Goal: Book appointment/travel/reservation

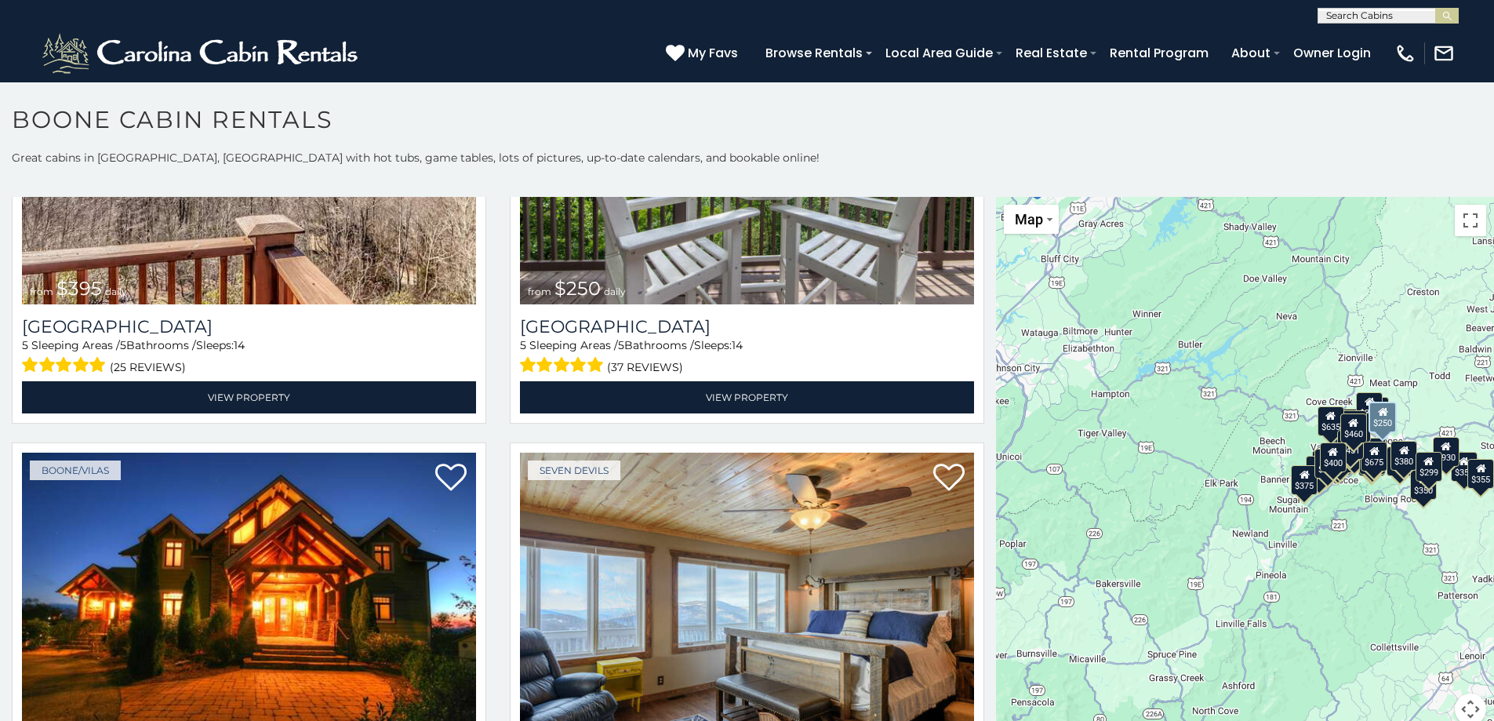
scroll to position [3608, 0]
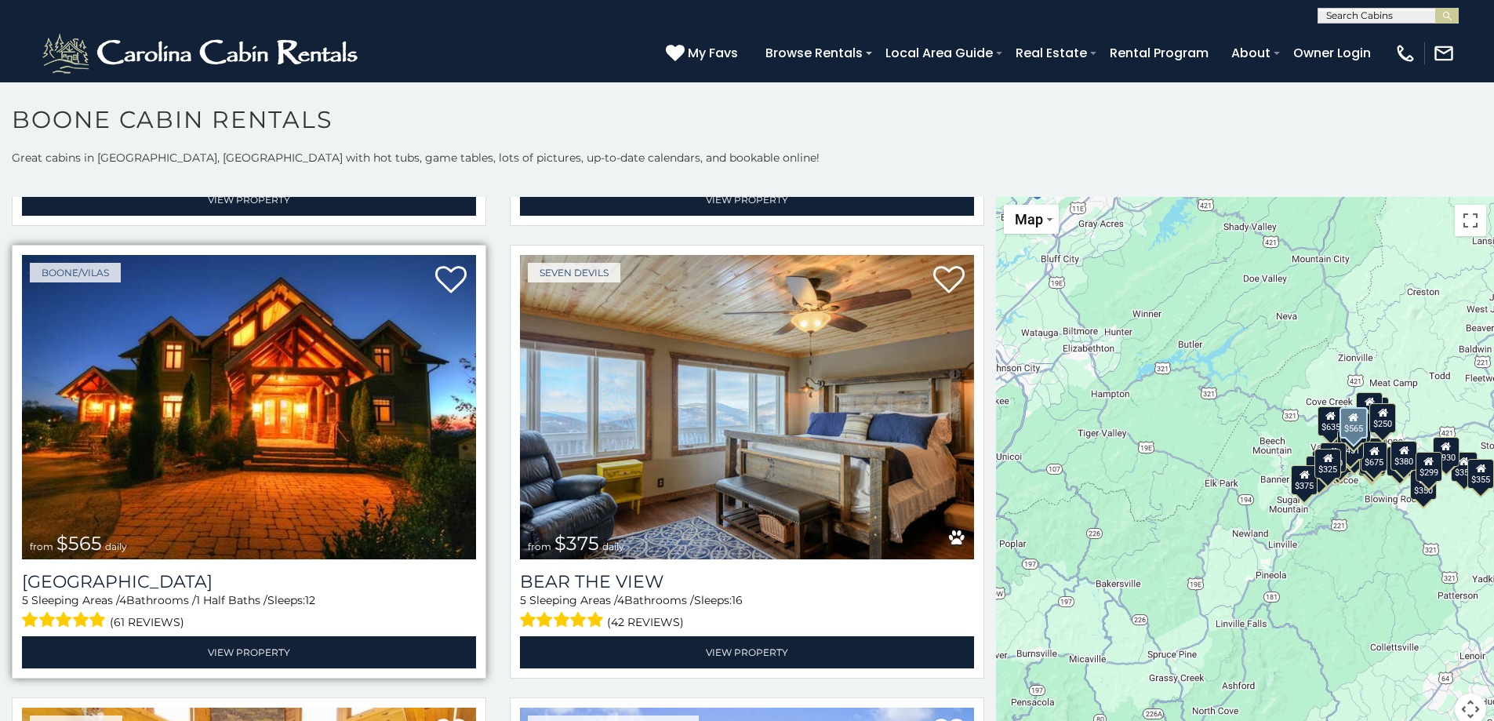
click at [281, 401] on img at bounding box center [249, 407] width 454 height 304
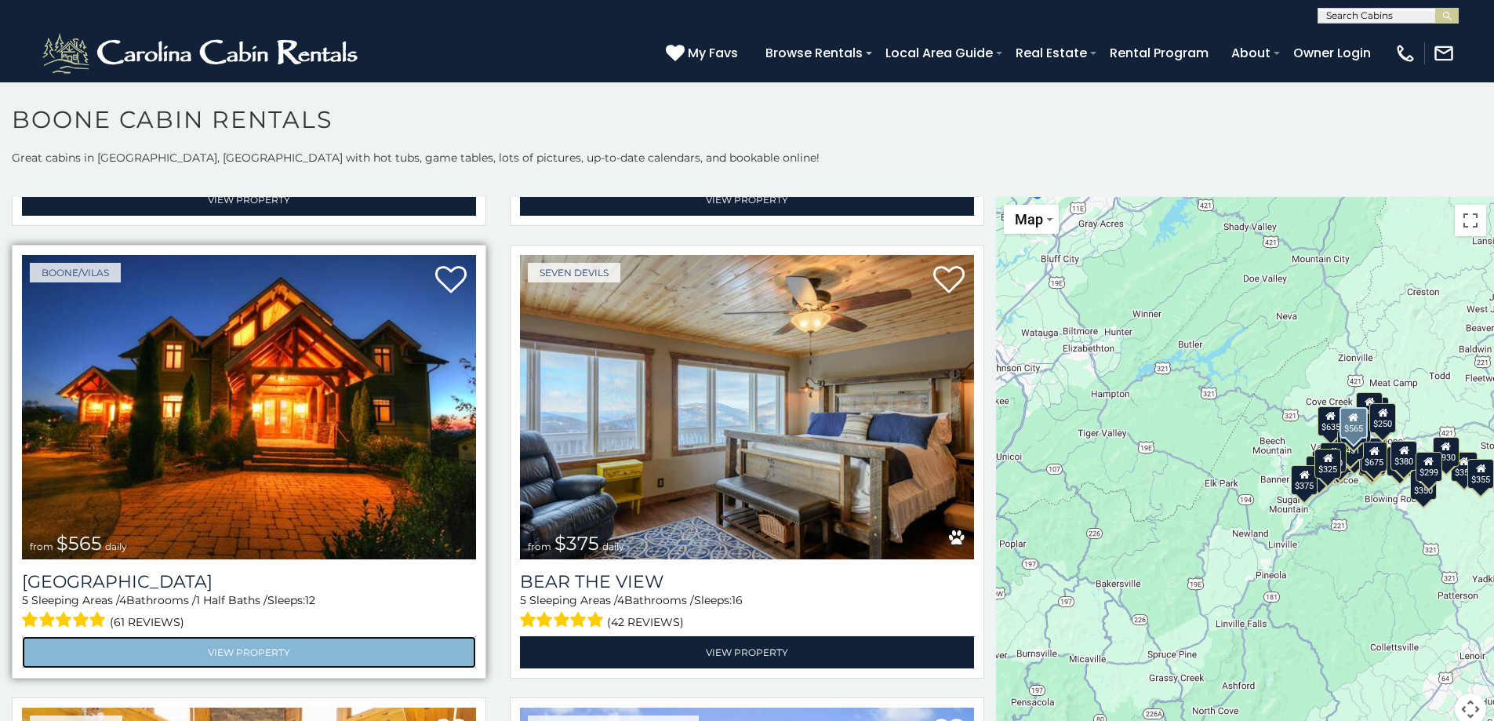
click at [240, 636] on link "View Property" at bounding box center [249, 652] width 454 height 32
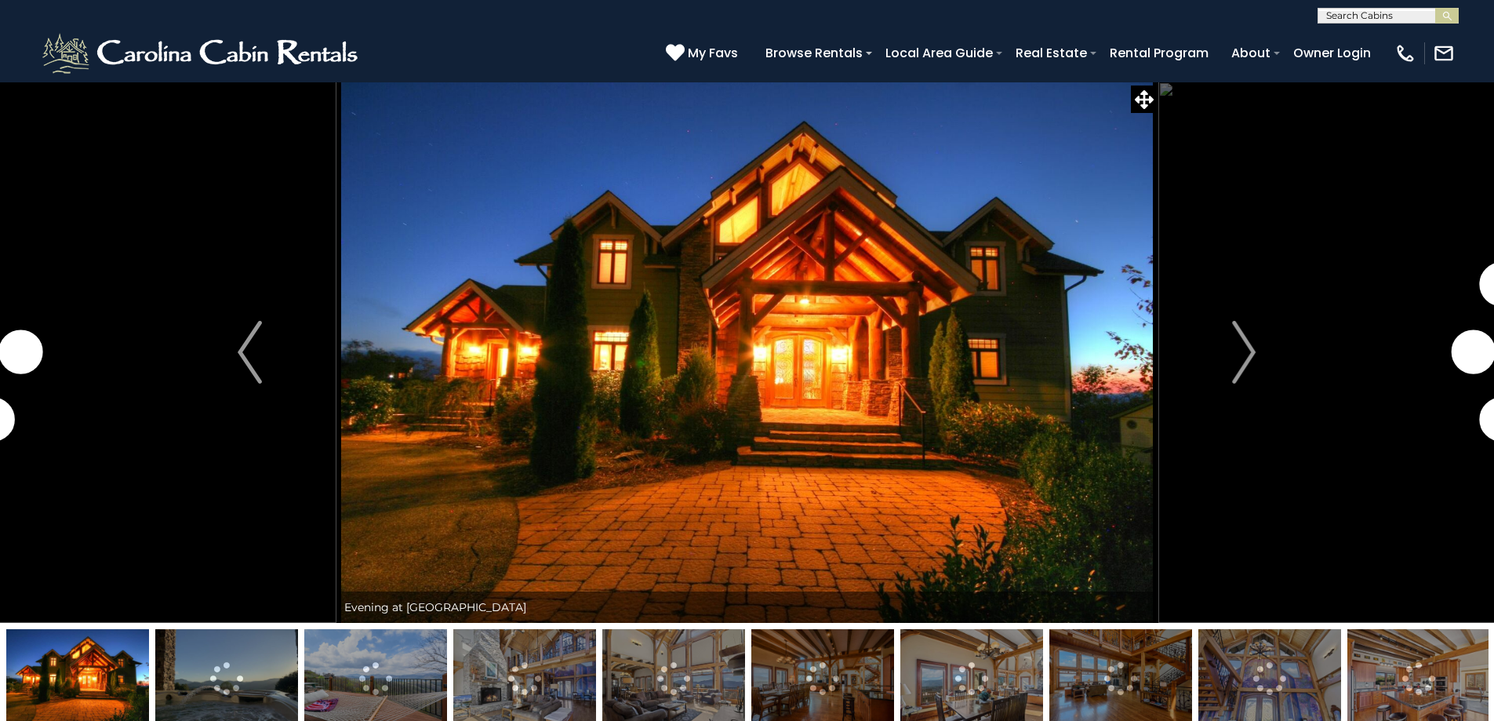
click at [507, 677] on img at bounding box center [524, 678] width 143 height 98
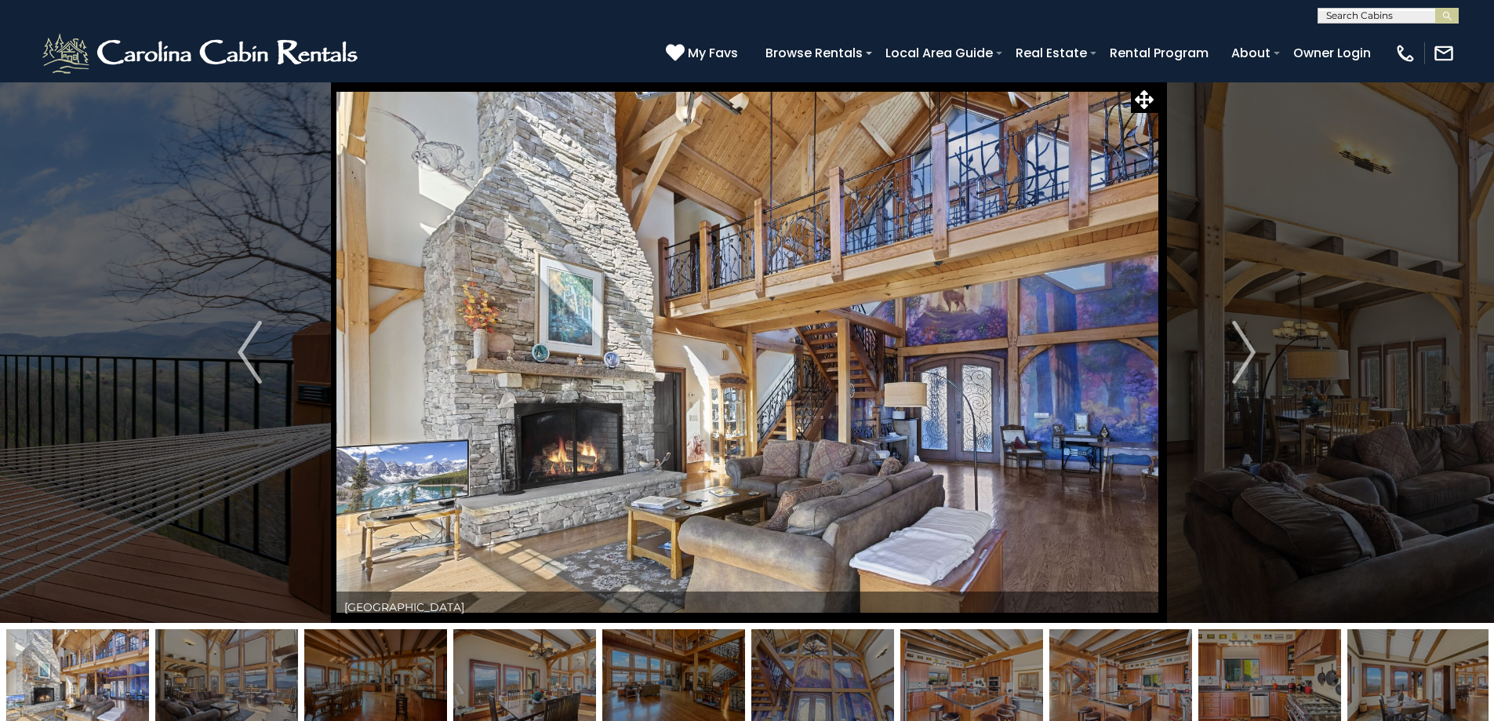
click at [255, 665] on img at bounding box center [226, 678] width 143 height 98
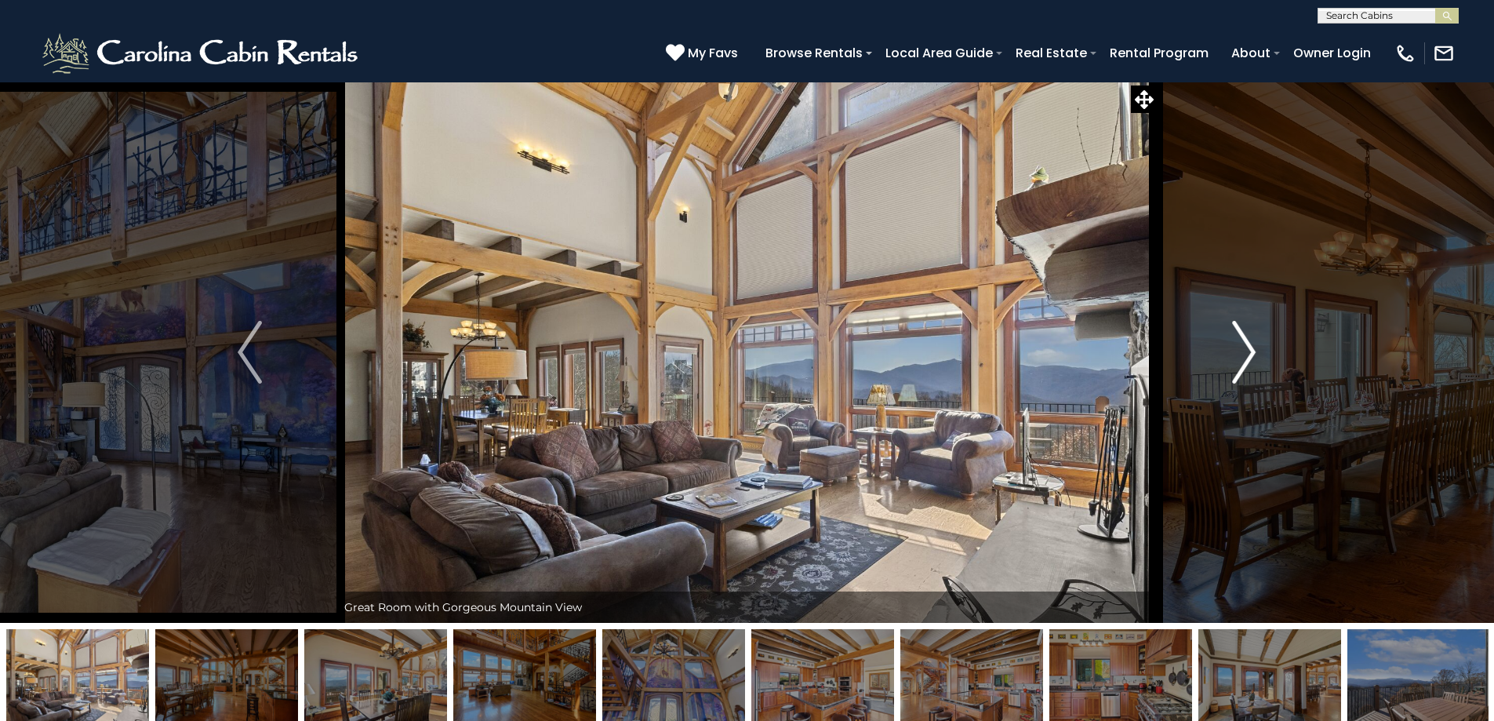
click at [1252, 351] on img "Next" at bounding box center [1244, 352] width 24 height 63
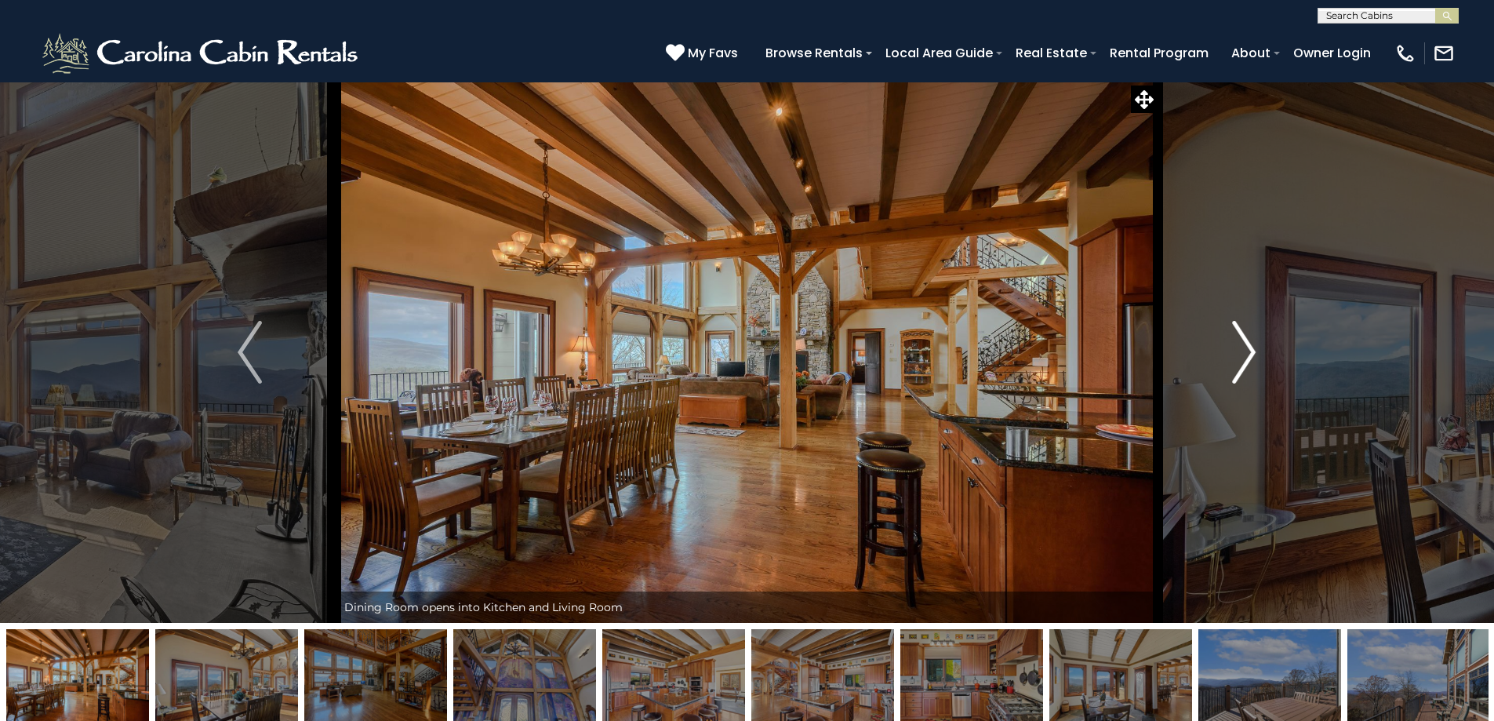
click at [1253, 351] on img "Next" at bounding box center [1244, 352] width 24 height 63
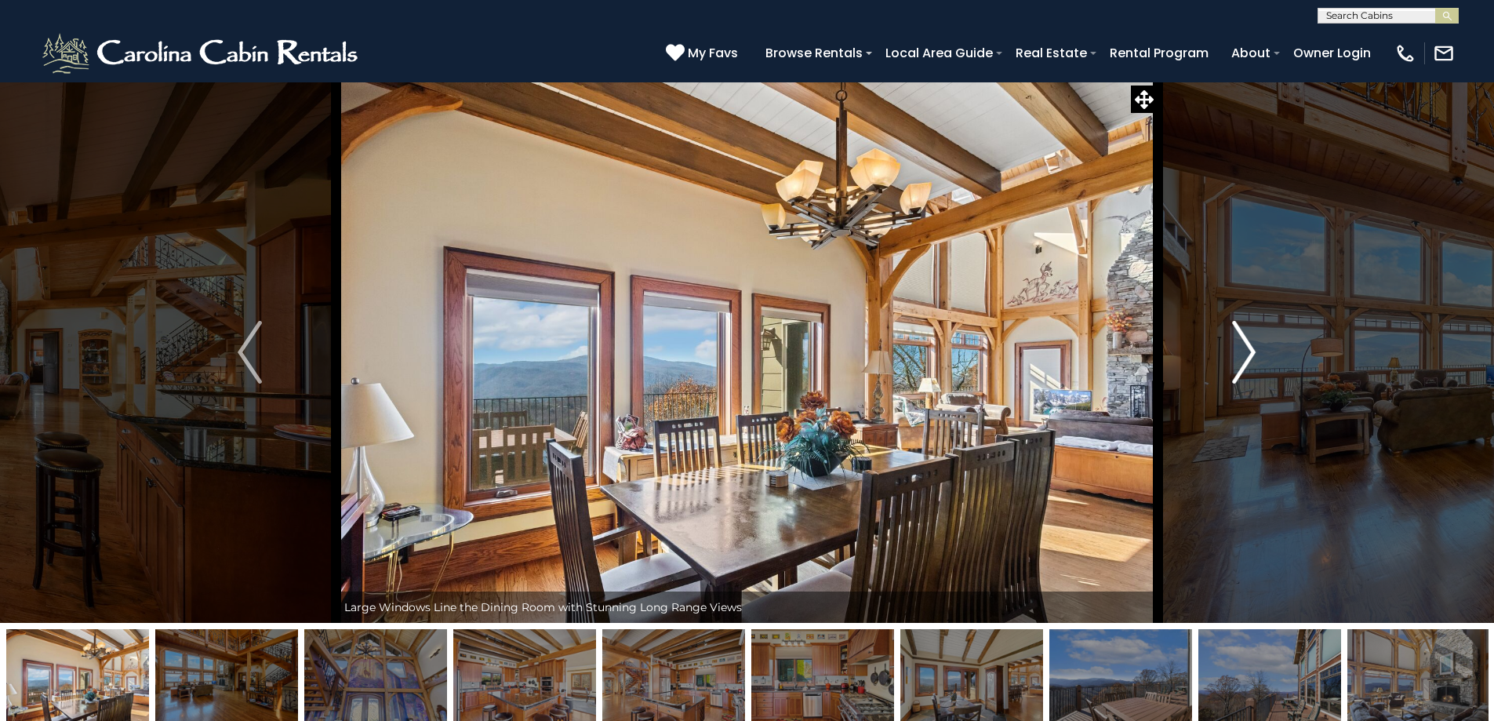
click at [1254, 351] on img "Next" at bounding box center [1244, 352] width 24 height 63
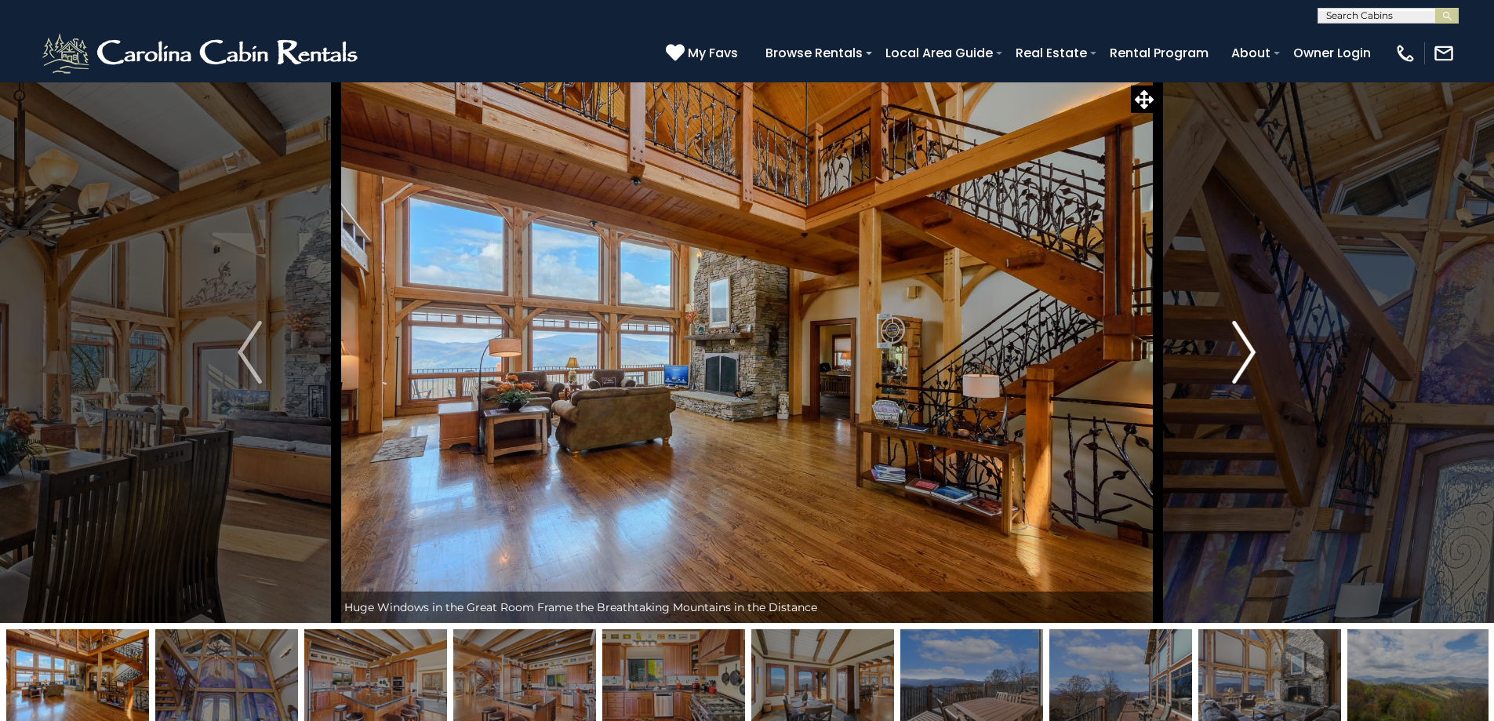
click at [1254, 351] on img "Next" at bounding box center [1244, 352] width 24 height 63
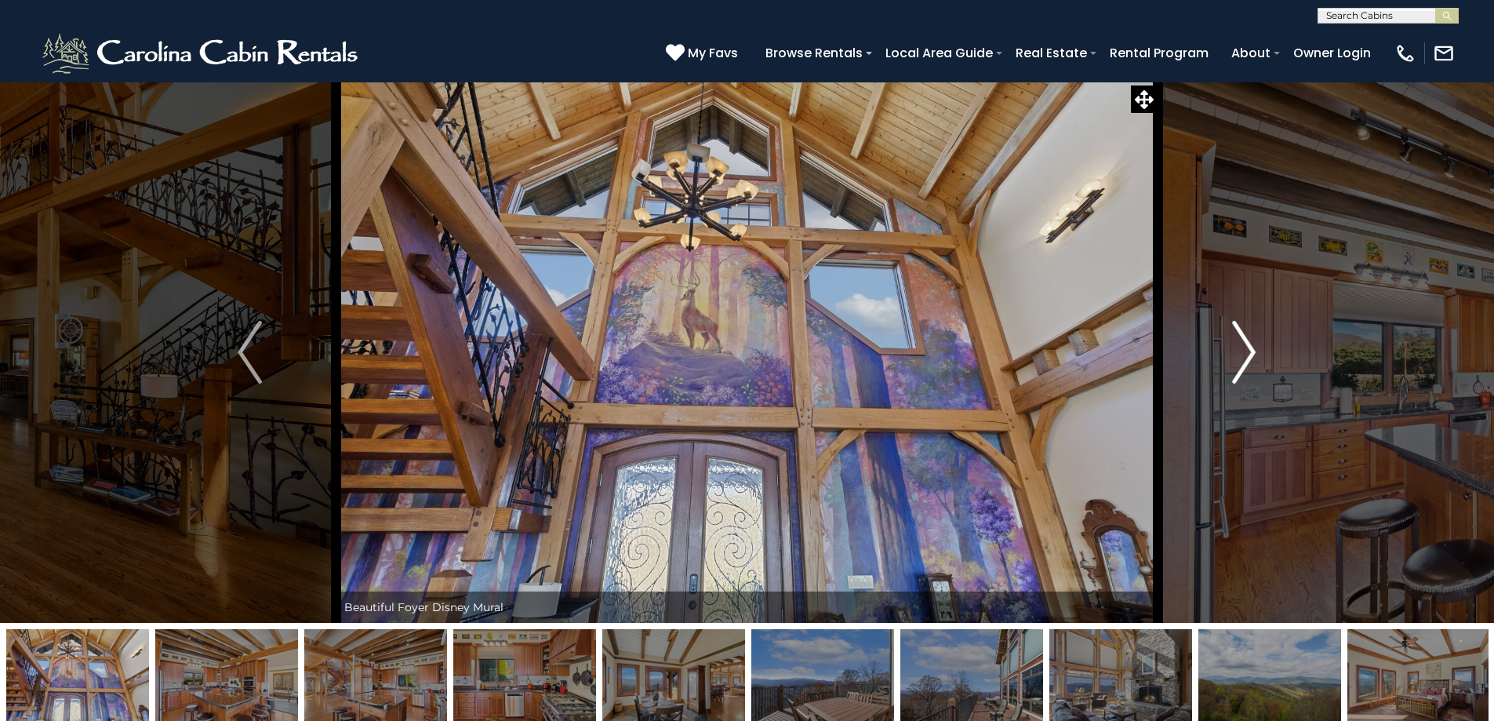
click at [1254, 351] on img "Next" at bounding box center [1244, 352] width 24 height 63
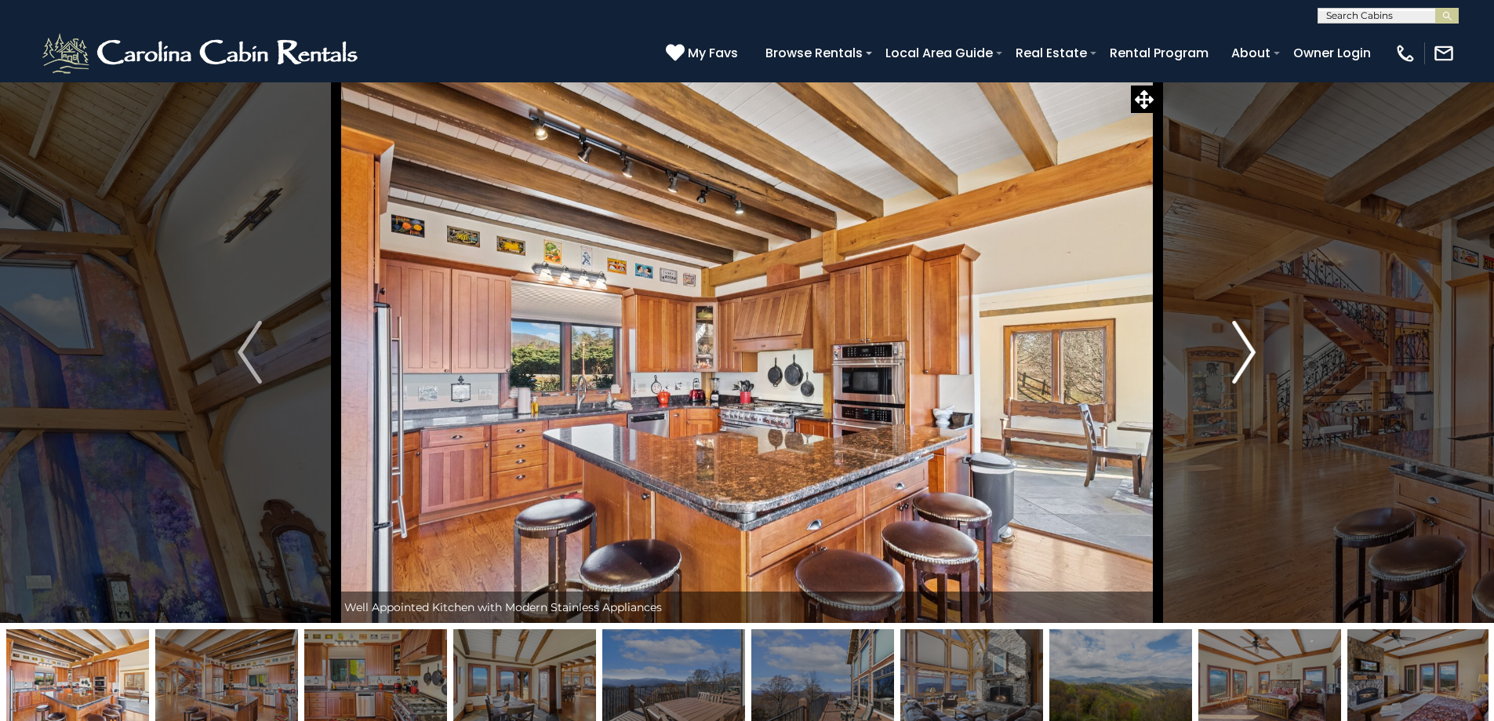
click at [1254, 351] on img "Next" at bounding box center [1244, 352] width 24 height 63
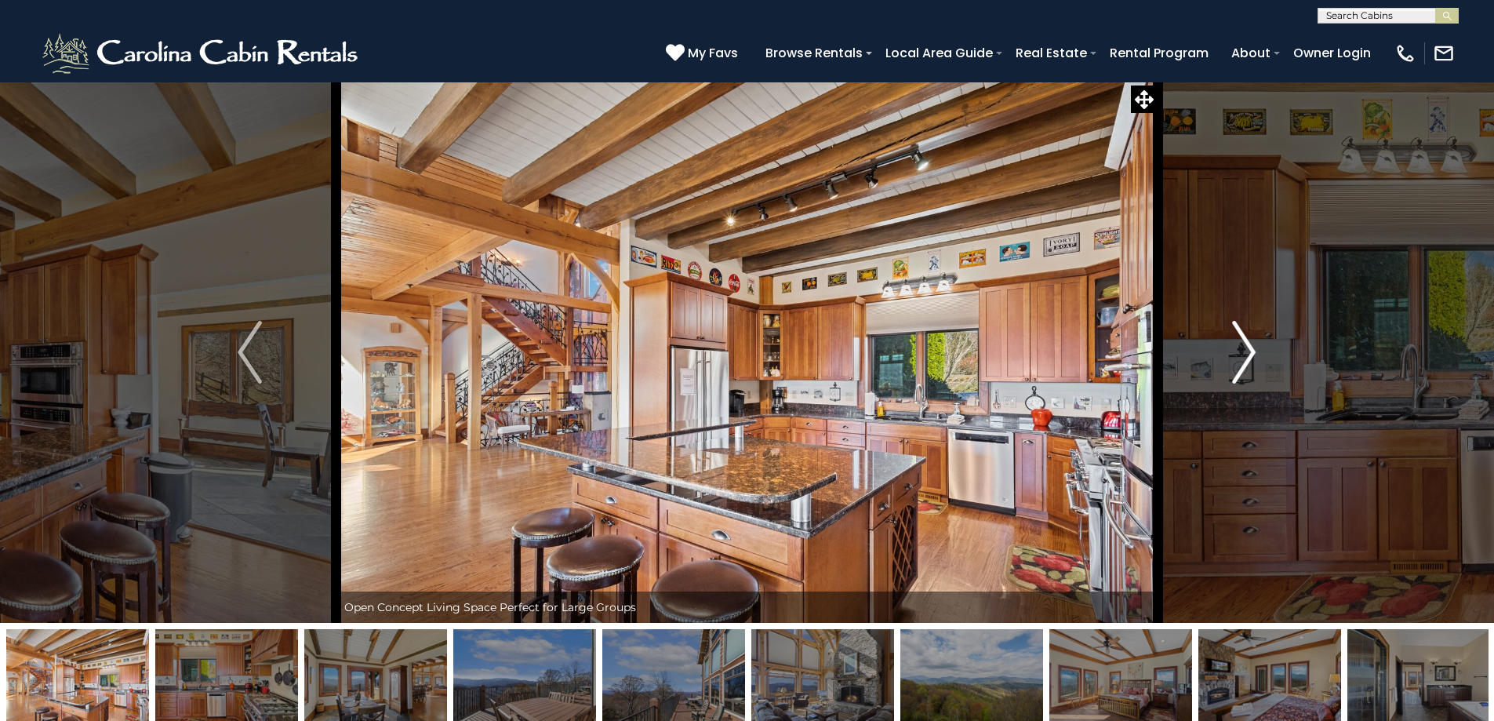
click at [1254, 351] on img "Next" at bounding box center [1244, 352] width 24 height 63
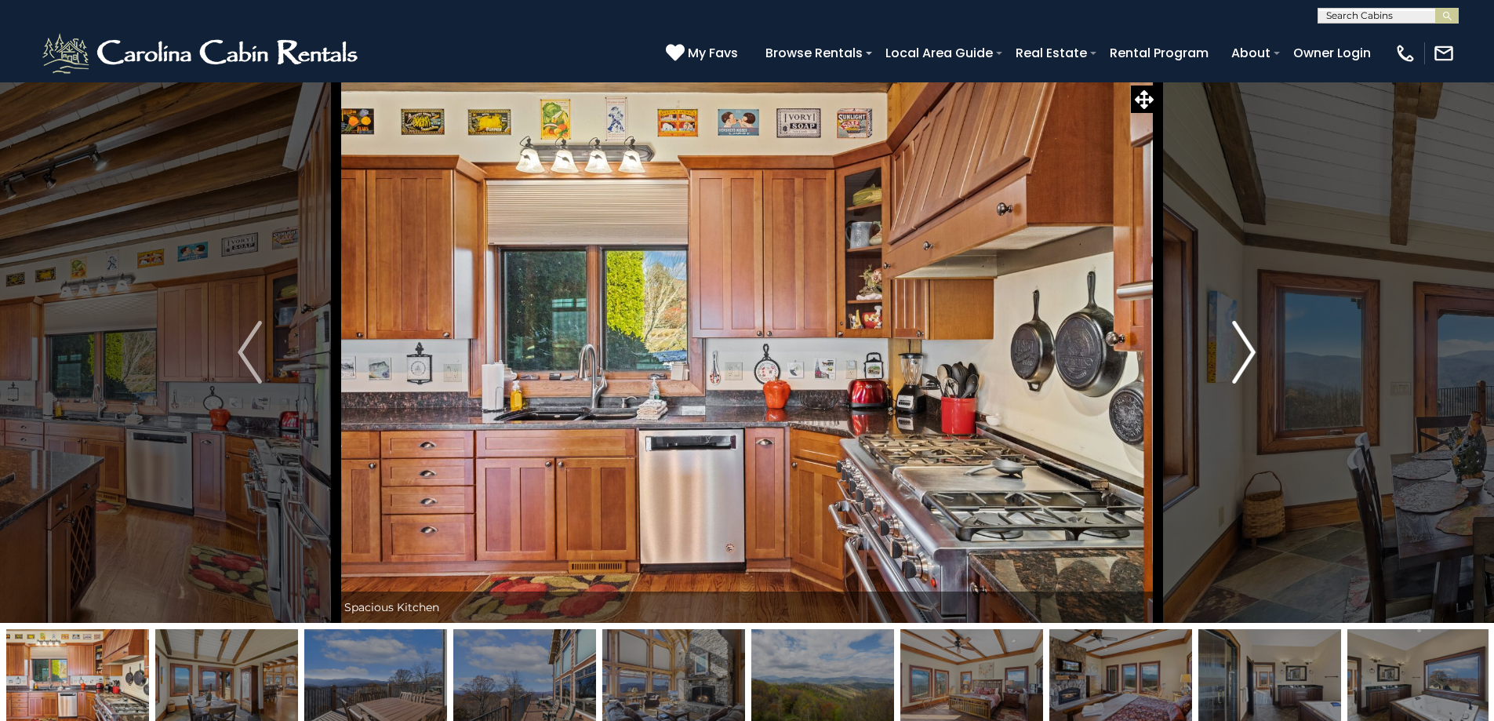
click at [1254, 351] on img "Next" at bounding box center [1244, 352] width 24 height 63
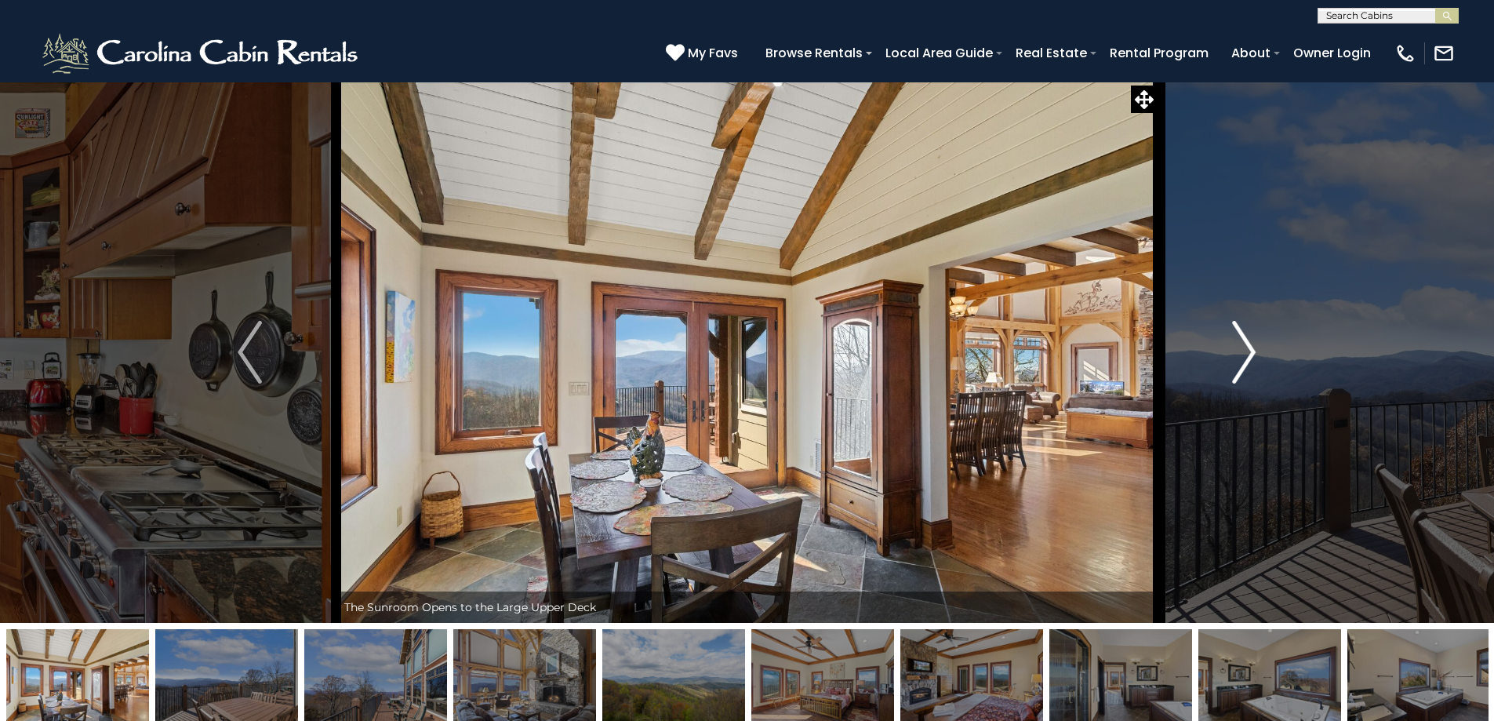
click at [1254, 351] on img "Next" at bounding box center [1244, 352] width 24 height 63
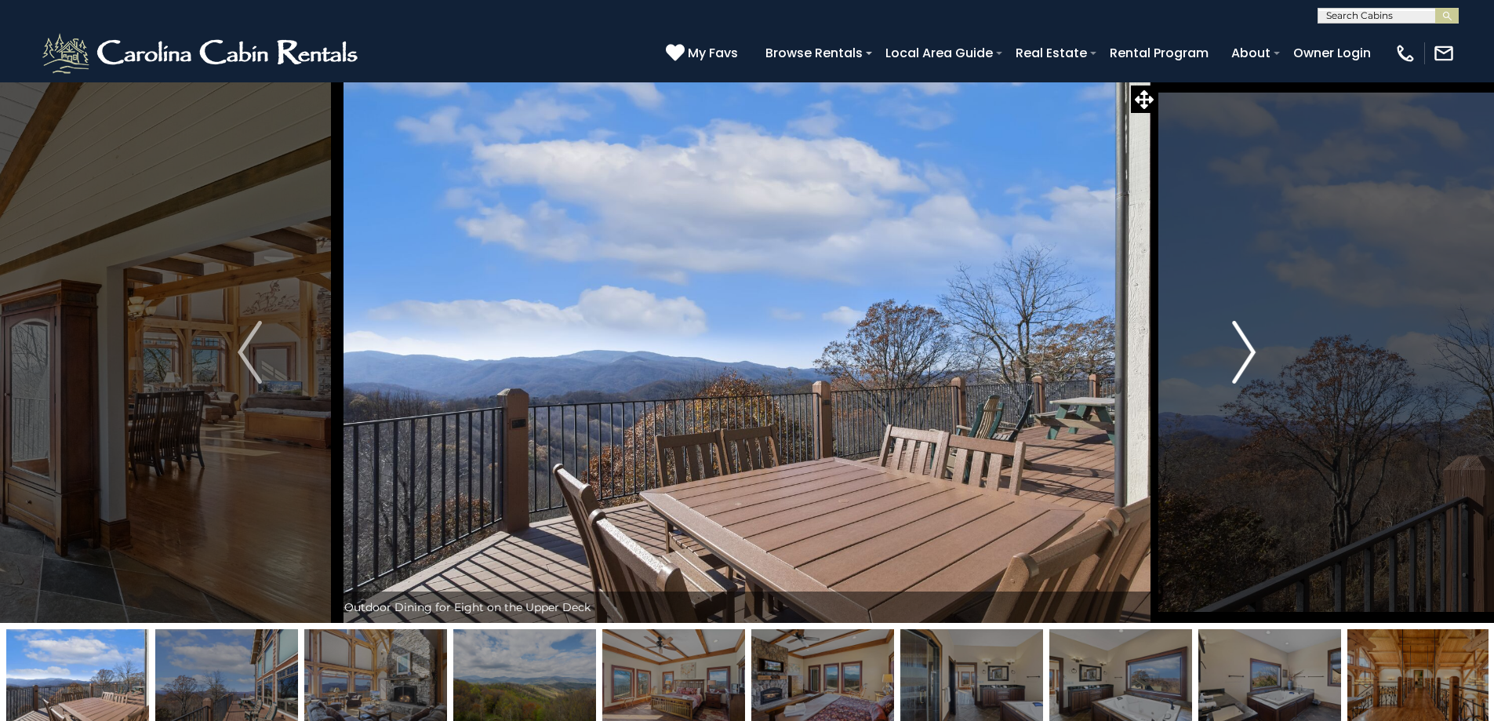
click at [1254, 351] on img "Next" at bounding box center [1244, 352] width 24 height 63
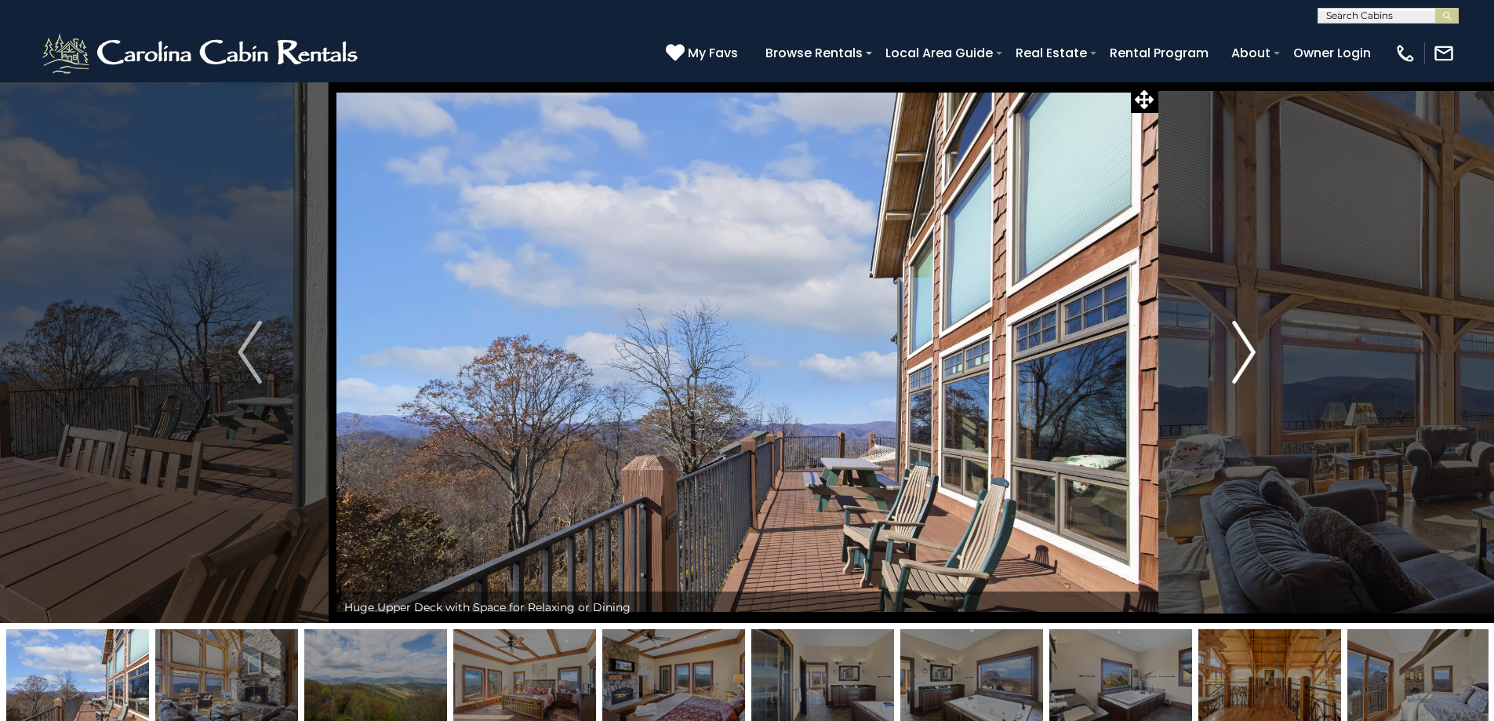
click at [1254, 351] on img "Next" at bounding box center [1244, 352] width 24 height 63
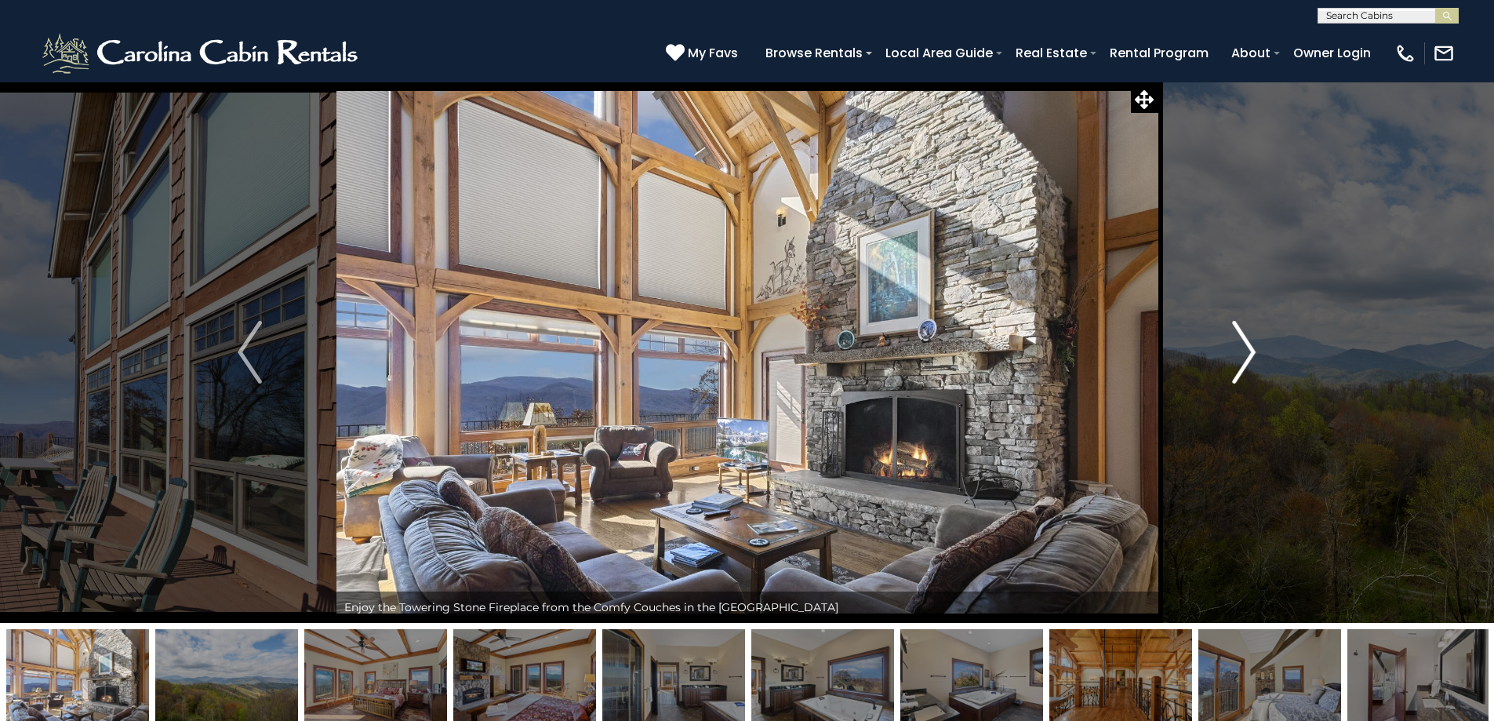
click at [1254, 352] on img "Next" at bounding box center [1244, 352] width 24 height 63
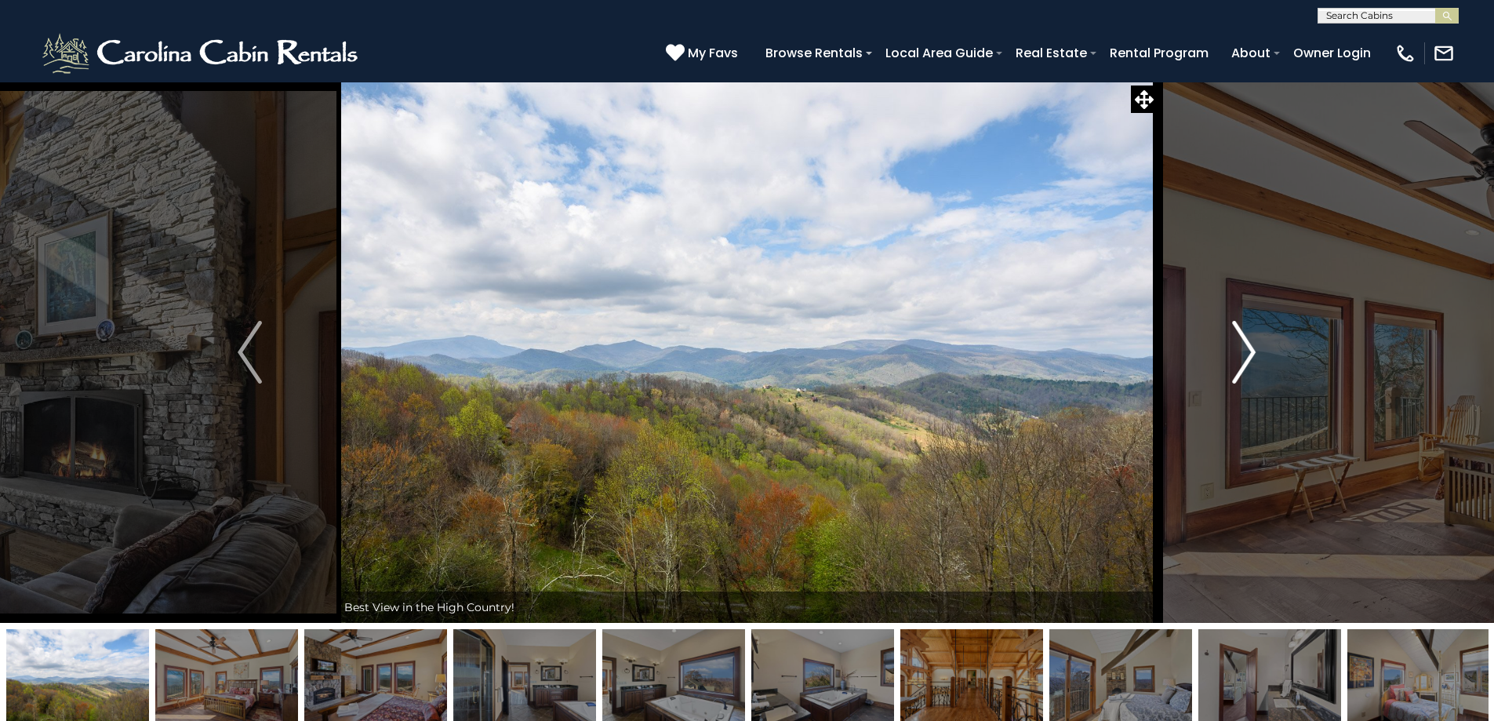
click at [1254, 352] on img "Next" at bounding box center [1244, 352] width 24 height 63
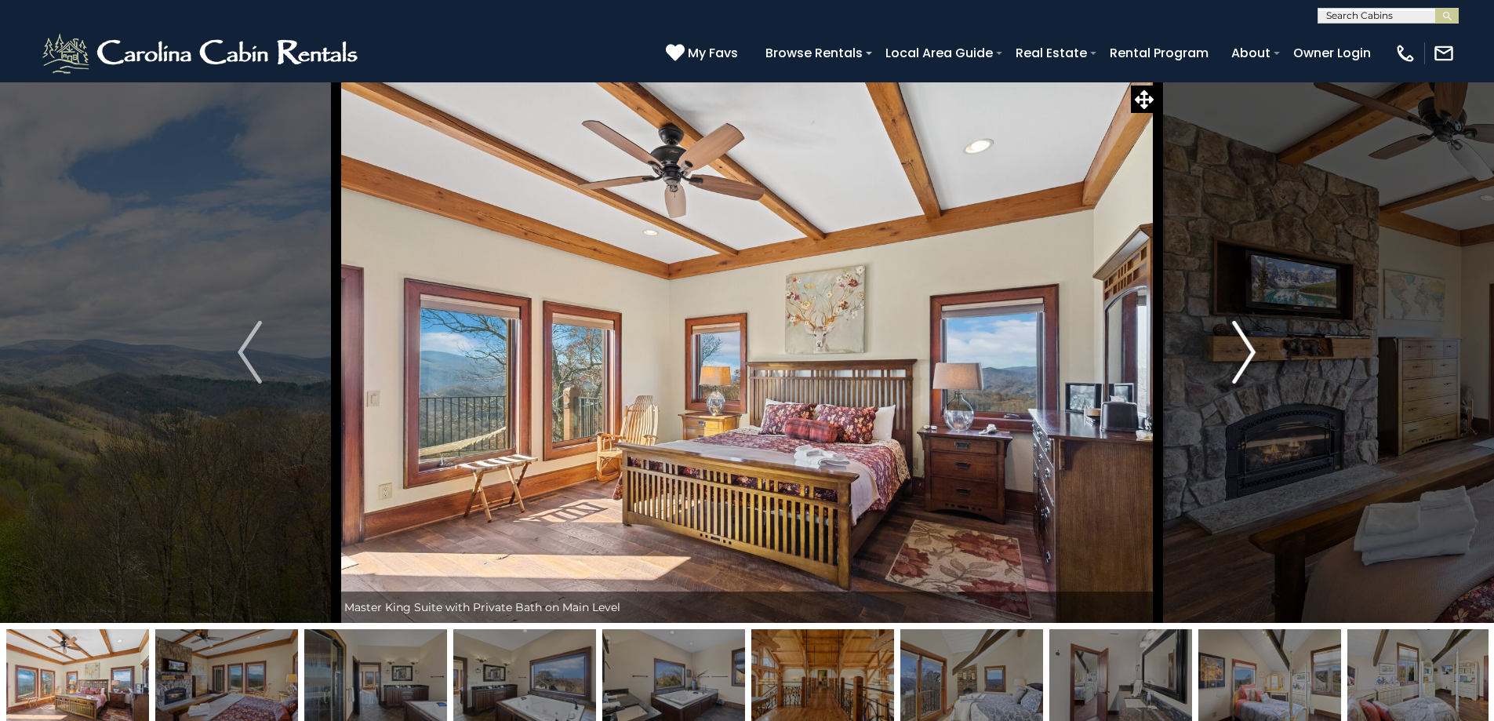
click at [1254, 352] on img "Next" at bounding box center [1244, 352] width 24 height 63
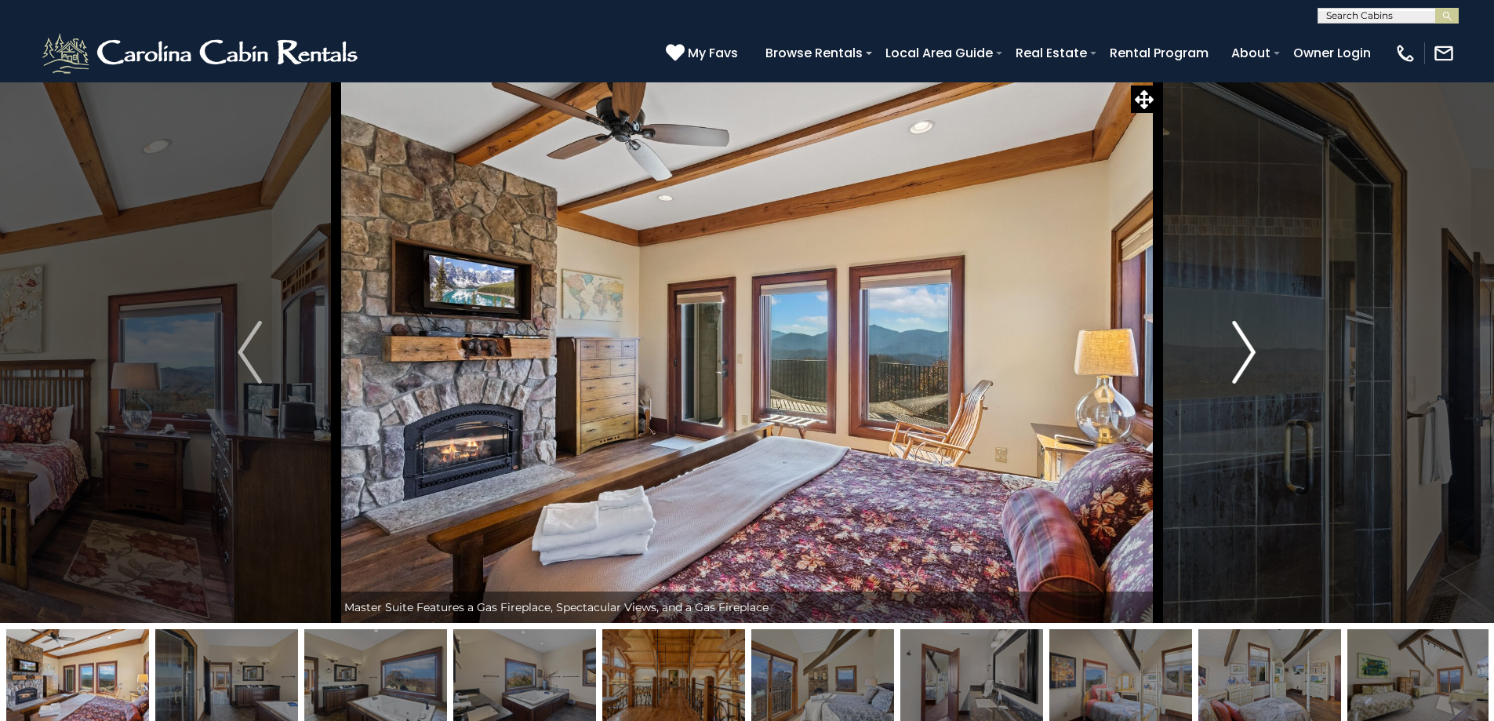
click at [1254, 352] on img "Next" at bounding box center [1244, 352] width 24 height 63
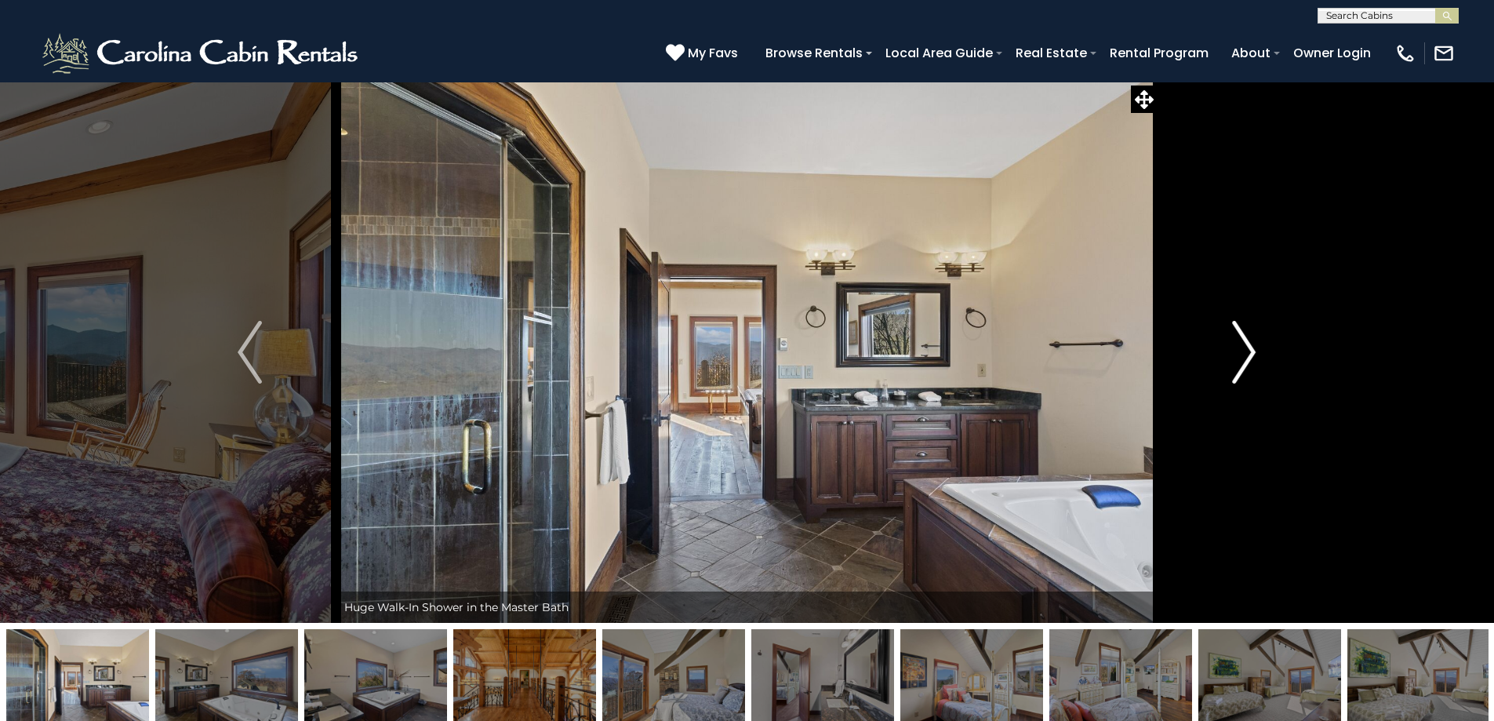
click at [1254, 352] on img "Next" at bounding box center [1244, 352] width 24 height 63
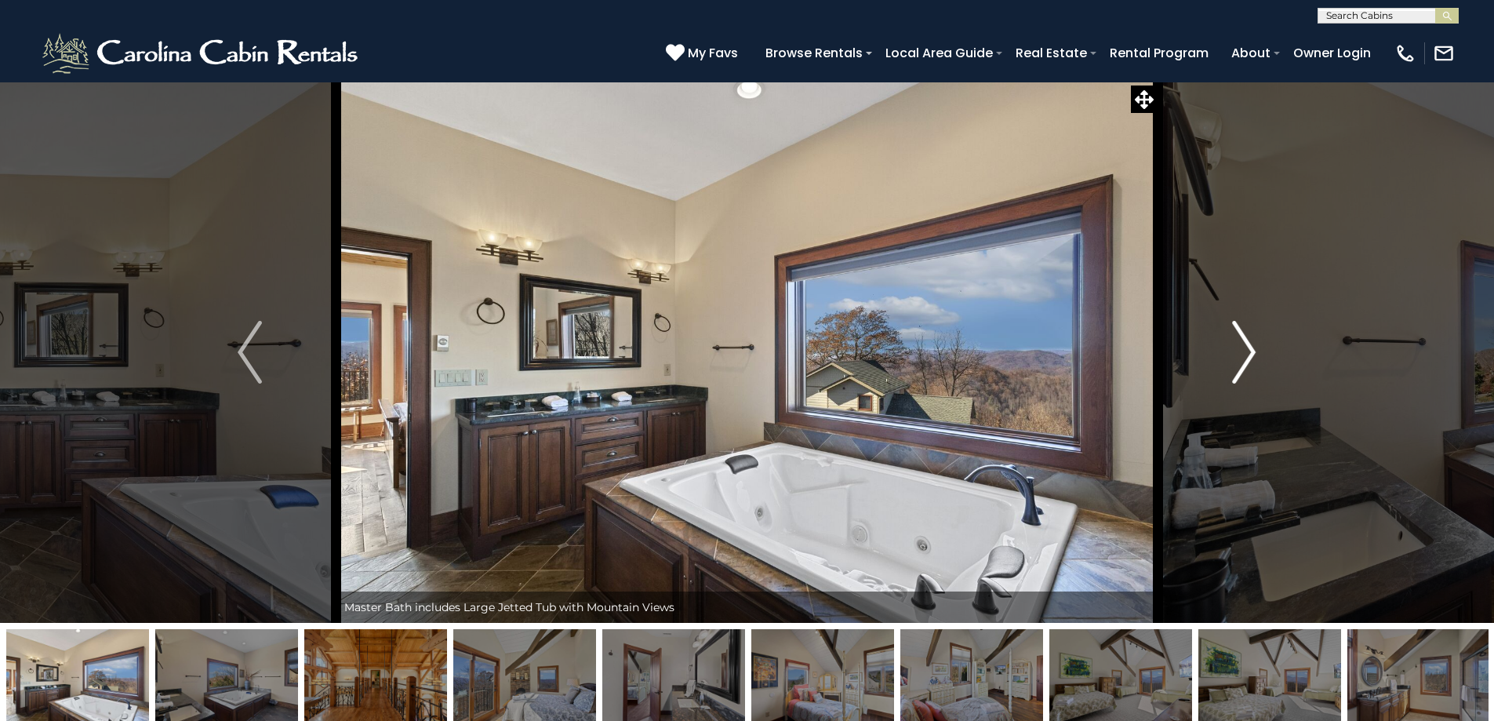
click at [1254, 352] on img "Next" at bounding box center [1244, 352] width 24 height 63
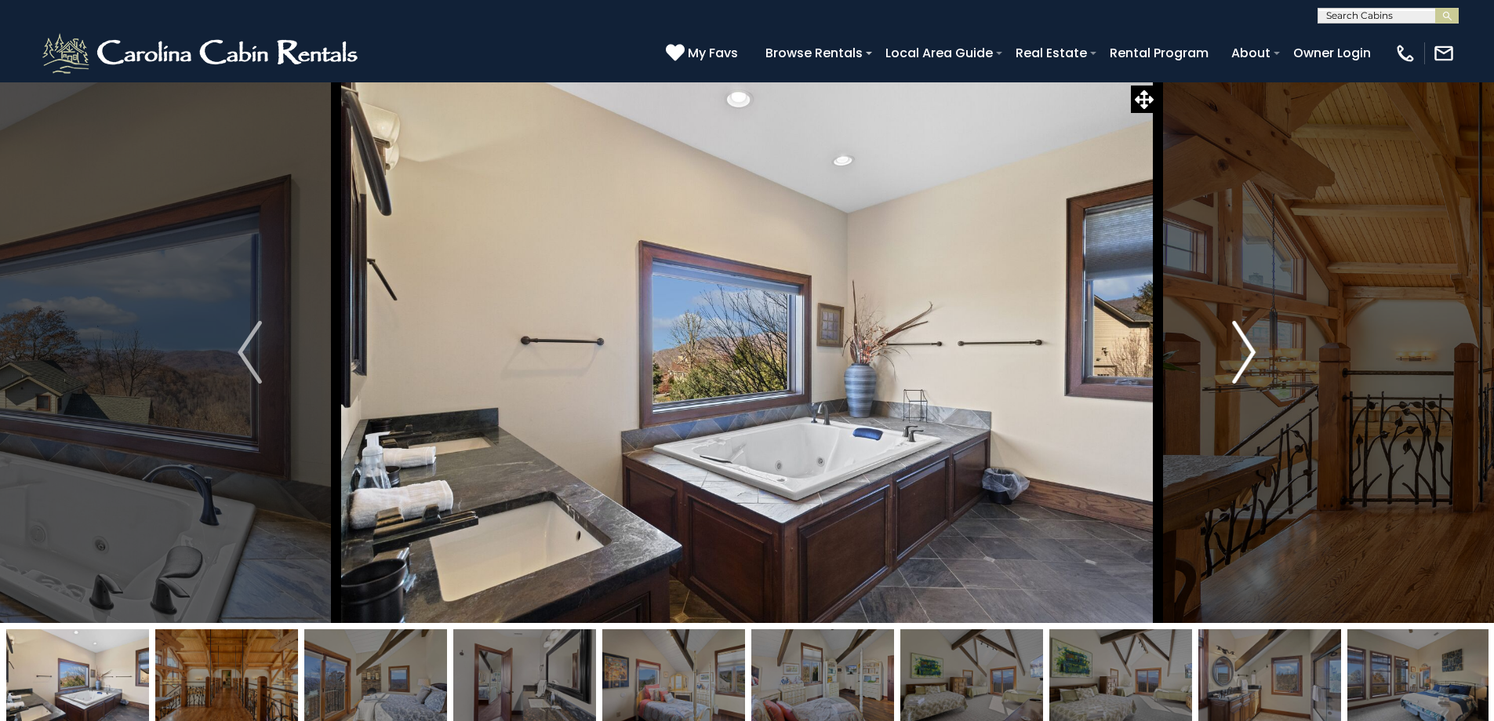
click at [1254, 352] on img "Next" at bounding box center [1244, 352] width 24 height 63
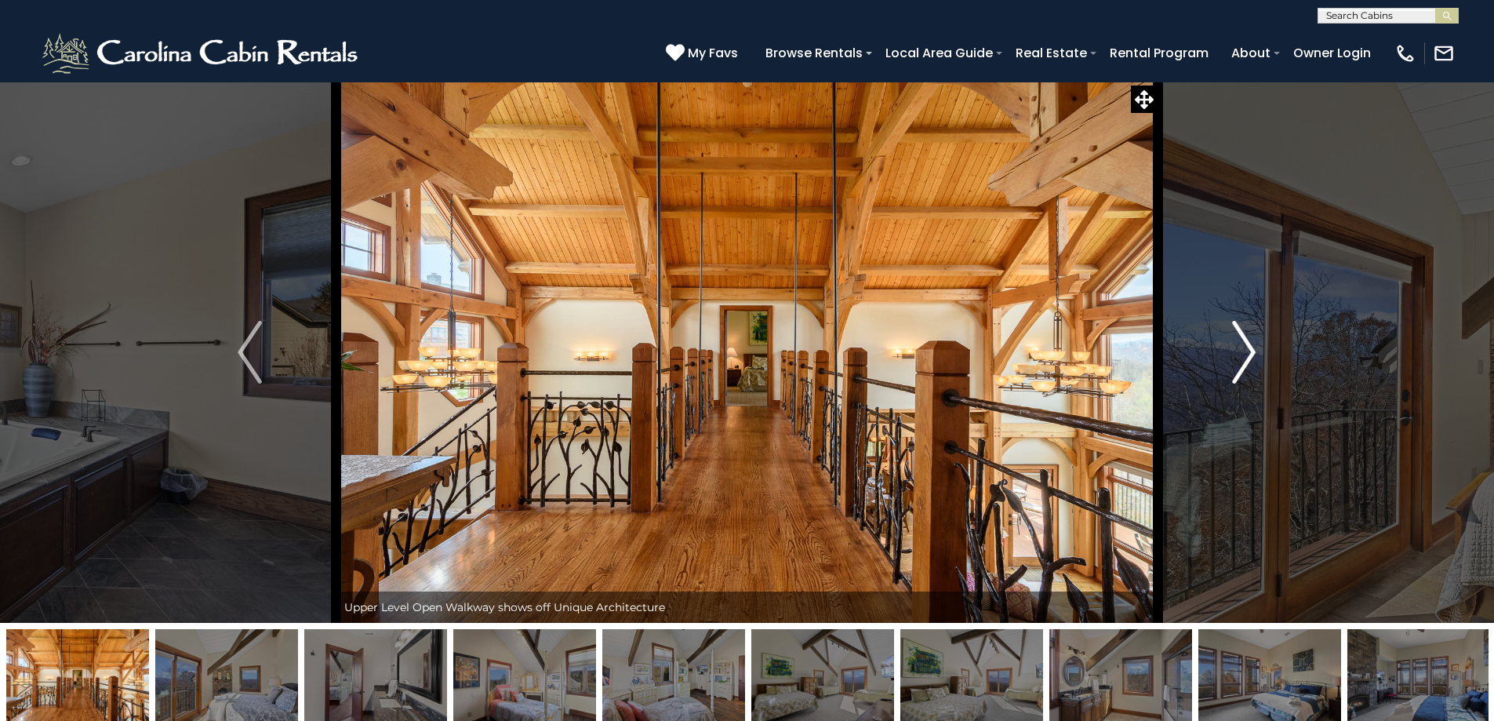
click at [1254, 352] on img "Next" at bounding box center [1244, 352] width 24 height 63
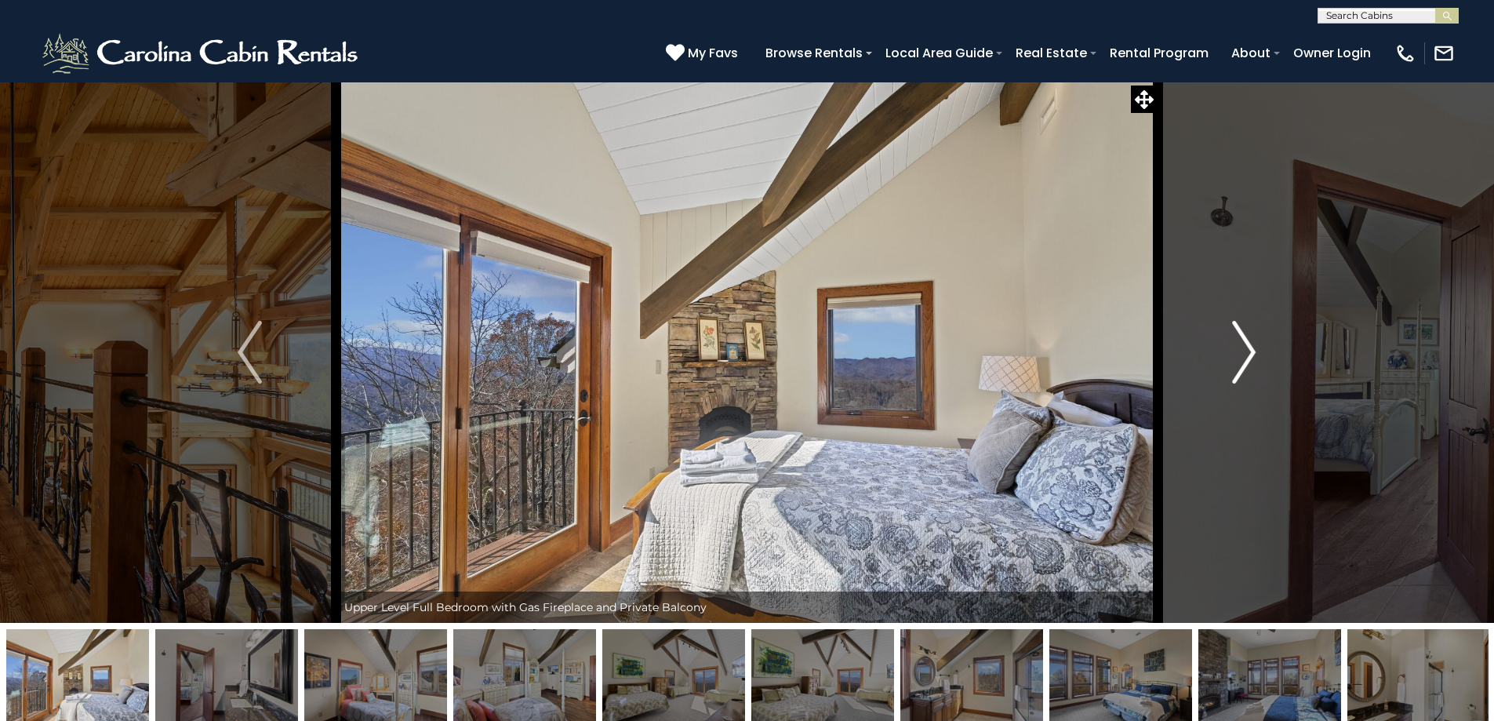
click at [1254, 352] on img "Next" at bounding box center [1244, 352] width 24 height 63
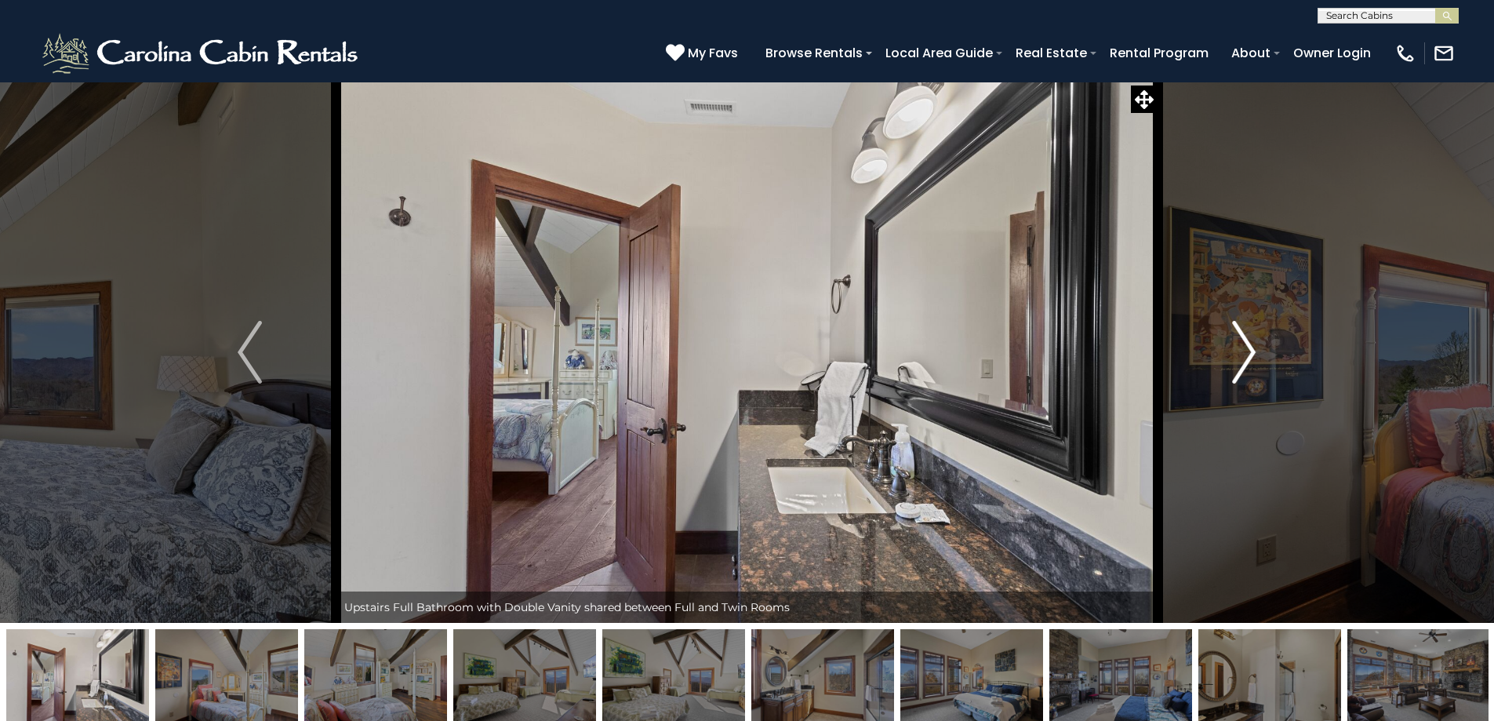
click at [1254, 353] on img "Next" at bounding box center [1244, 352] width 24 height 63
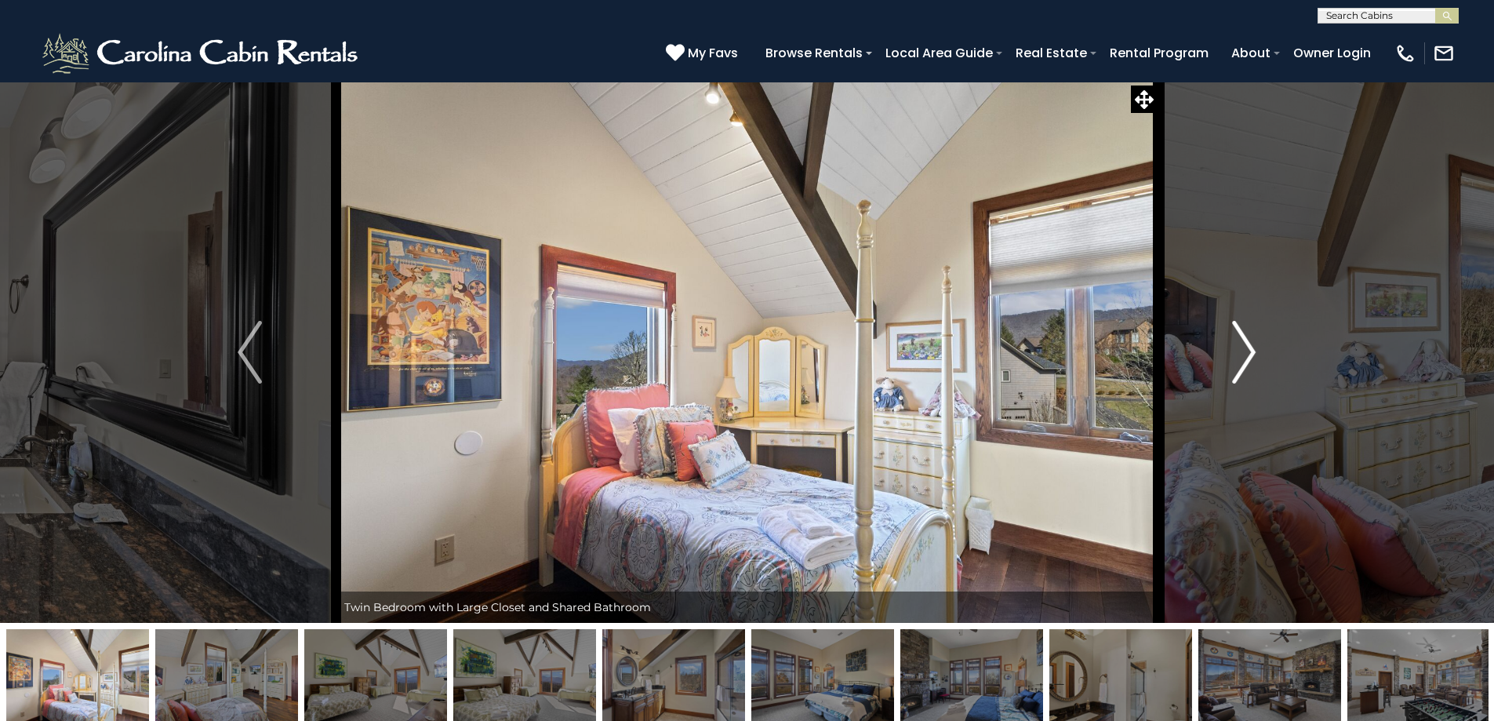
click at [1254, 353] on img "Next" at bounding box center [1244, 352] width 24 height 63
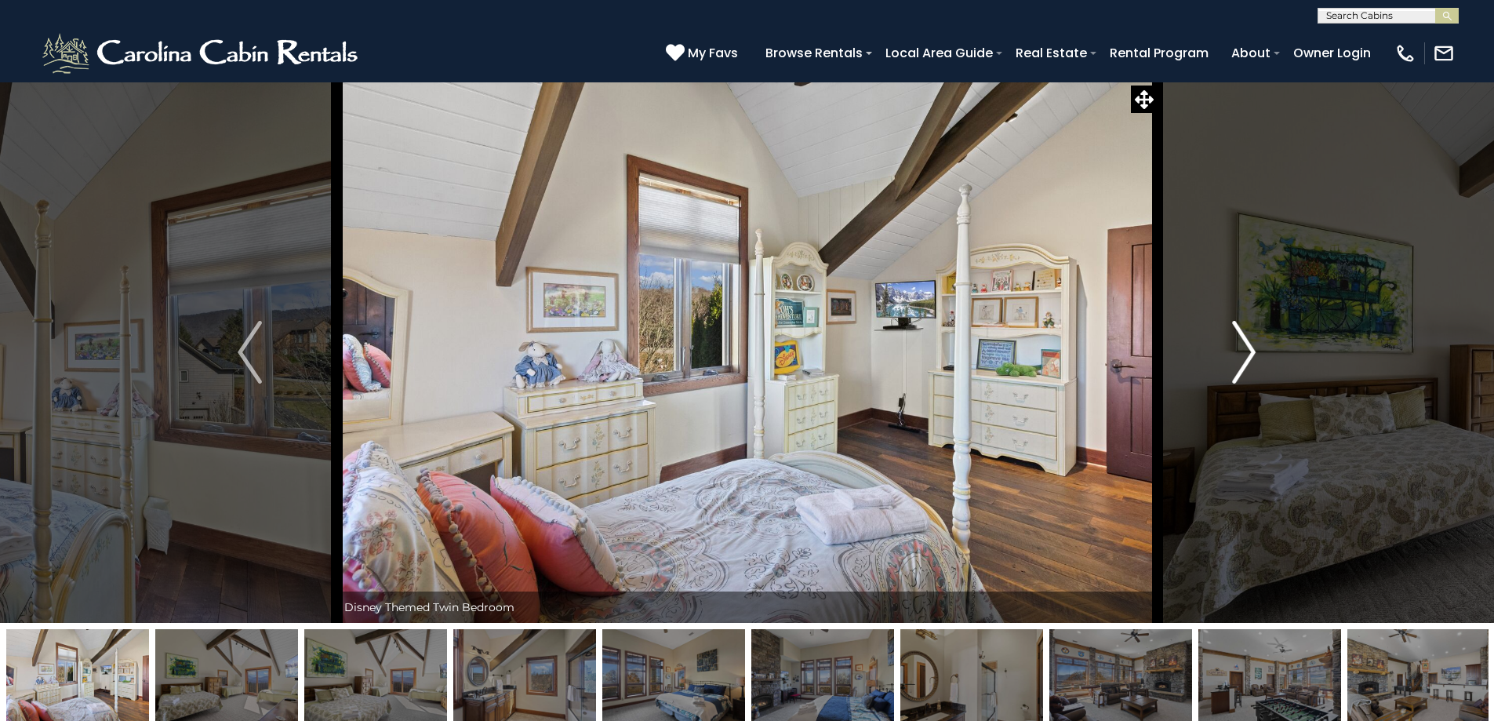
click at [1254, 353] on img "Next" at bounding box center [1244, 352] width 24 height 63
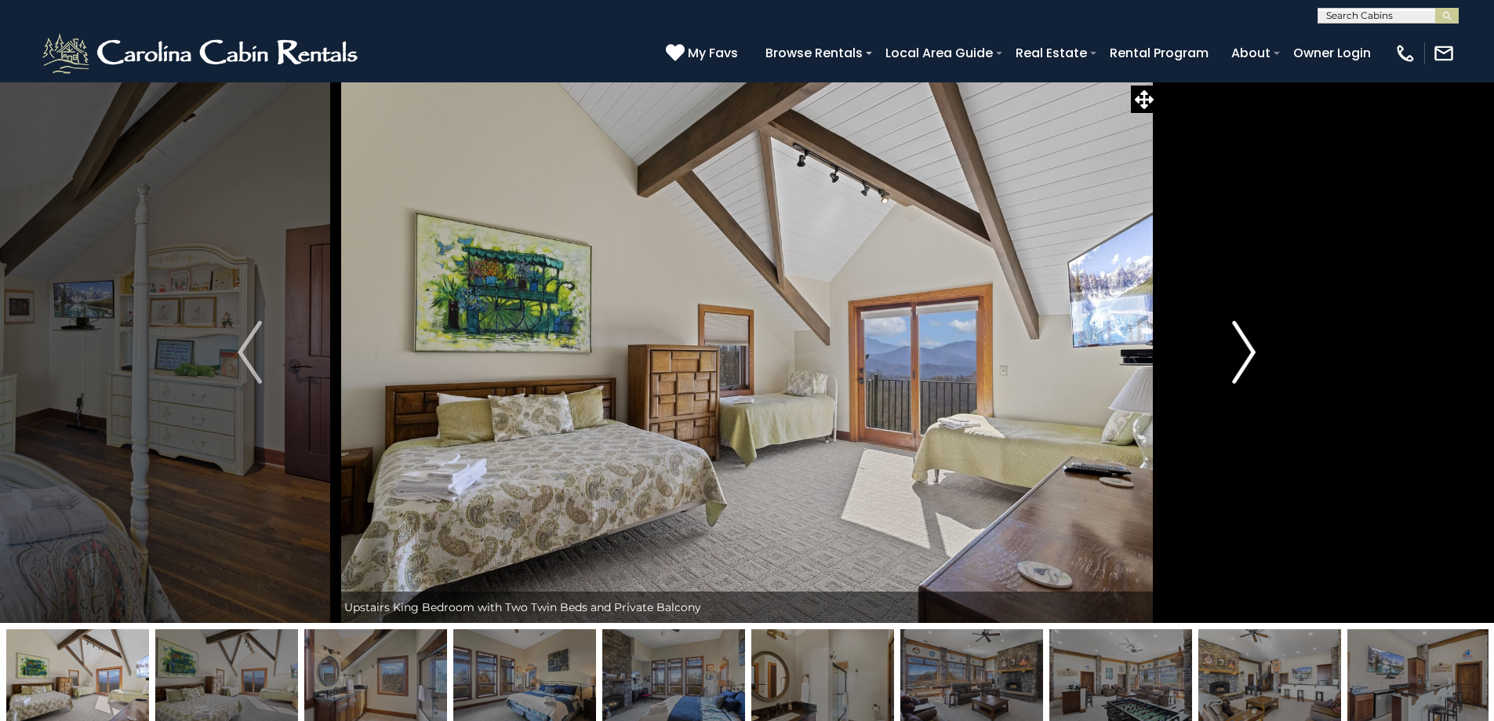
click at [1254, 353] on img "Next" at bounding box center [1244, 352] width 24 height 63
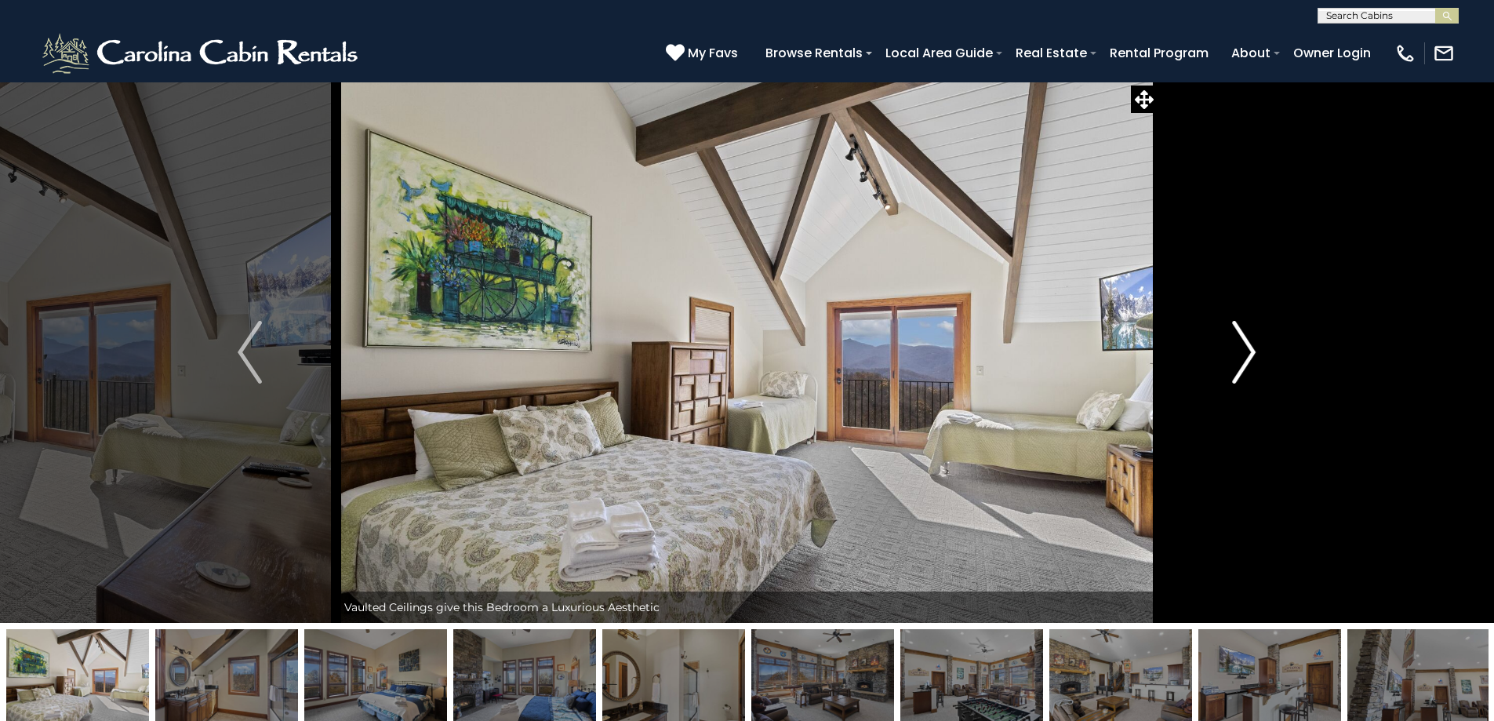
click at [1254, 353] on img "Next" at bounding box center [1244, 352] width 24 height 63
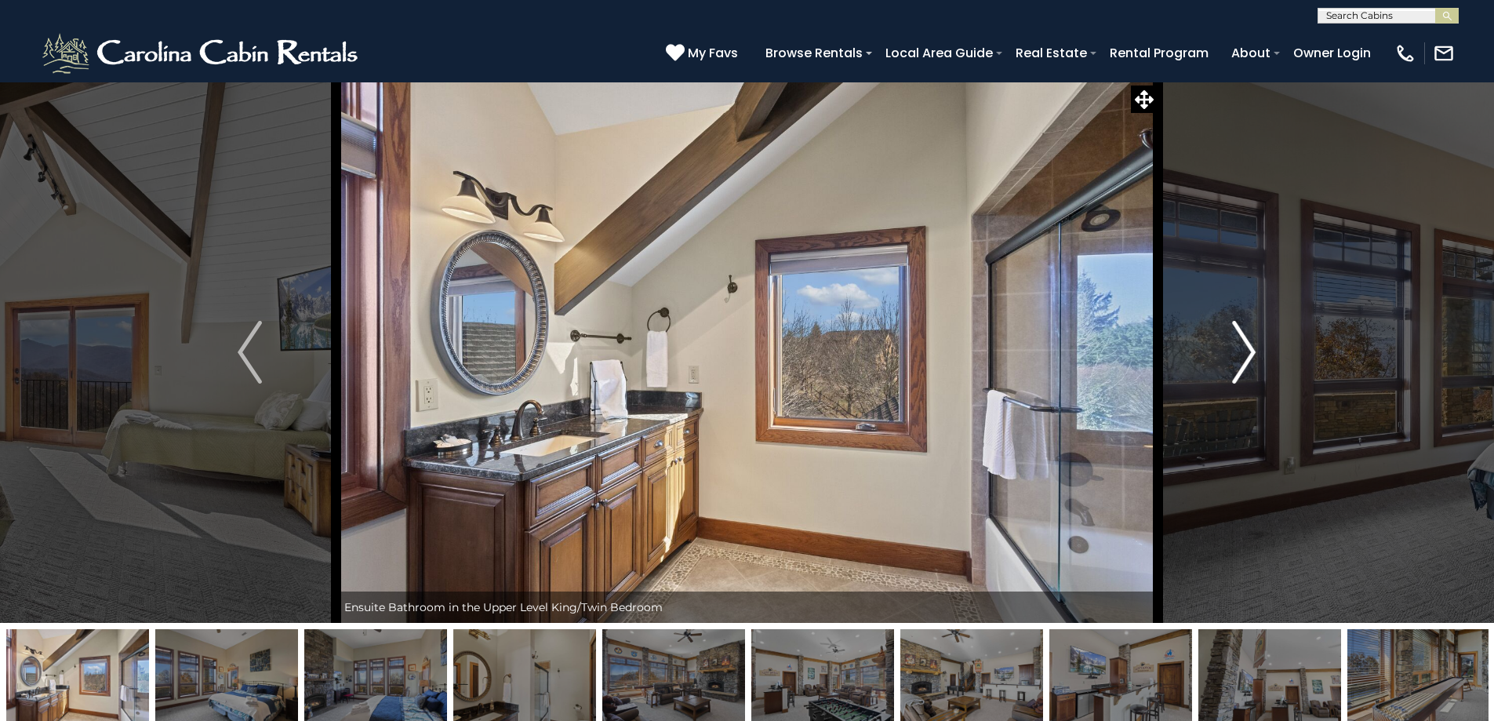
click at [1254, 353] on img "Next" at bounding box center [1244, 352] width 24 height 63
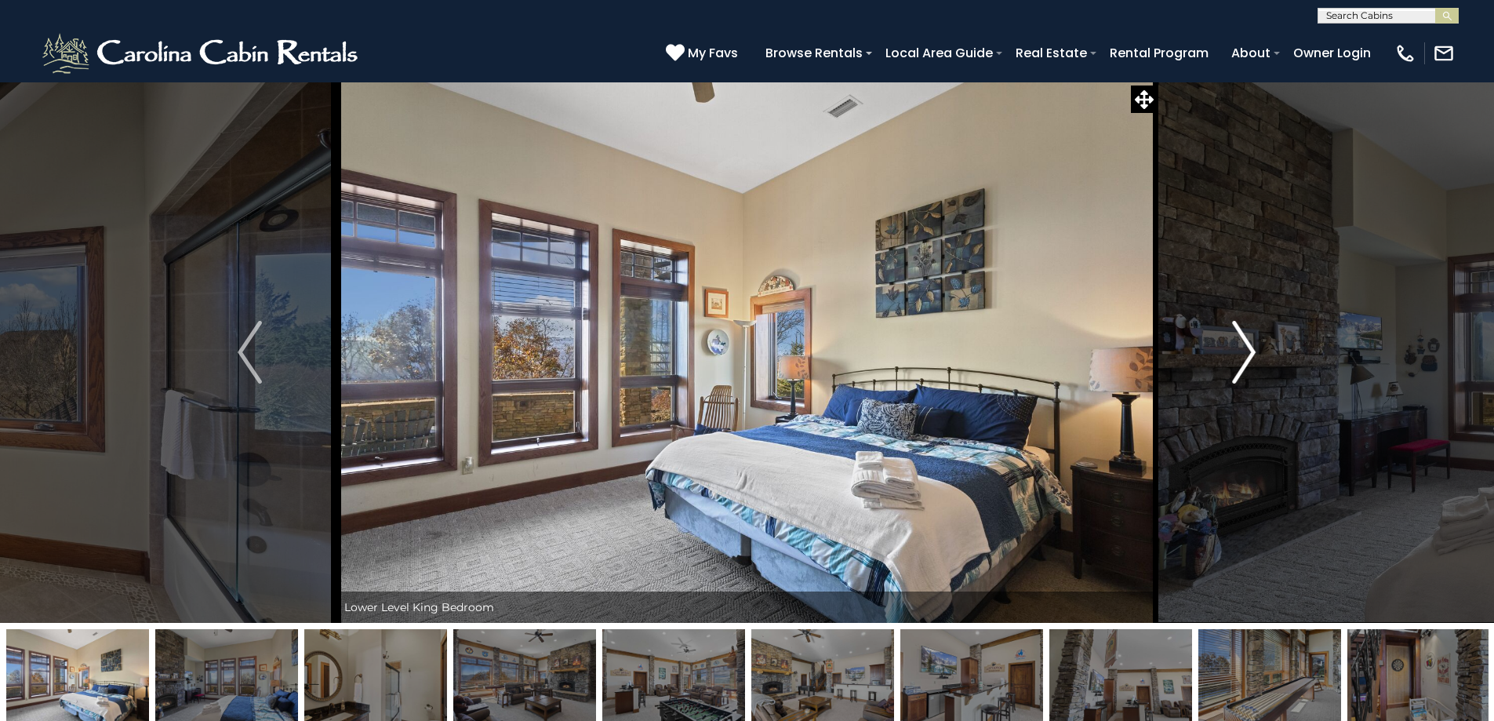
click at [1254, 353] on img "Next" at bounding box center [1244, 352] width 24 height 63
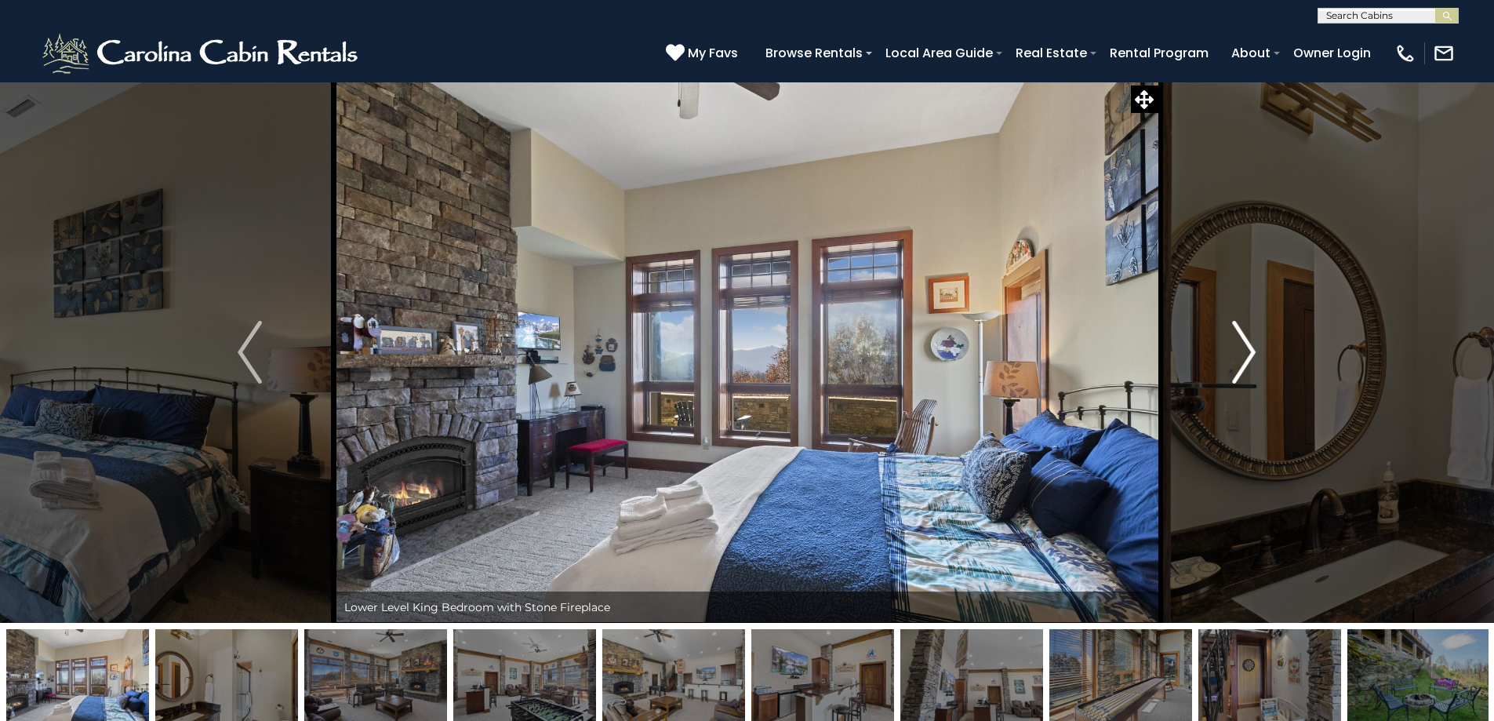
click at [1254, 353] on img "Next" at bounding box center [1244, 352] width 24 height 63
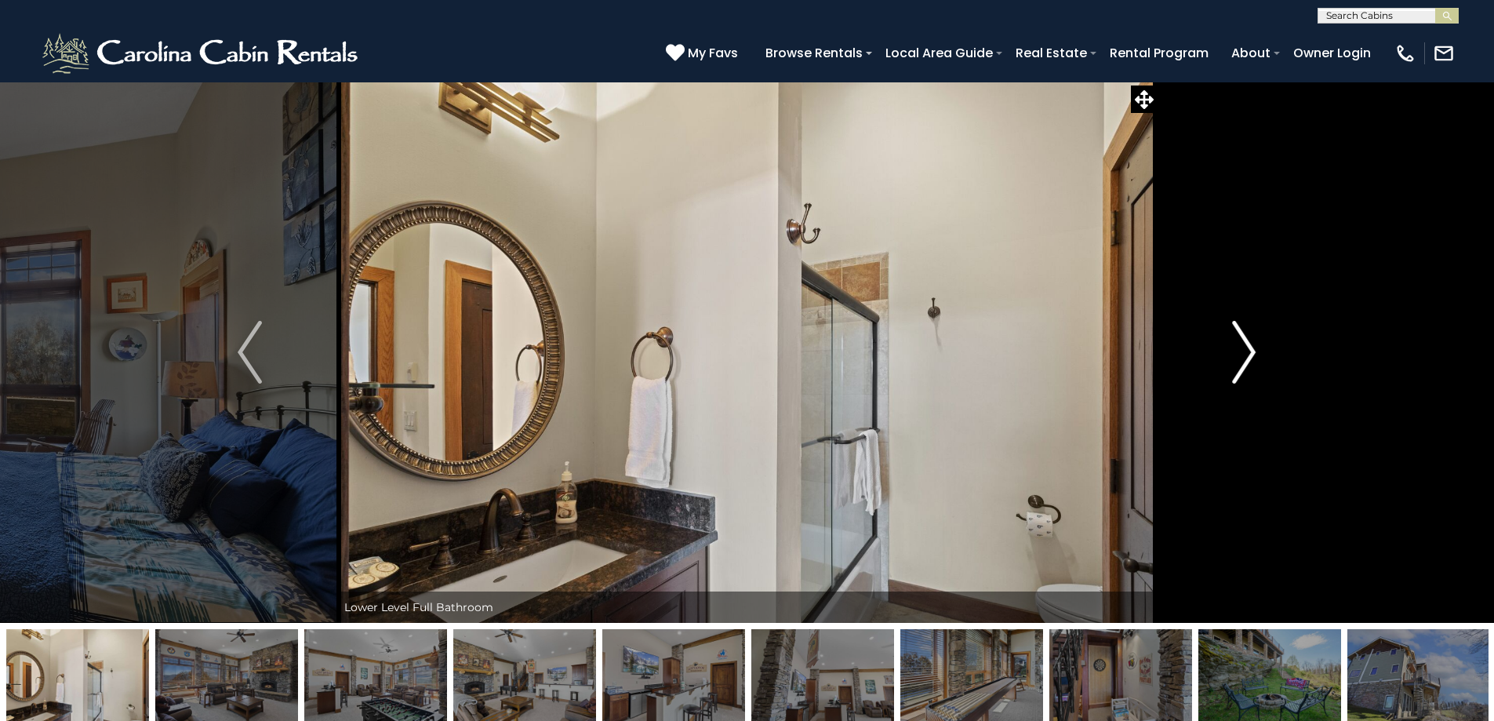
click at [1254, 353] on img "Next" at bounding box center [1244, 352] width 24 height 63
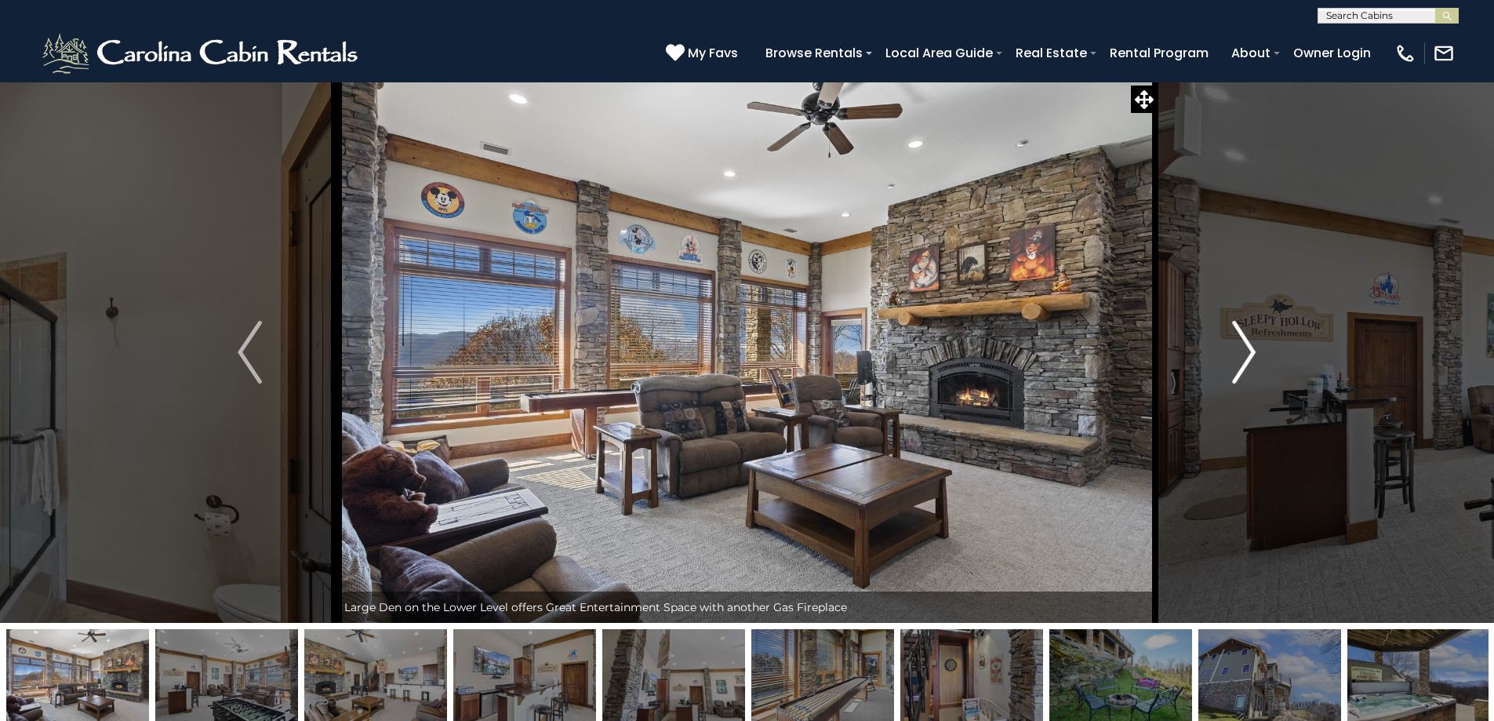
click at [1254, 353] on img "Next" at bounding box center [1244, 352] width 24 height 63
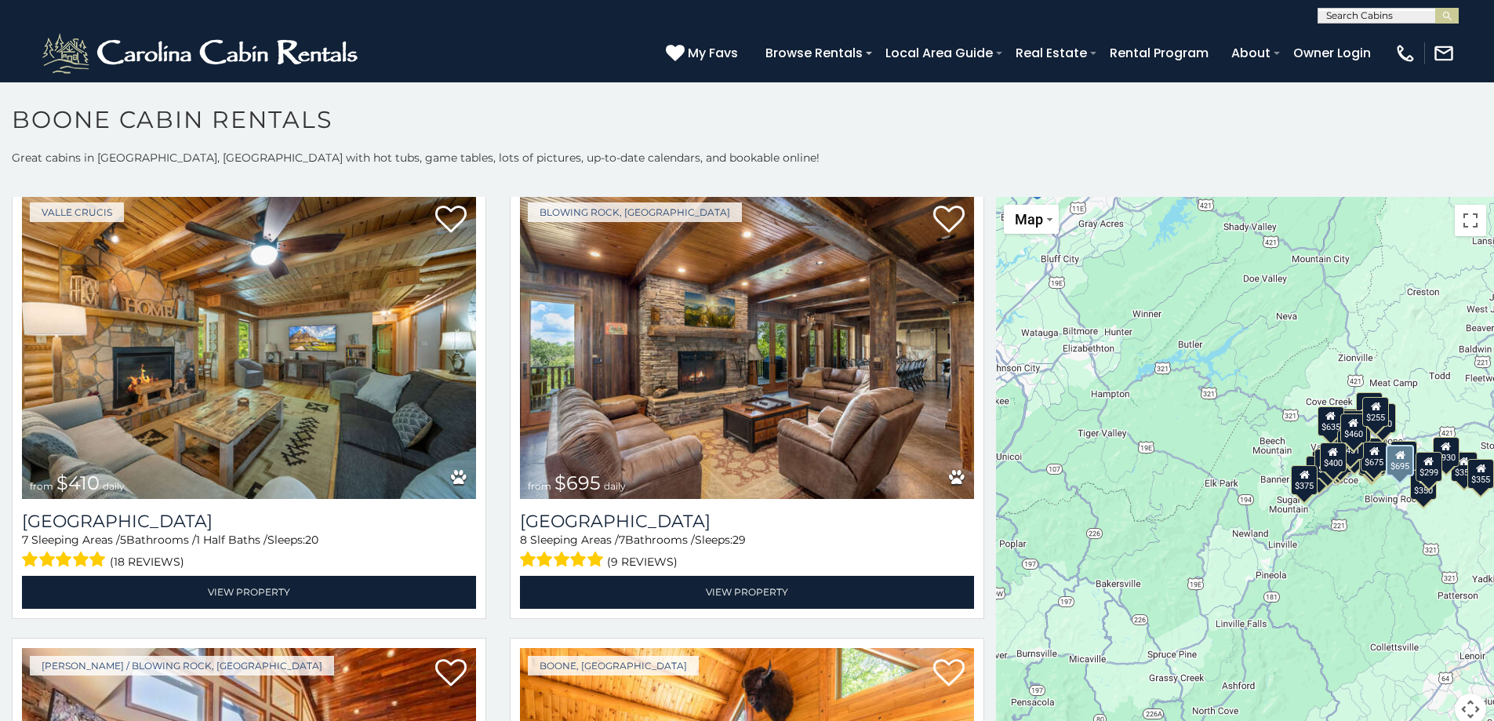
scroll to position [4549, 0]
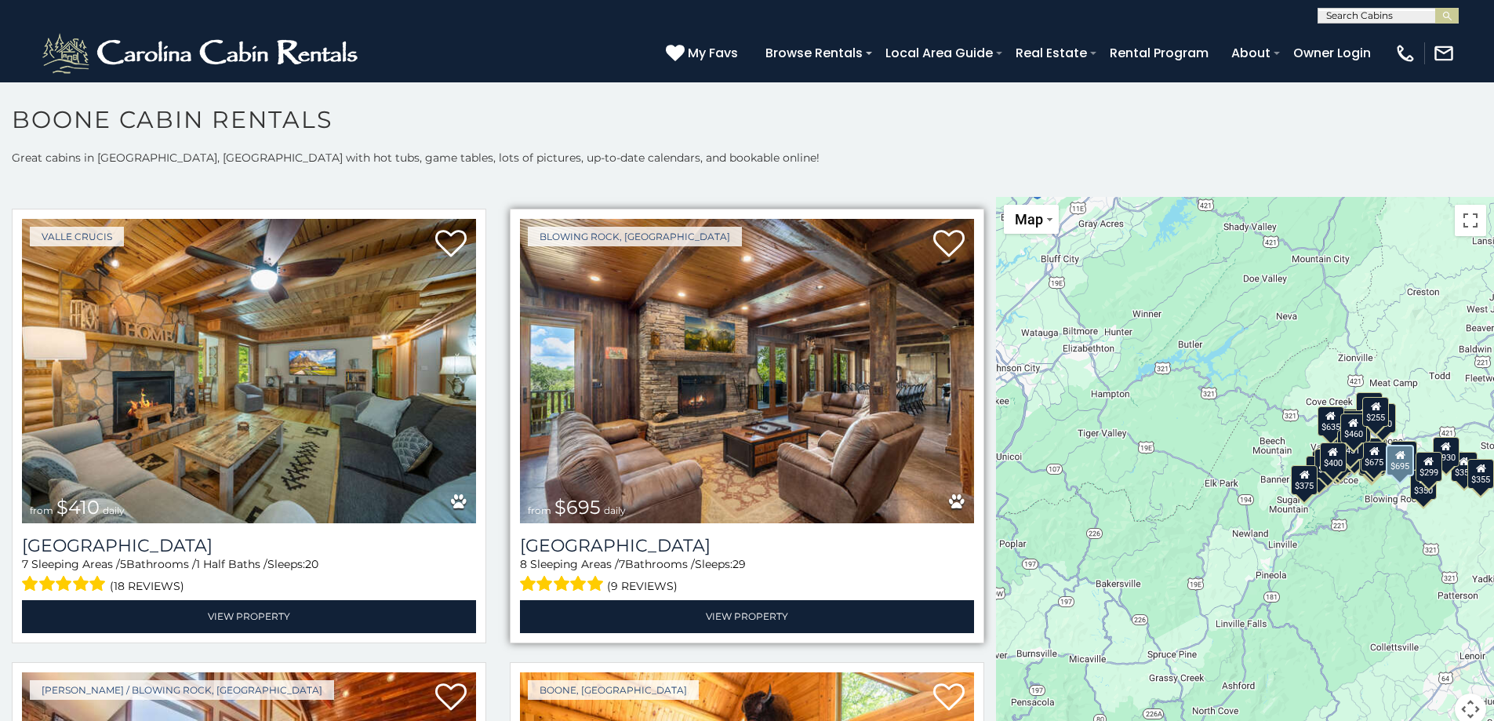
click at [728, 337] on img at bounding box center [747, 371] width 454 height 304
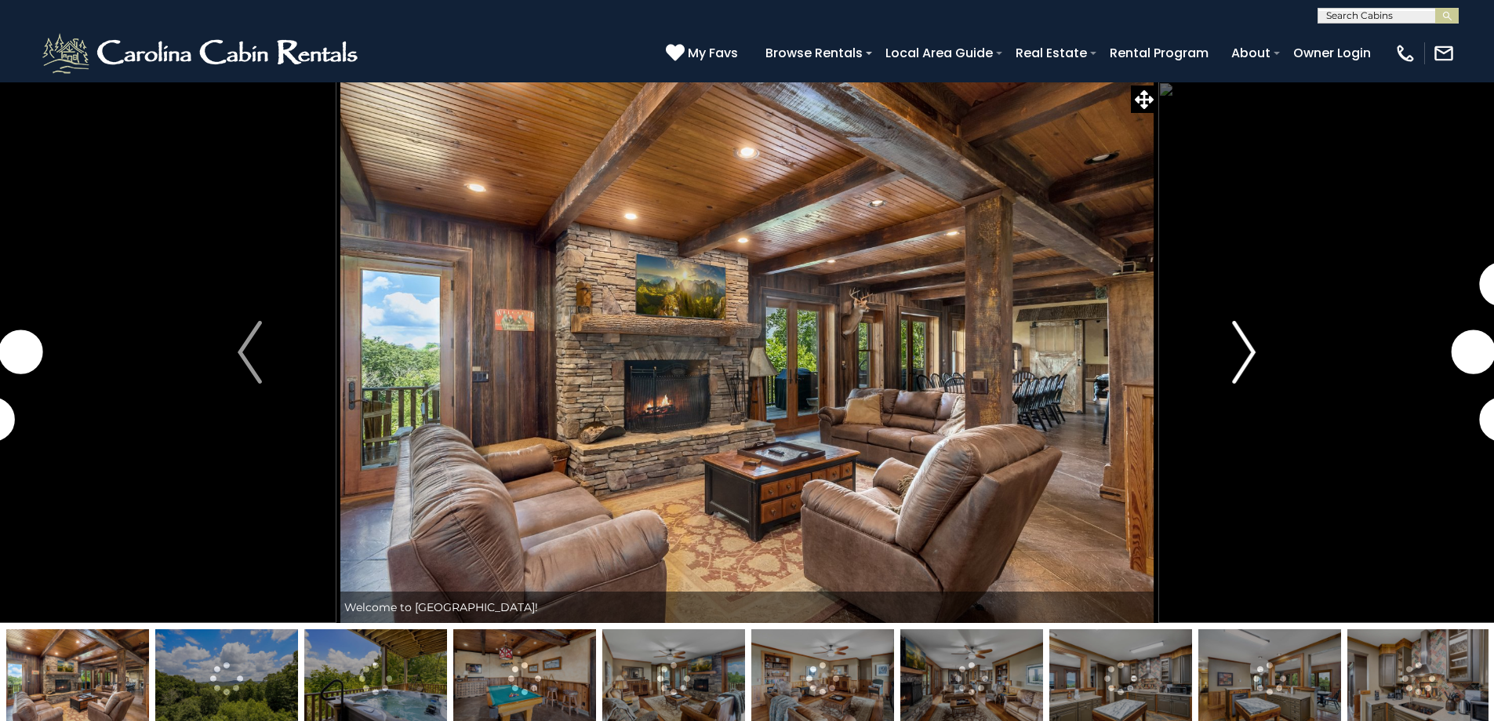
click at [1252, 337] on img "Next" at bounding box center [1244, 352] width 24 height 63
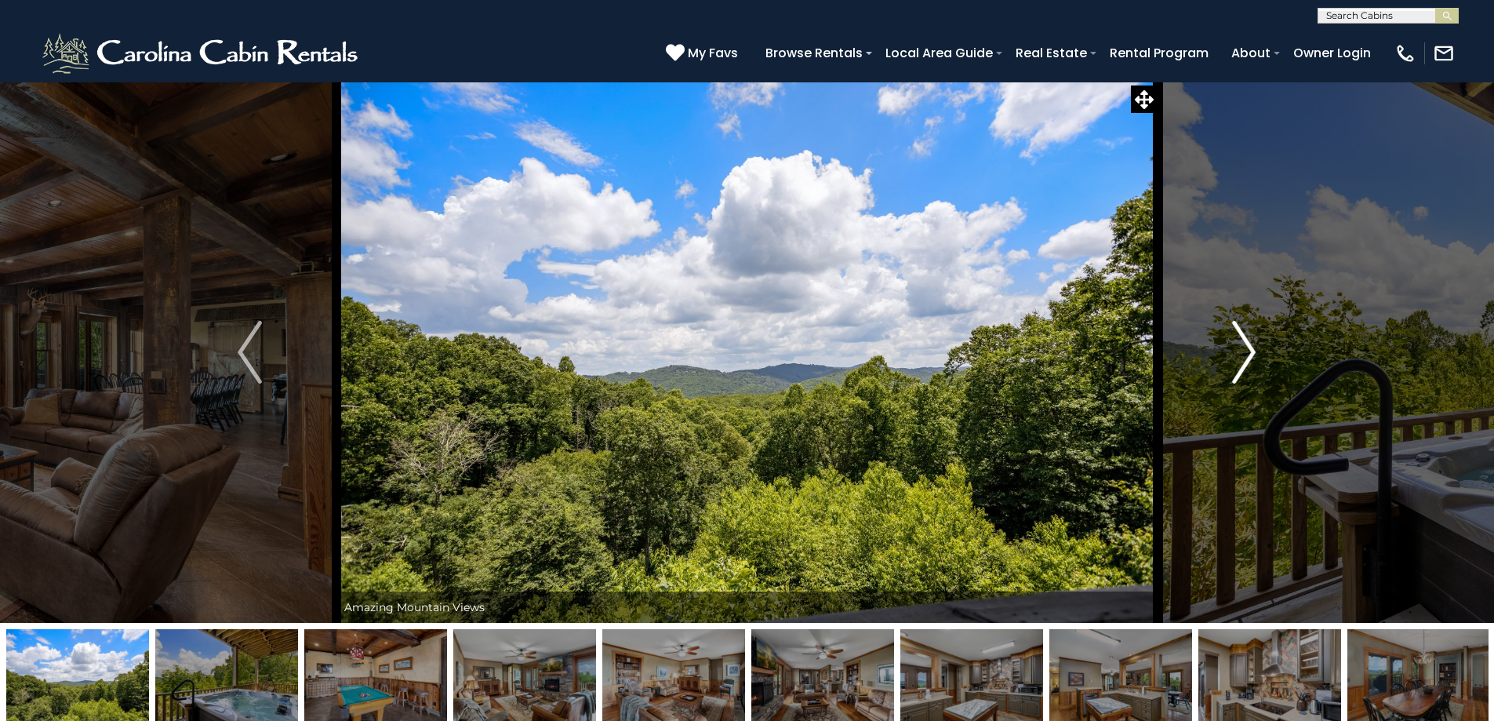
click at [1263, 383] on button "Next" at bounding box center [1244, 352] width 173 height 541
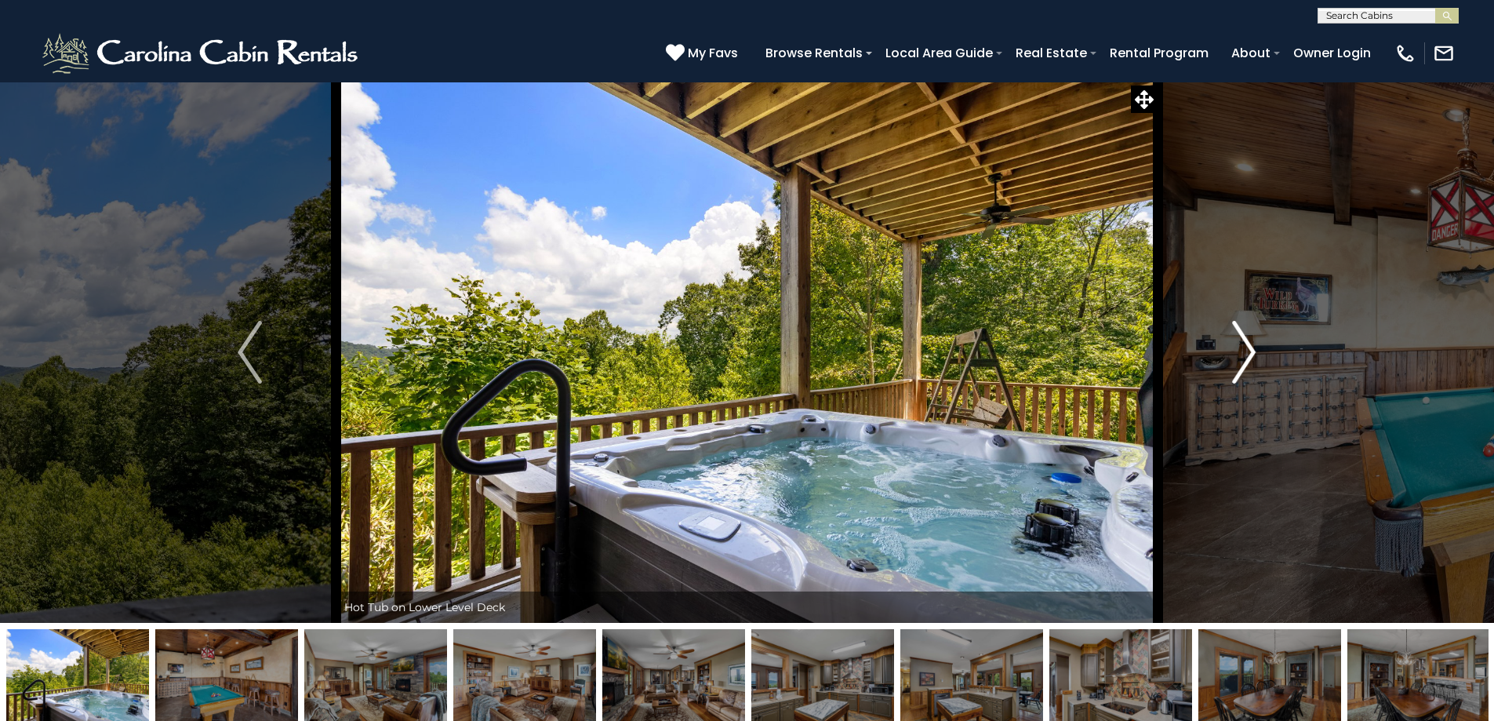
click at [1246, 344] on img "Next" at bounding box center [1244, 352] width 24 height 63
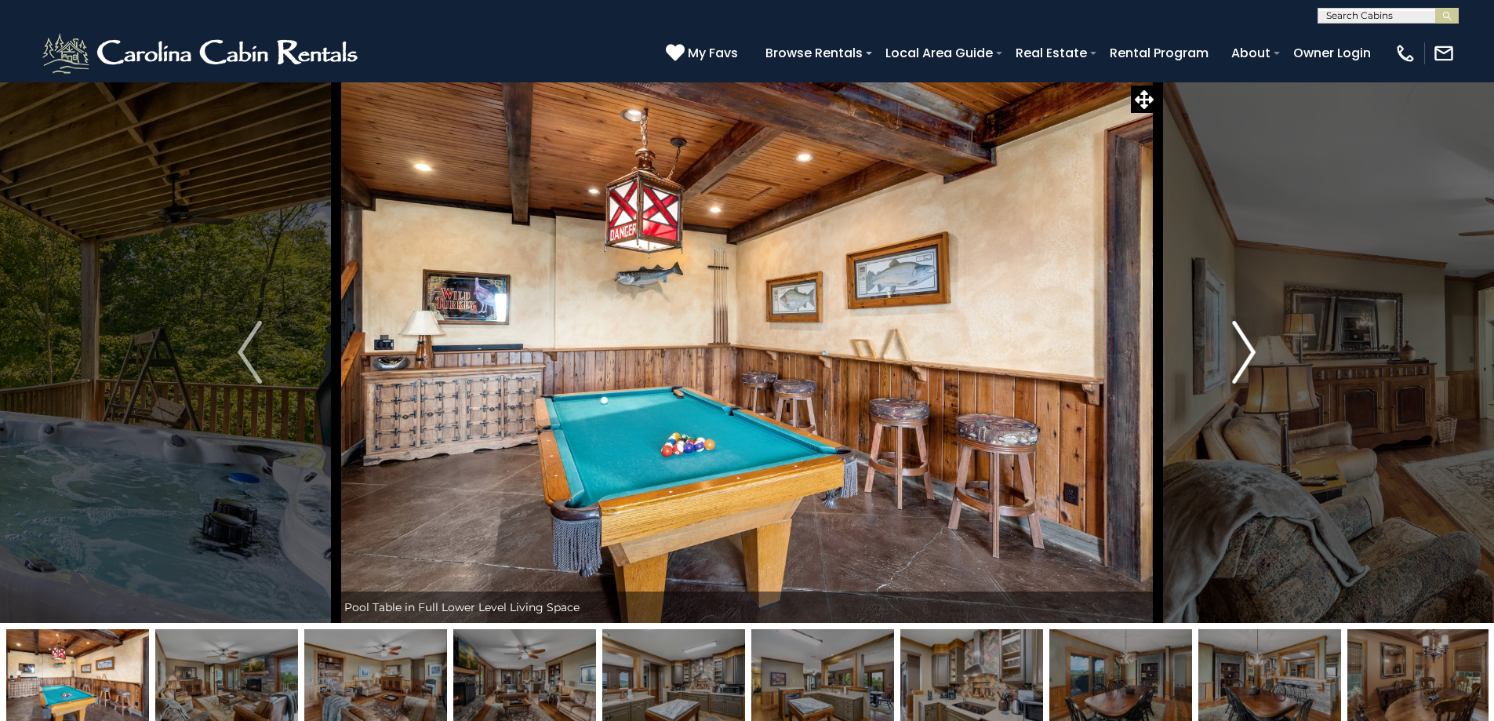
click at [1246, 344] on img "Next" at bounding box center [1244, 352] width 24 height 63
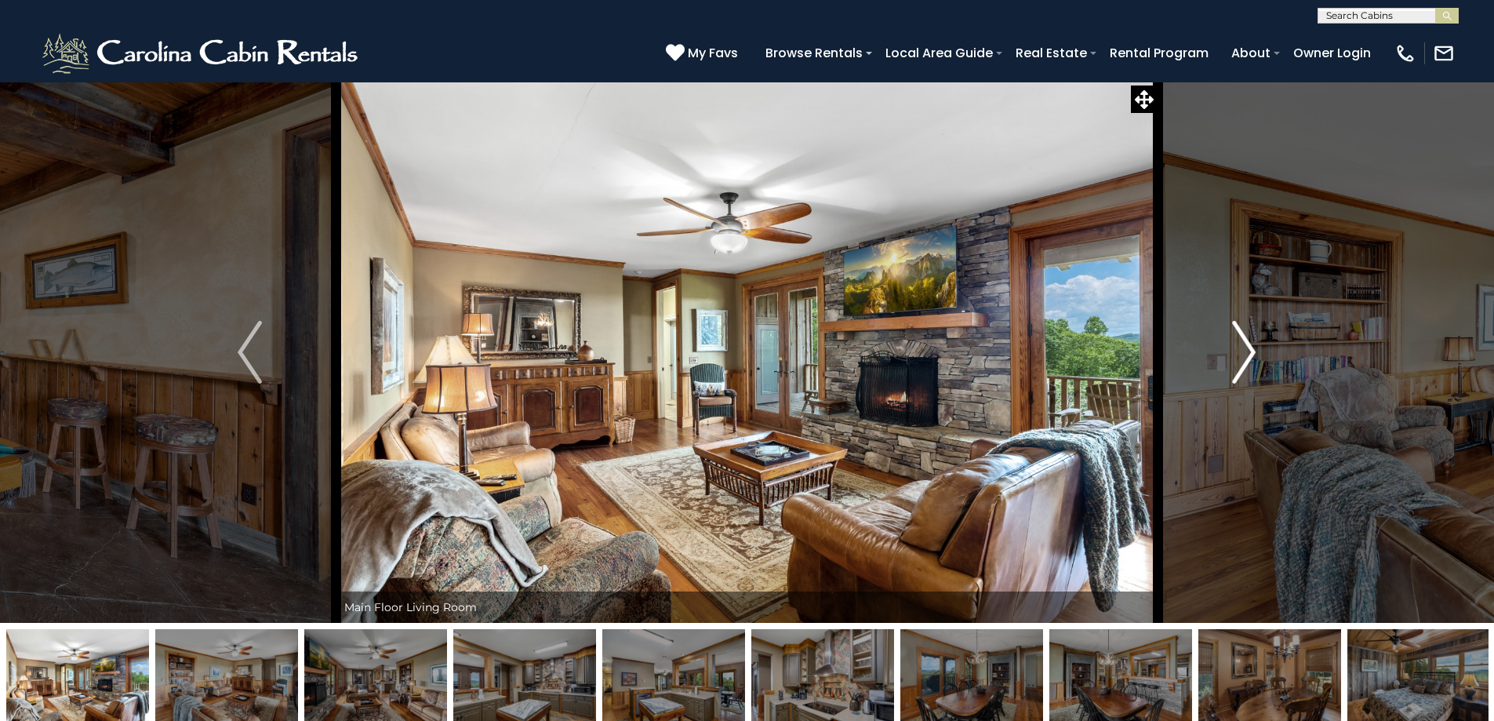
click at [1246, 344] on img "Next" at bounding box center [1244, 352] width 24 height 63
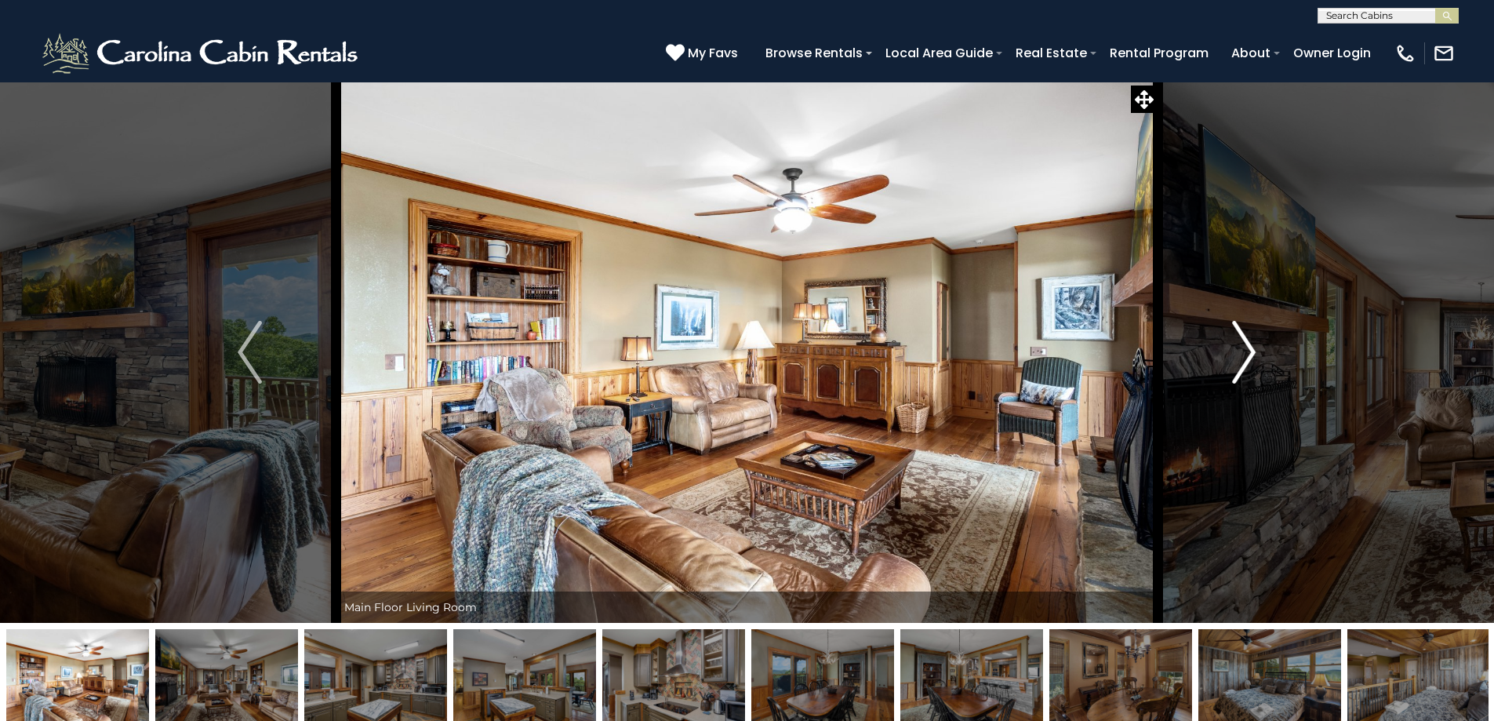
click at [1246, 344] on img "Next" at bounding box center [1244, 352] width 24 height 63
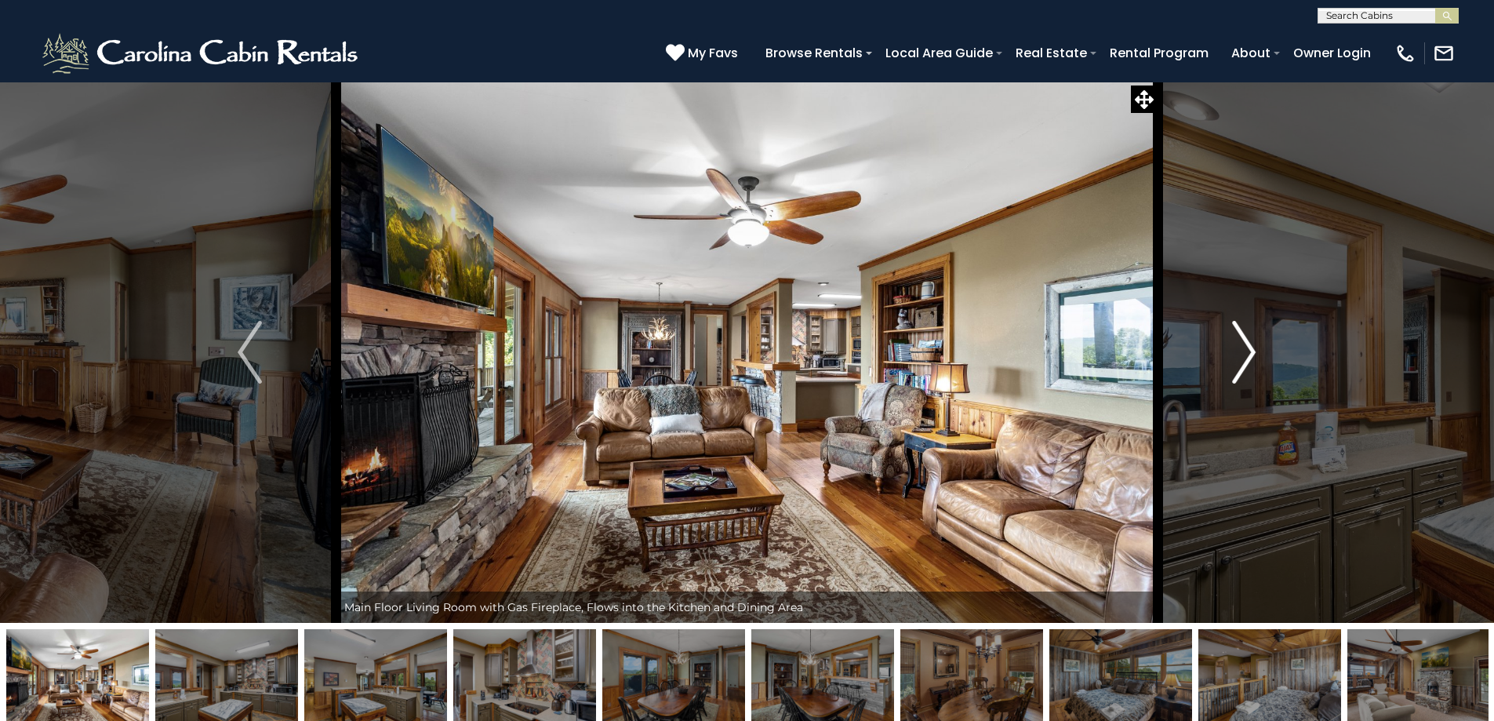
click at [1246, 344] on img "Next" at bounding box center [1244, 352] width 24 height 63
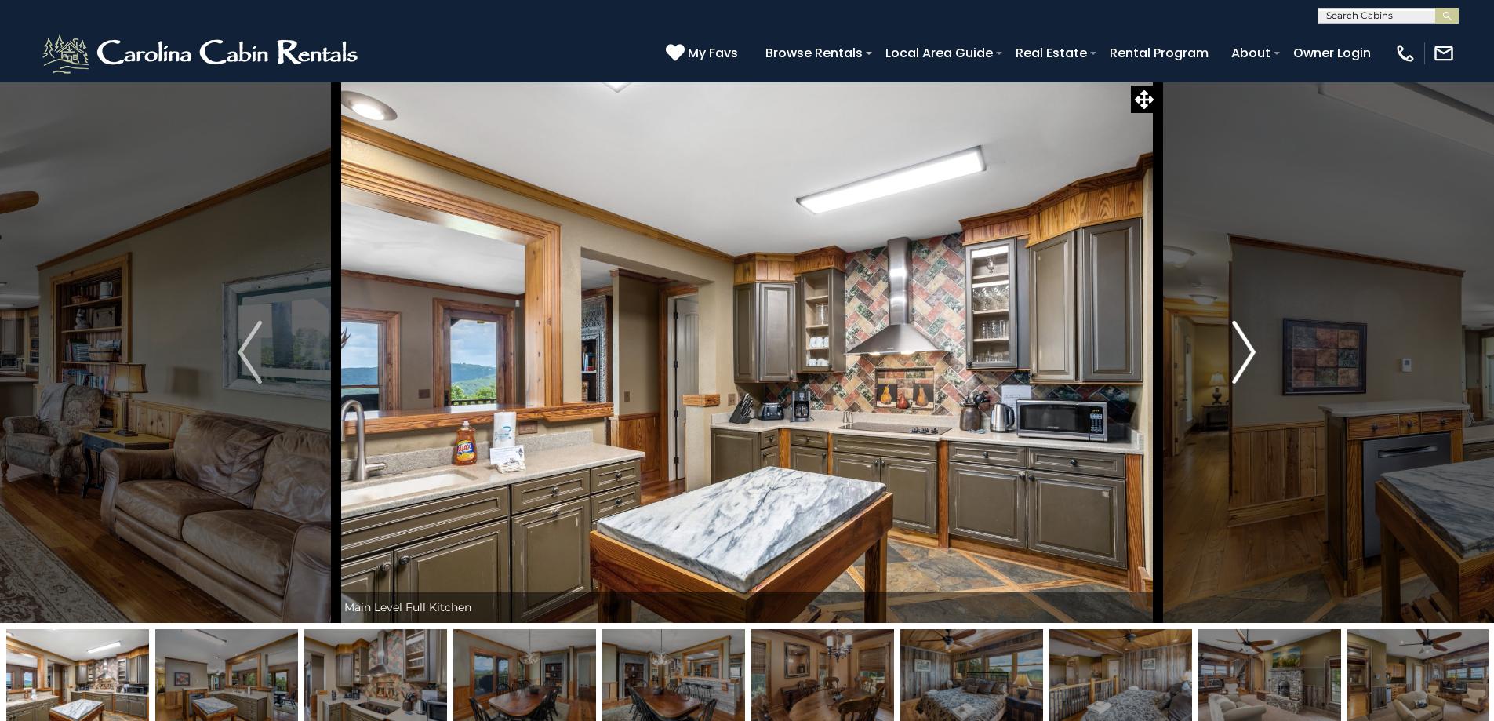
click at [1246, 344] on img "Next" at bounding box center [1244, 352] width 24 height 63
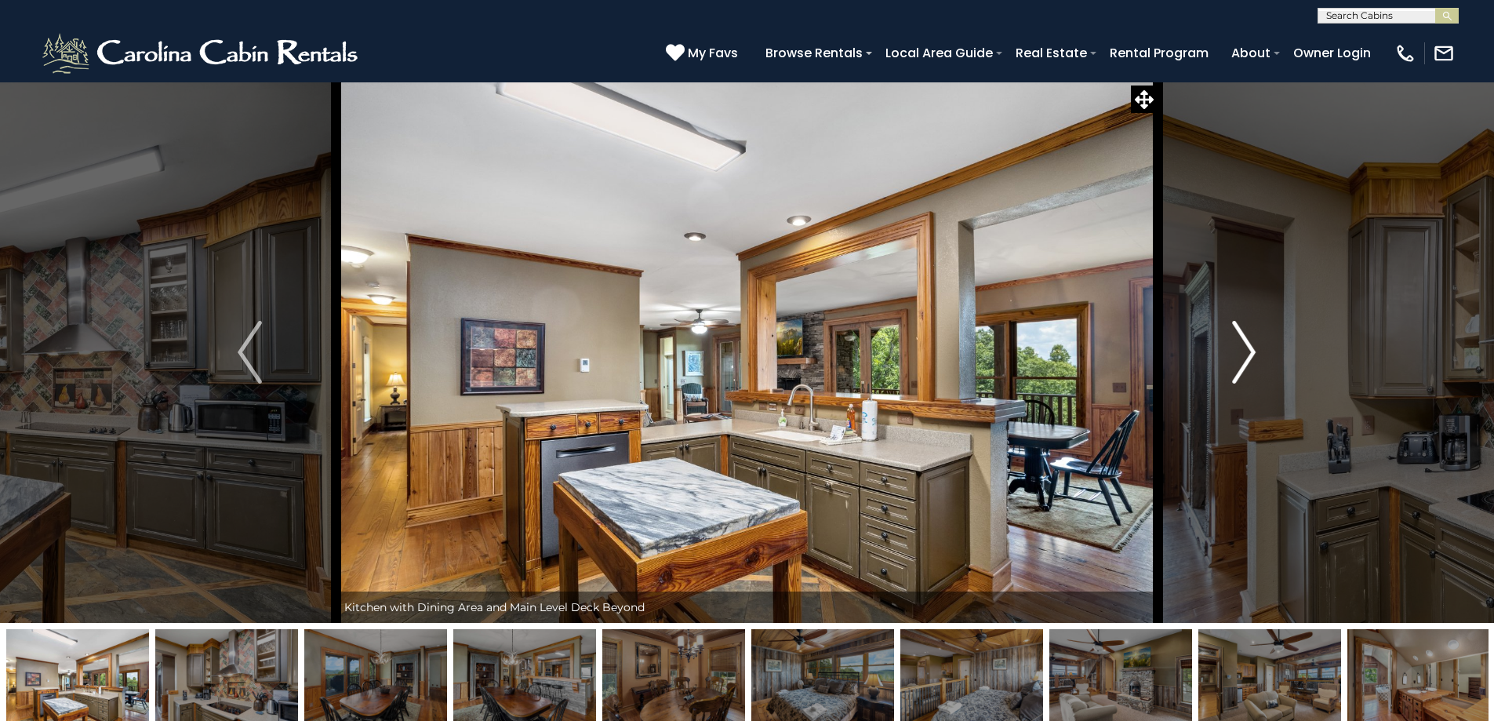
click at [1246, 344] on img "Next" at bounding box center [1244, 352] width 24 height 63
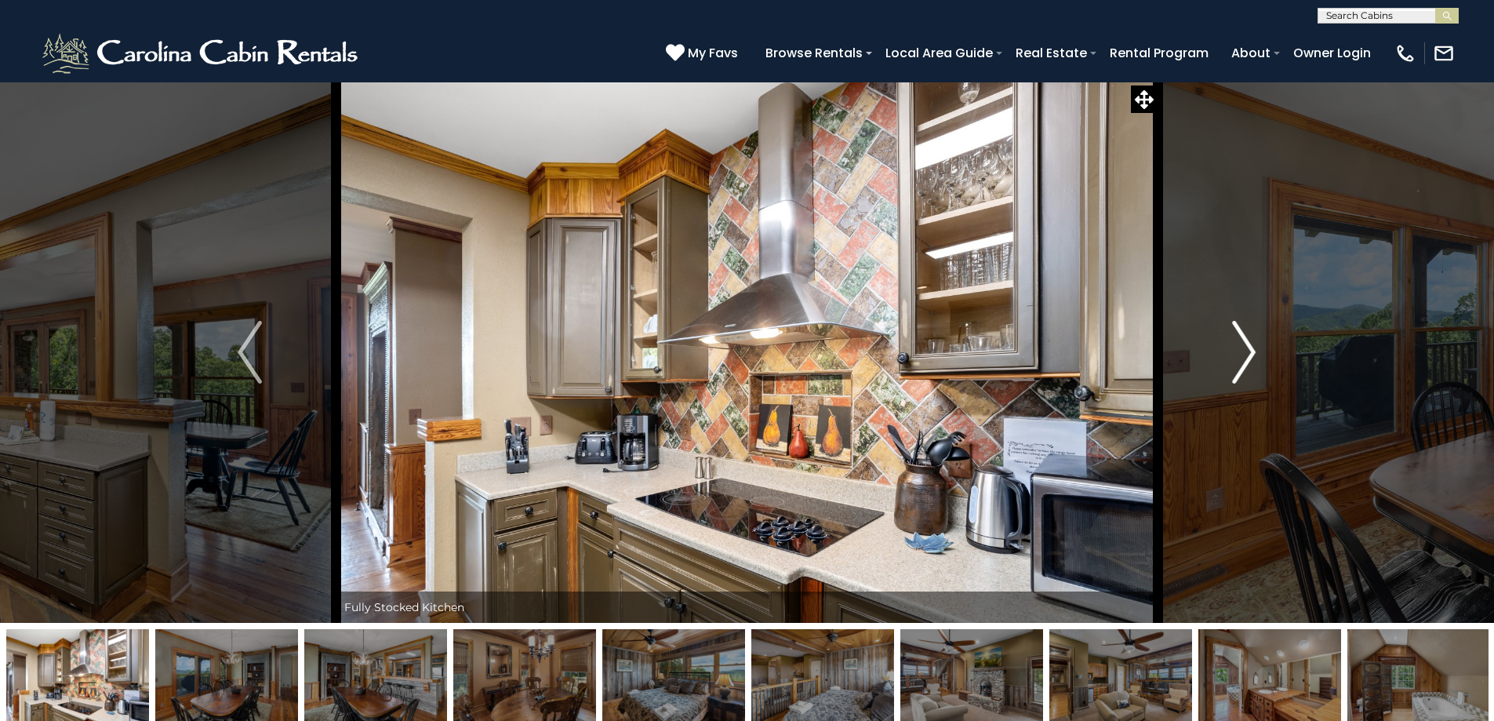
click at [1246, 344] on img "Next" at bounding box center [1244, 352] width 24 height 63
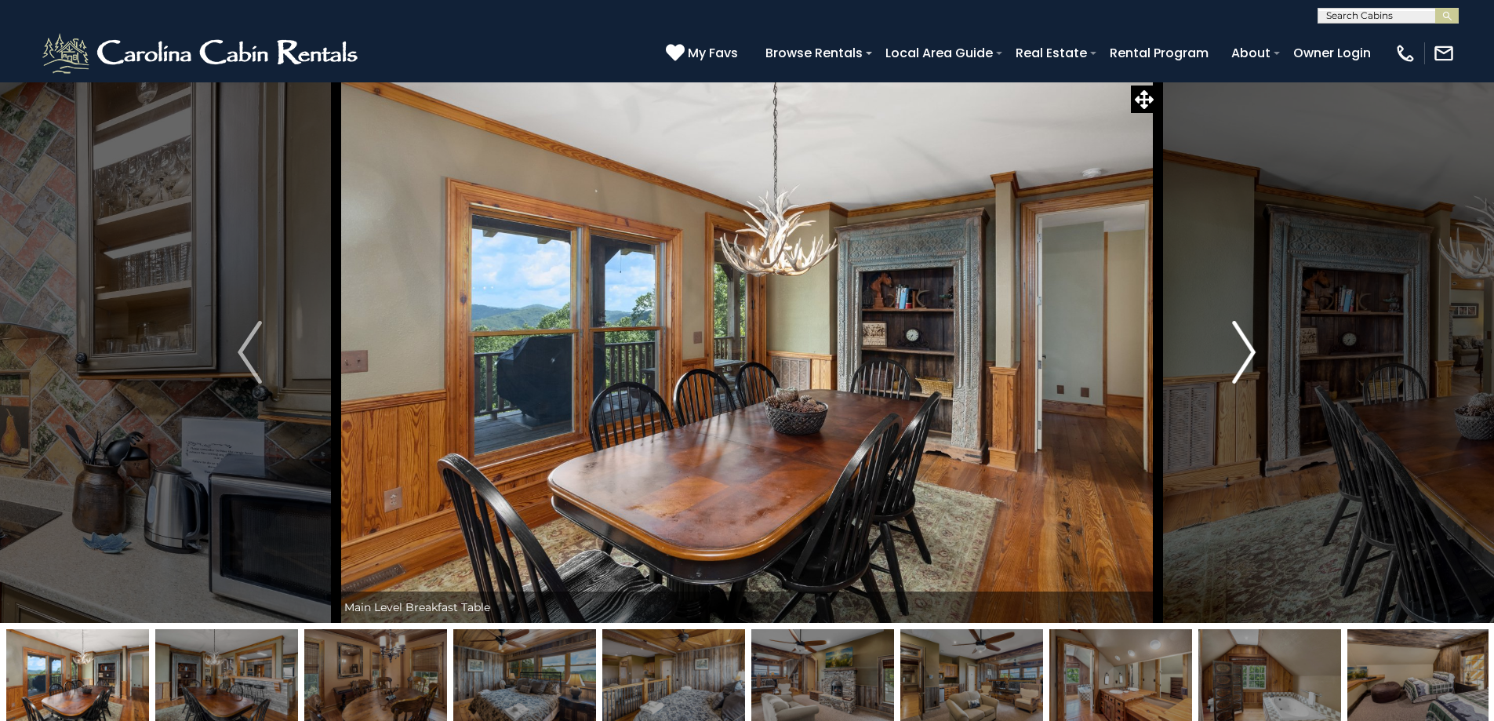
click at [1246, 344] on img "Next" at bounding box center [1244, 352] width 24 height 63
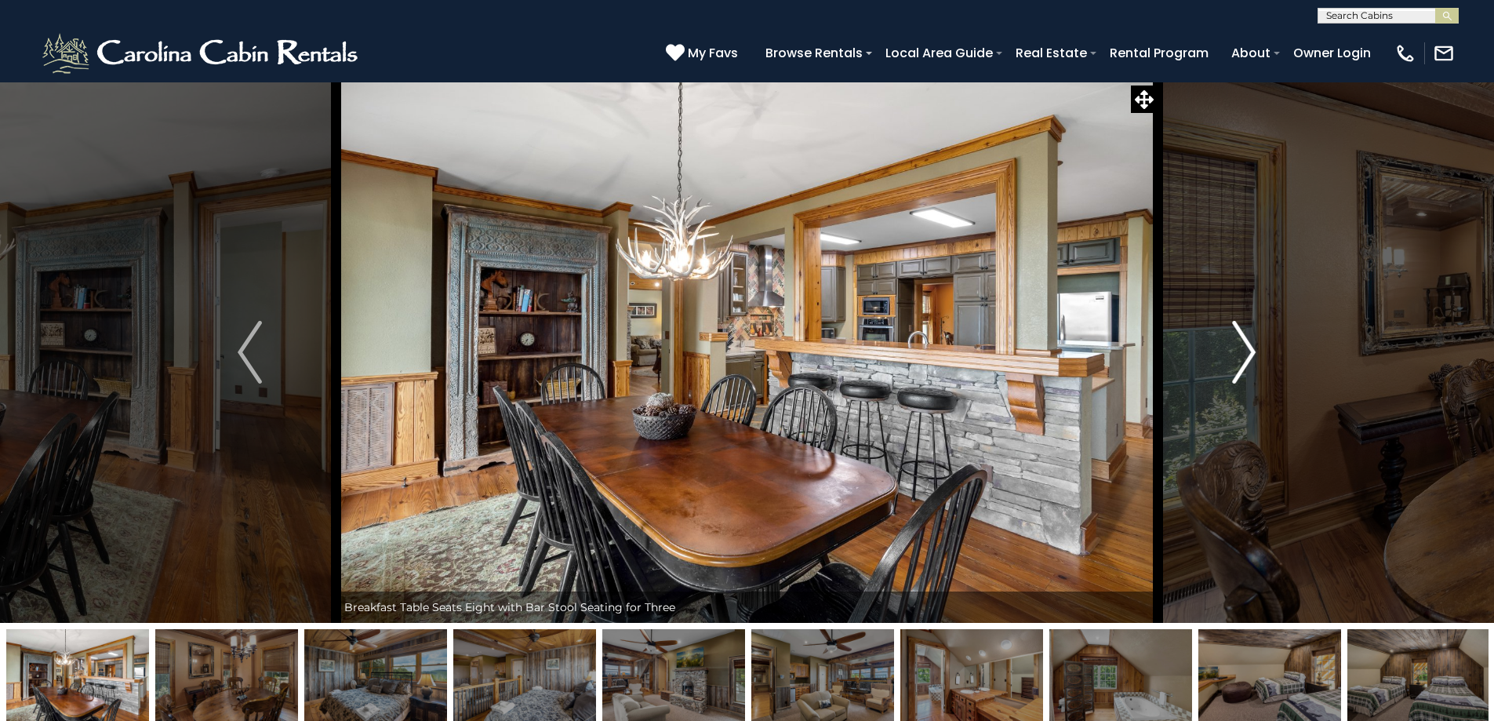
click at [1246, 344] on img "Next" at bounding box center [1244, 352] width 24 height 63
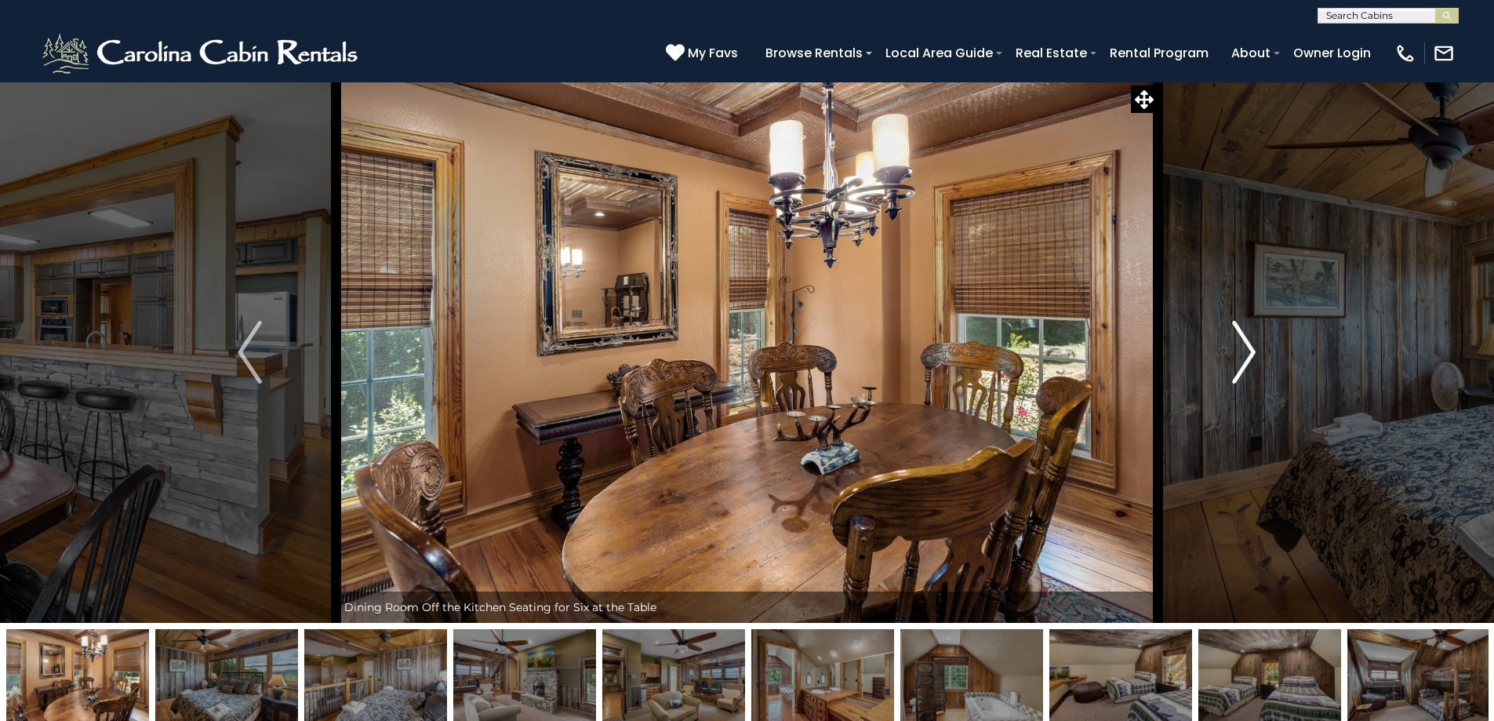
click at [1246, 344] on img "Next" at bounding box center [1244, 352] width 24 height 63
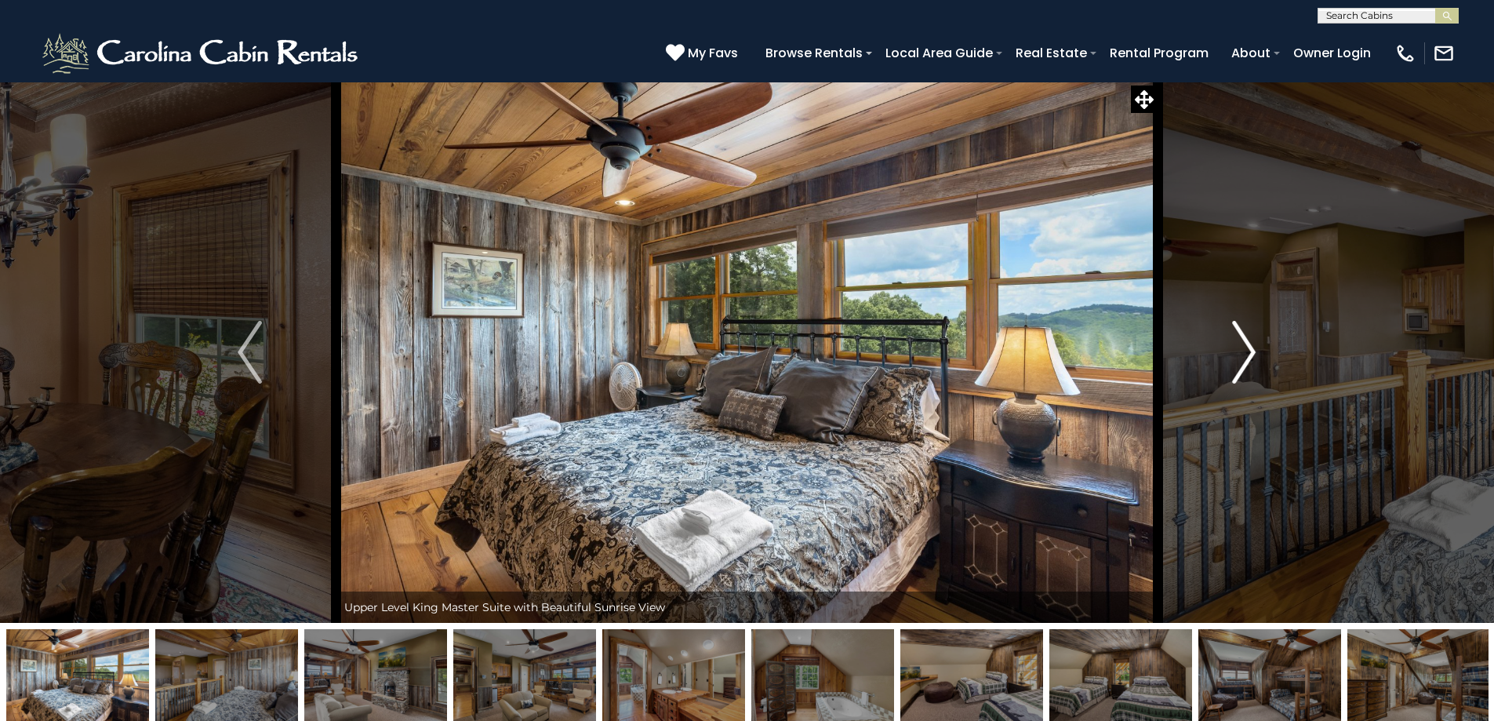
click at [1246, 344] on img "Next" at bounding box center [1244, 352] width 24 height 63
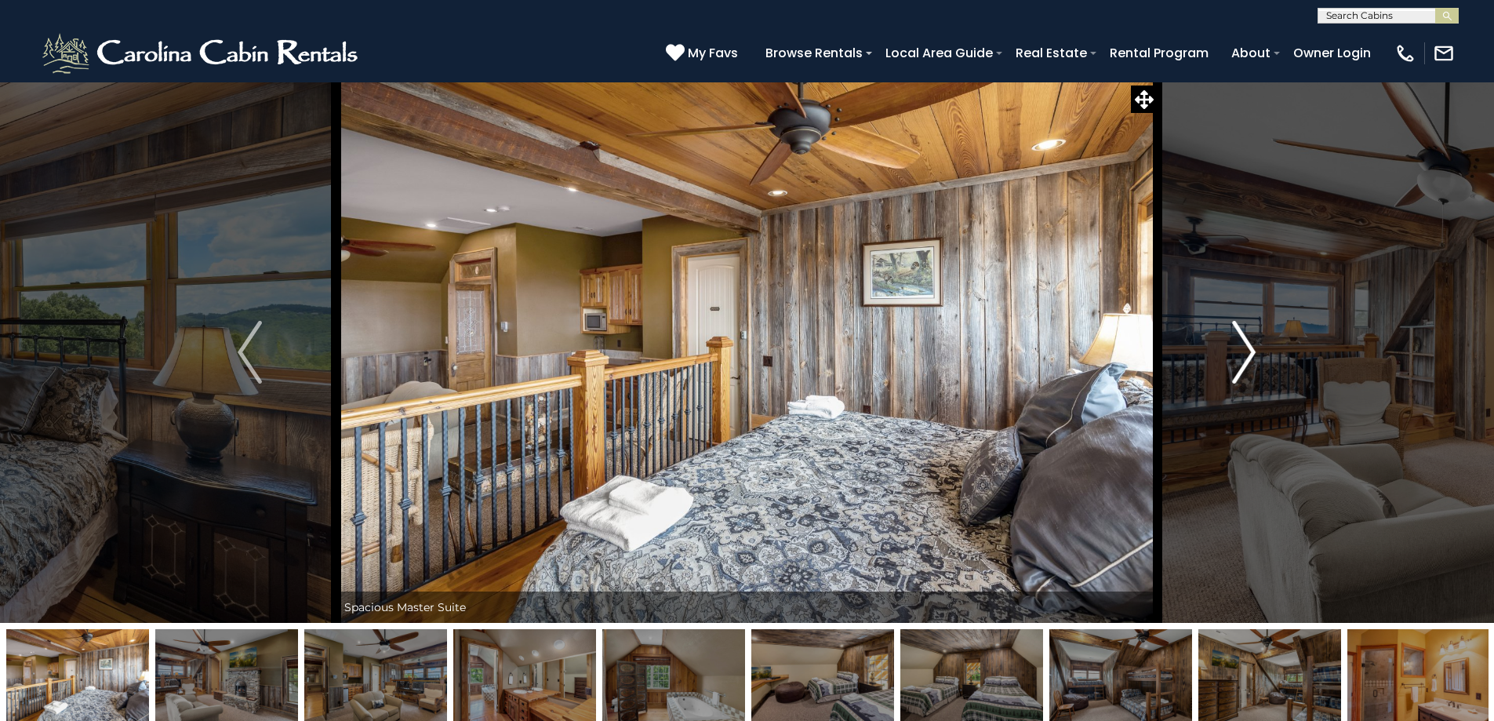
click at [1246, 344] on img "Next" at bounding box center [1244, 352] width 24 height 63
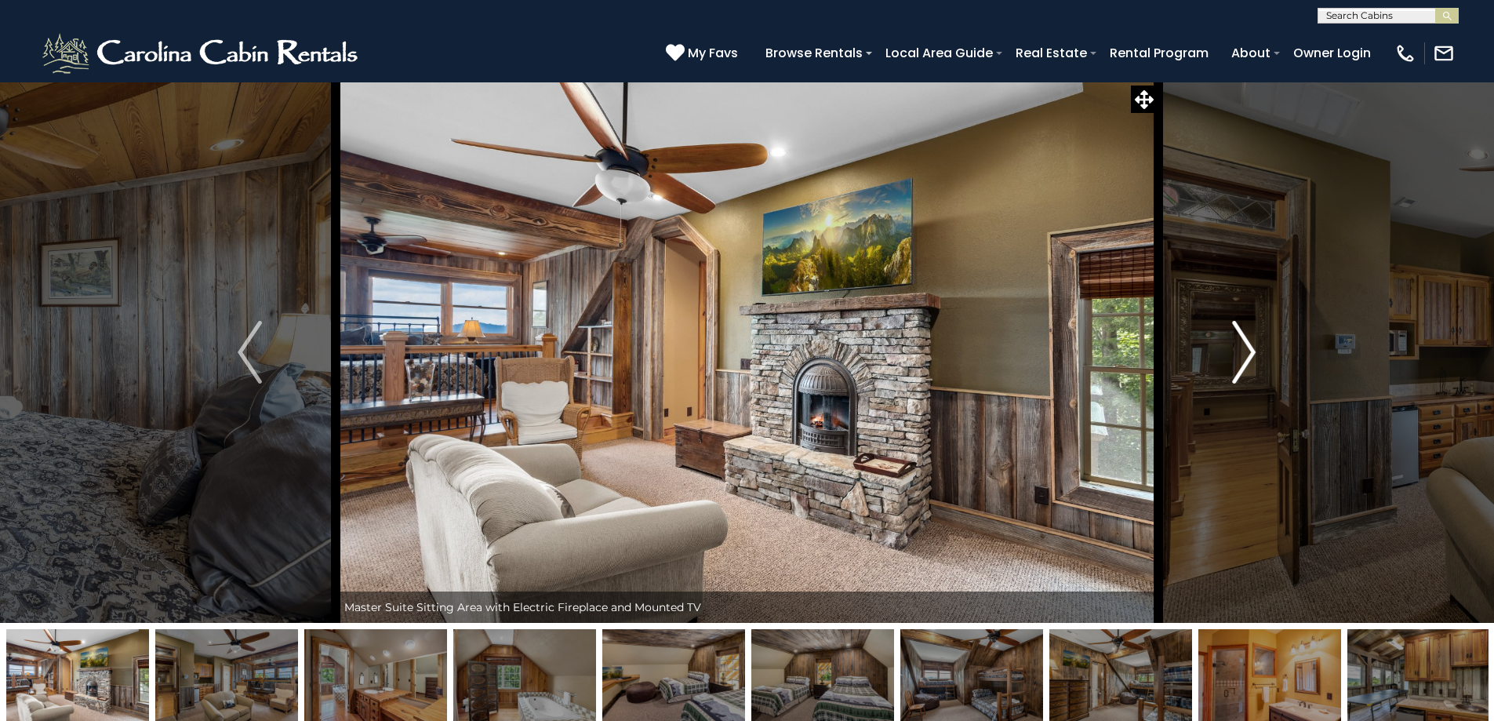
click at [1246, 344] on img "Next" at bounding box center [1244, 352] width 24 height 63
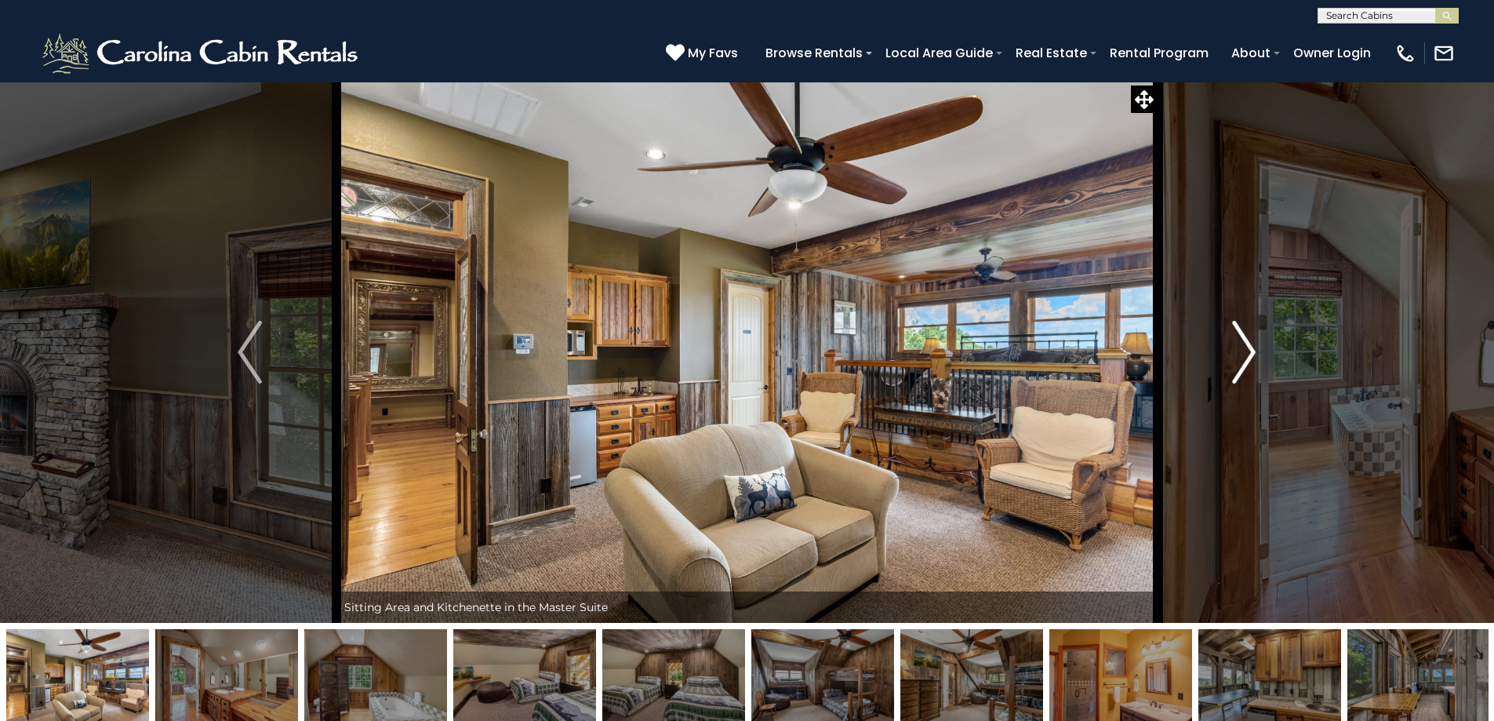
click at [1246, 344] on img "Next" at bounding box center [1244, 352] width 24 height 63
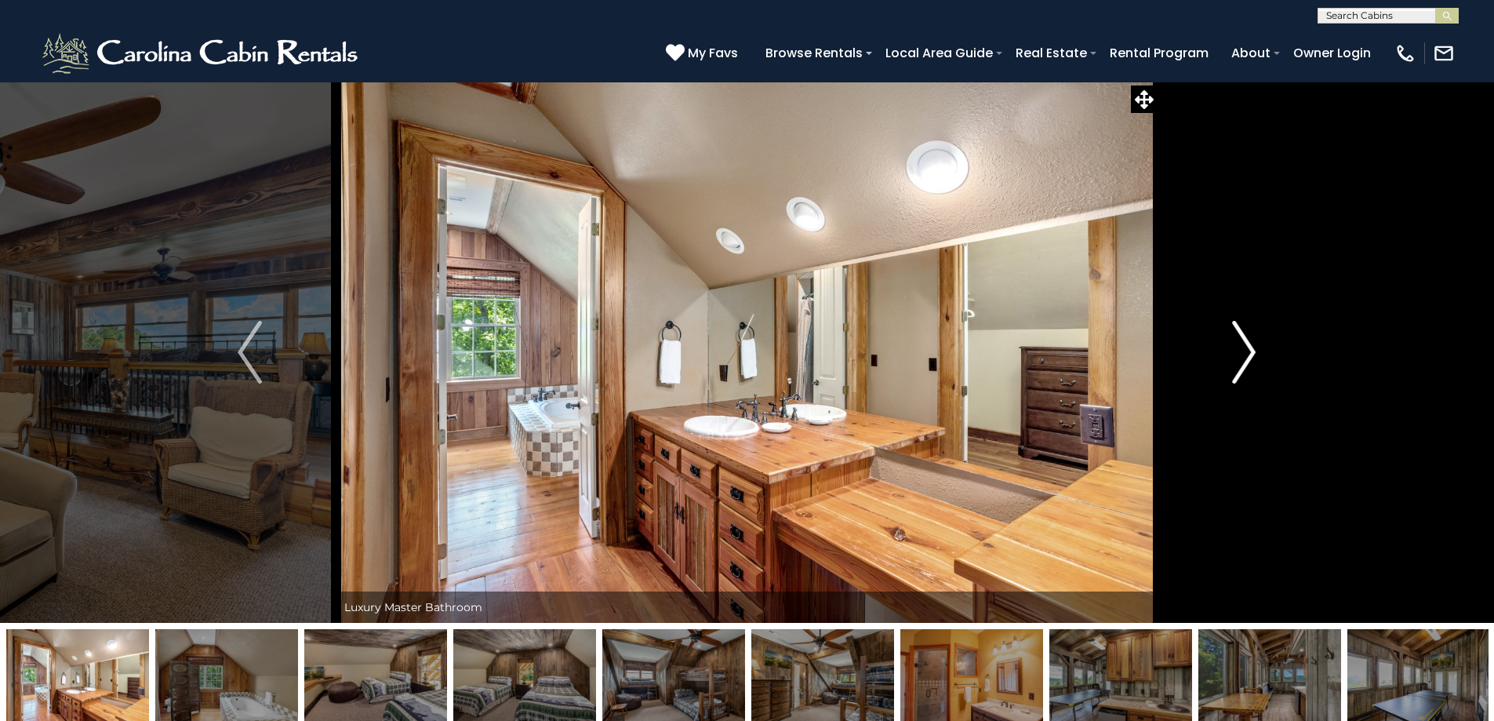
click at [1246, 344] on img "Next" at bounding box center [1244, 352] width 24 height 63
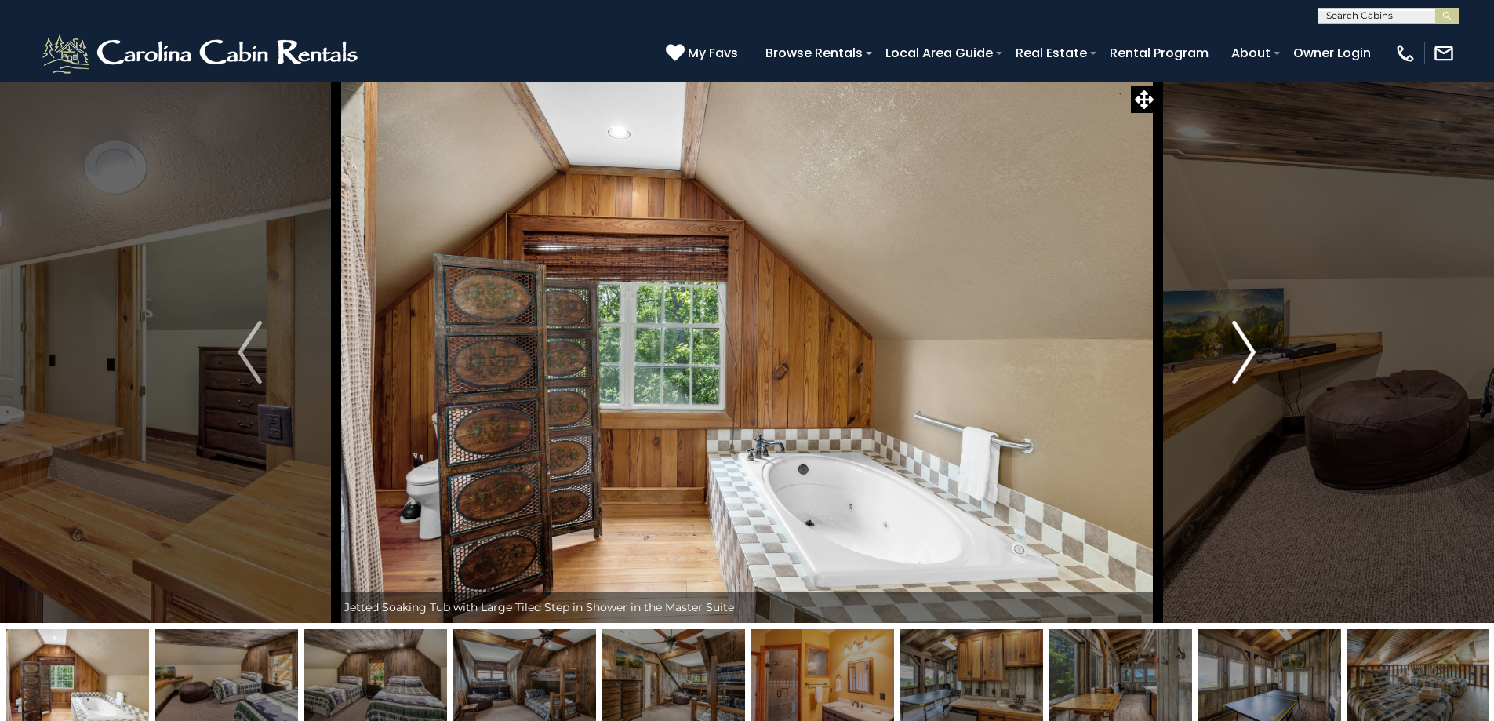
click at [1246, 344] on img "Next" at bounding box center [1244, 352] width 24 height 63
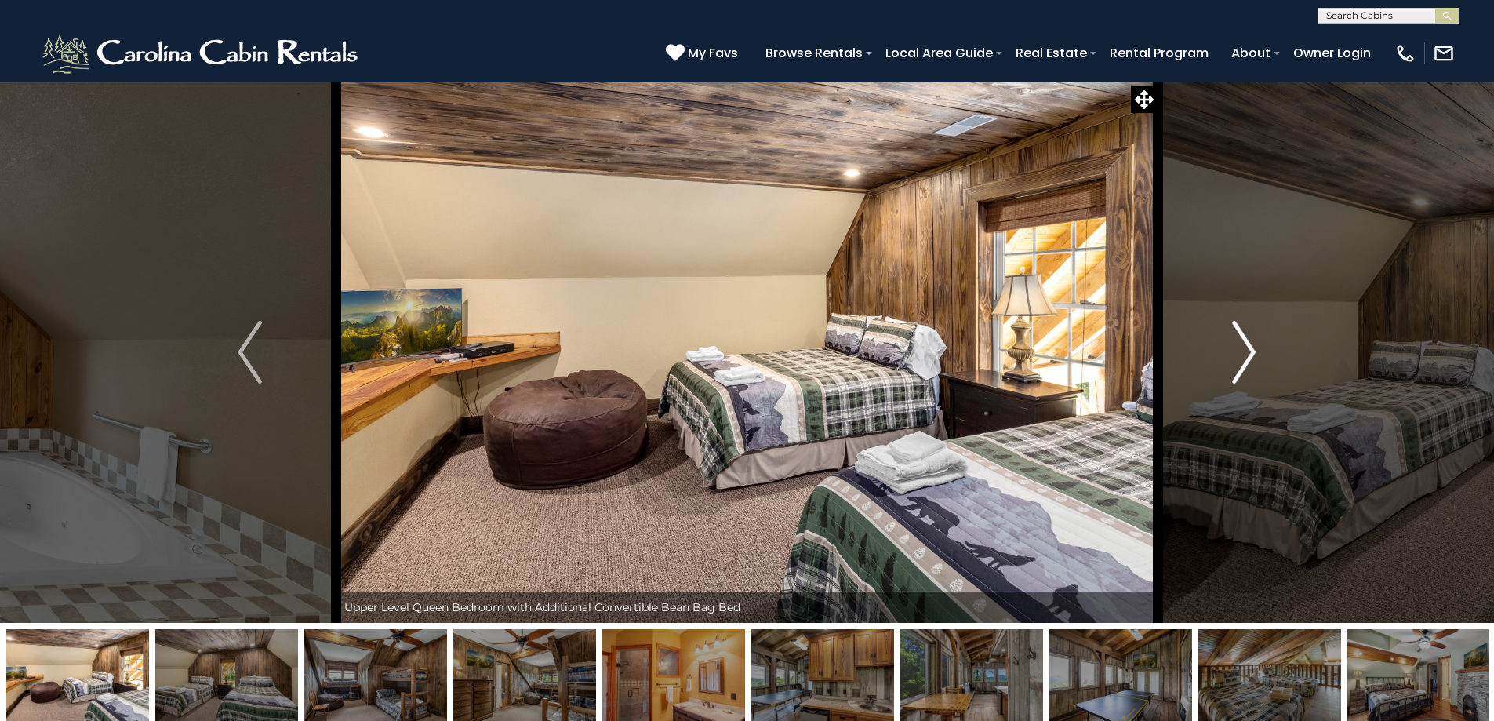
click at [1246, 344] on img "Next" at bounding box center [1244, 352] width 24 height 63
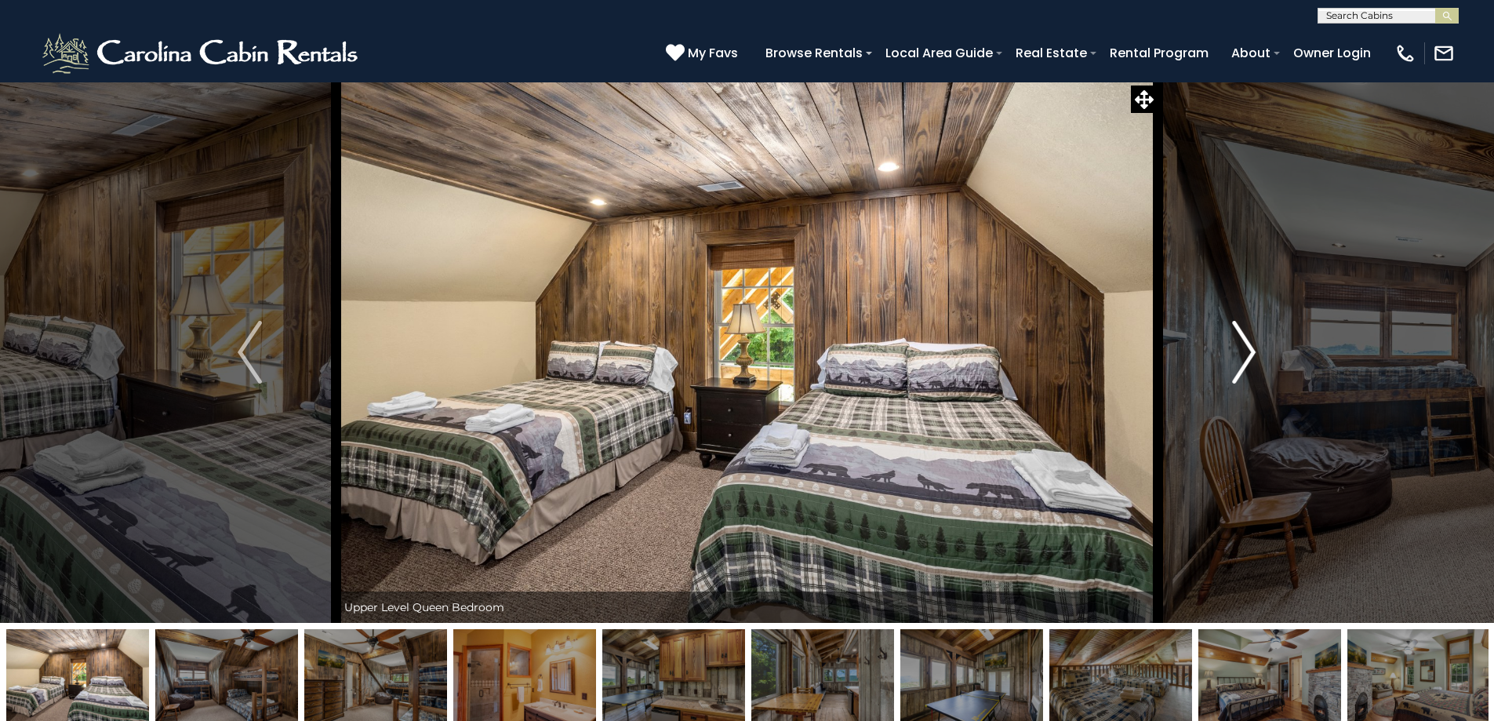
click at [1246, 344] on img "Next" at bounding box center [1244, 352] width 24 height 63
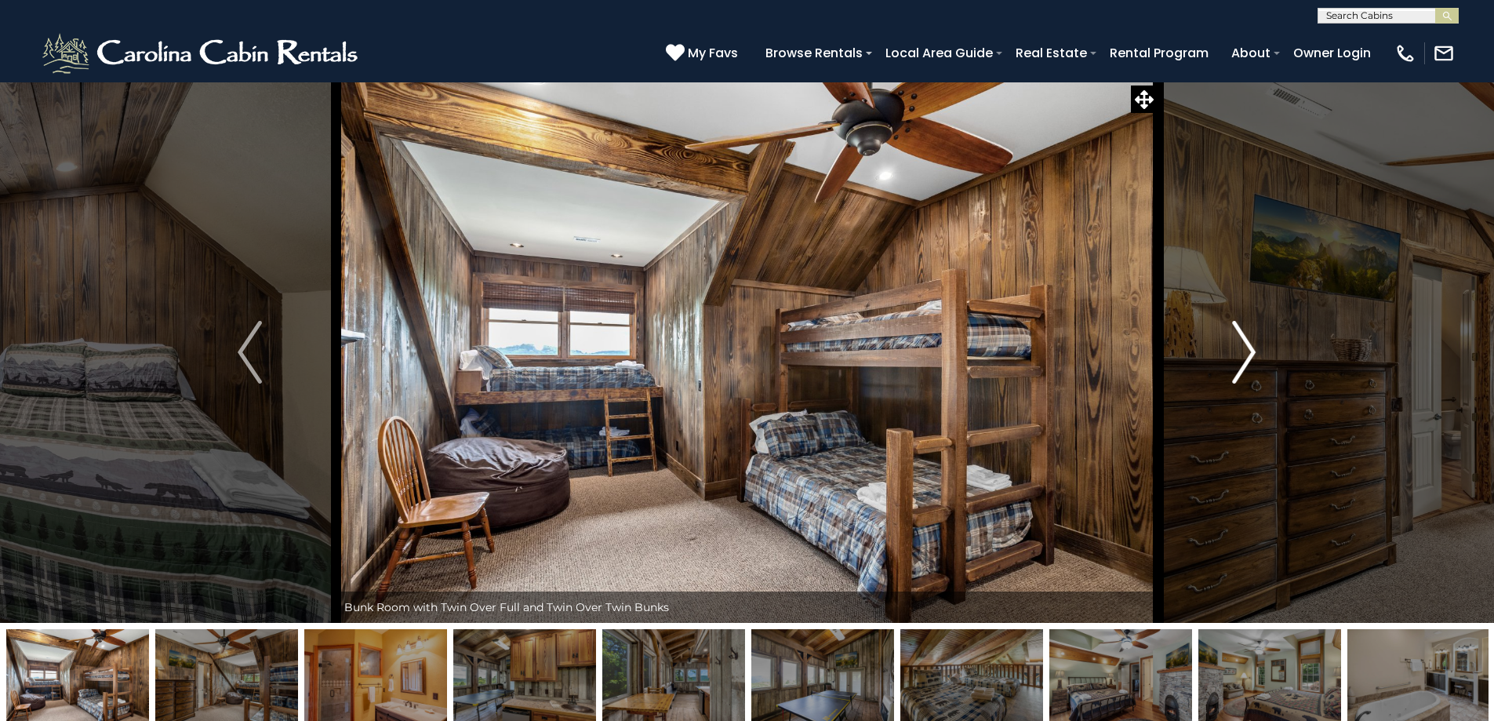
click at [1246, 344] on img "Next" at bounding box center [1244, 352] width 24 height 63
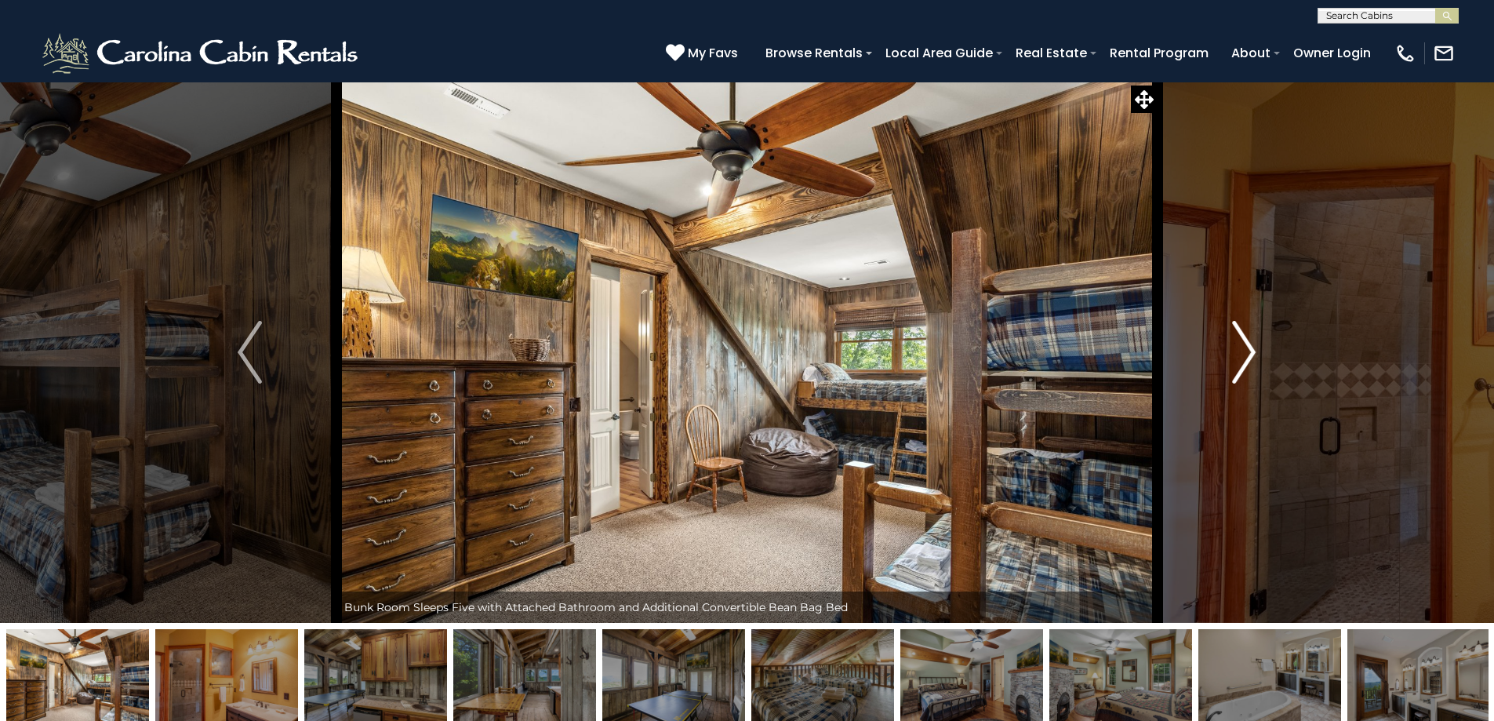
click at [1246, 344] on img "Next" at bounding box center [1244, 352] width 24 height 63
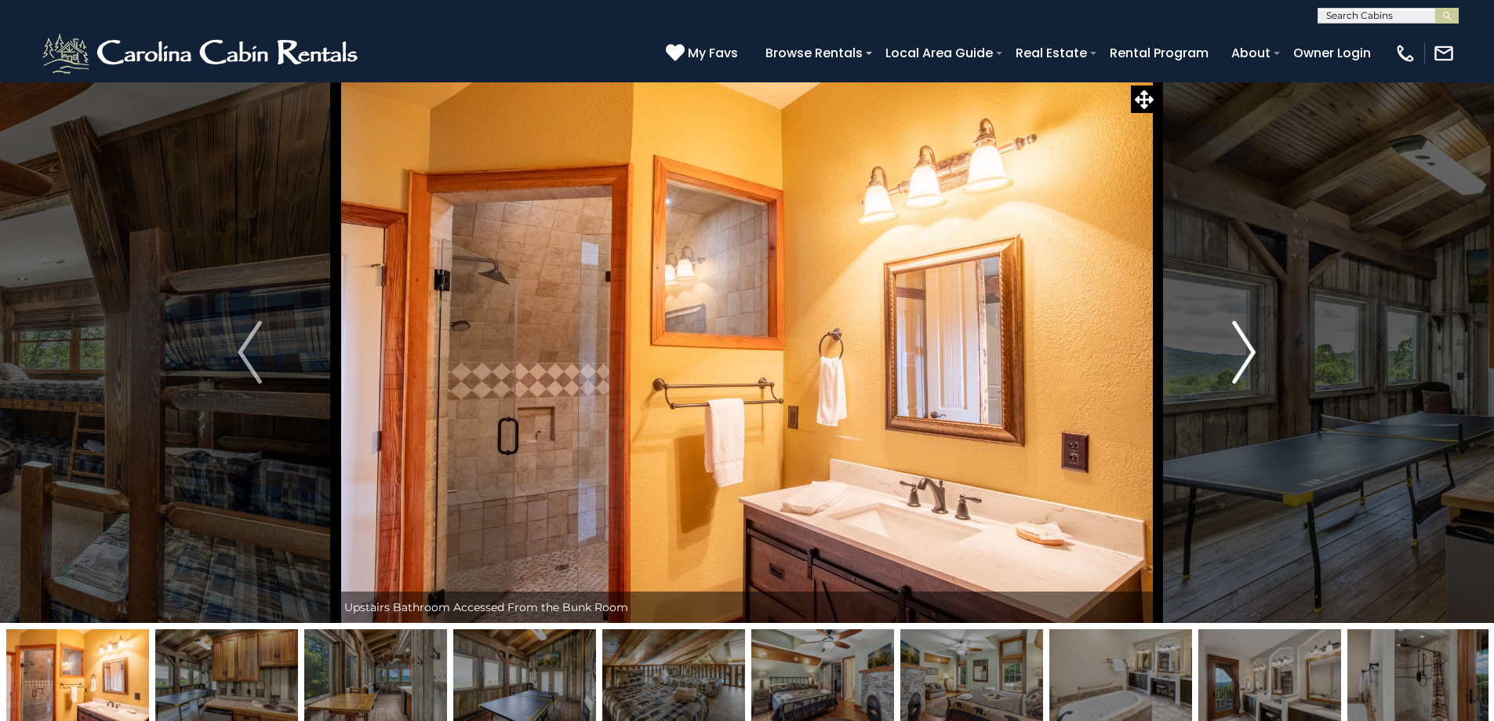
click at [1246, 344] on img "Next" at bounding box center [1244, 352] width 24 height 63
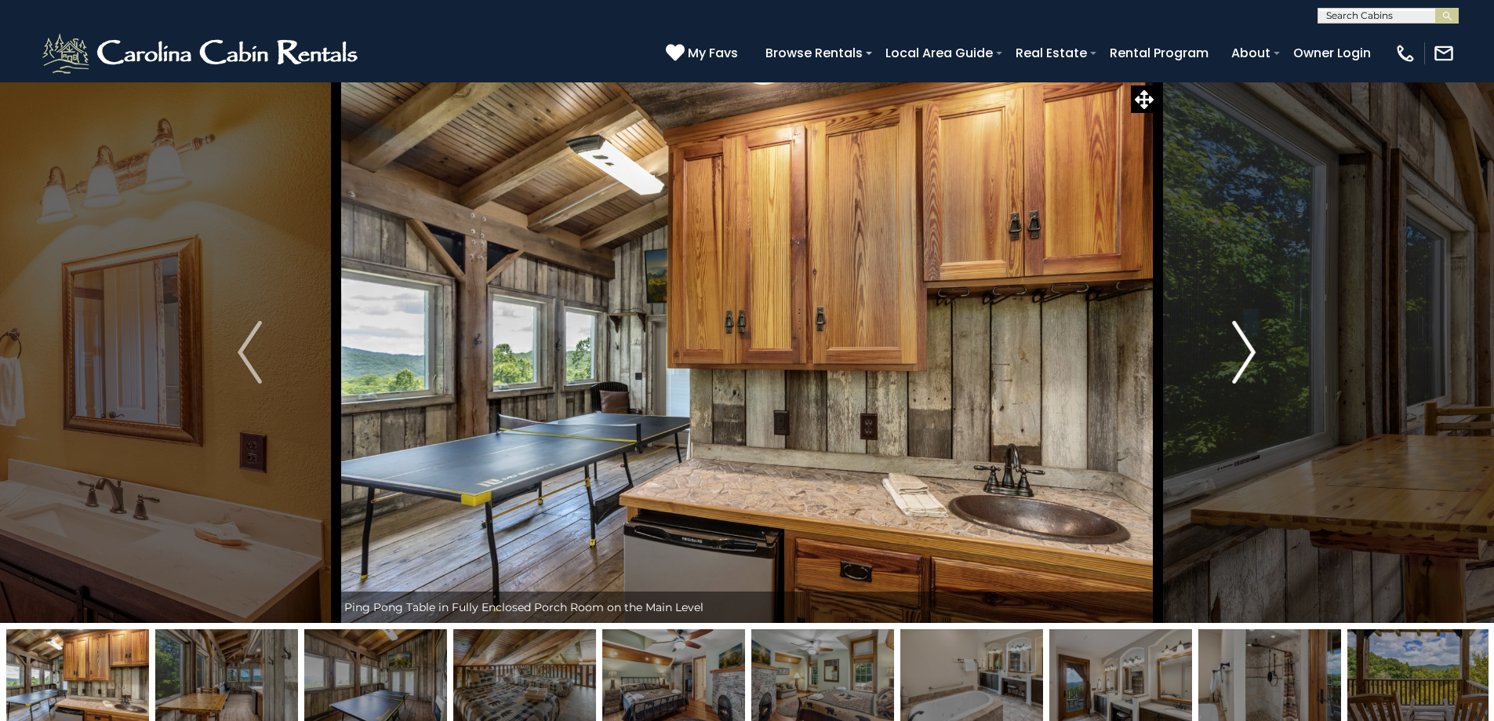
click at [1246, 344] on img "Next" at bounding box center [1244, 352] width 24 height 63
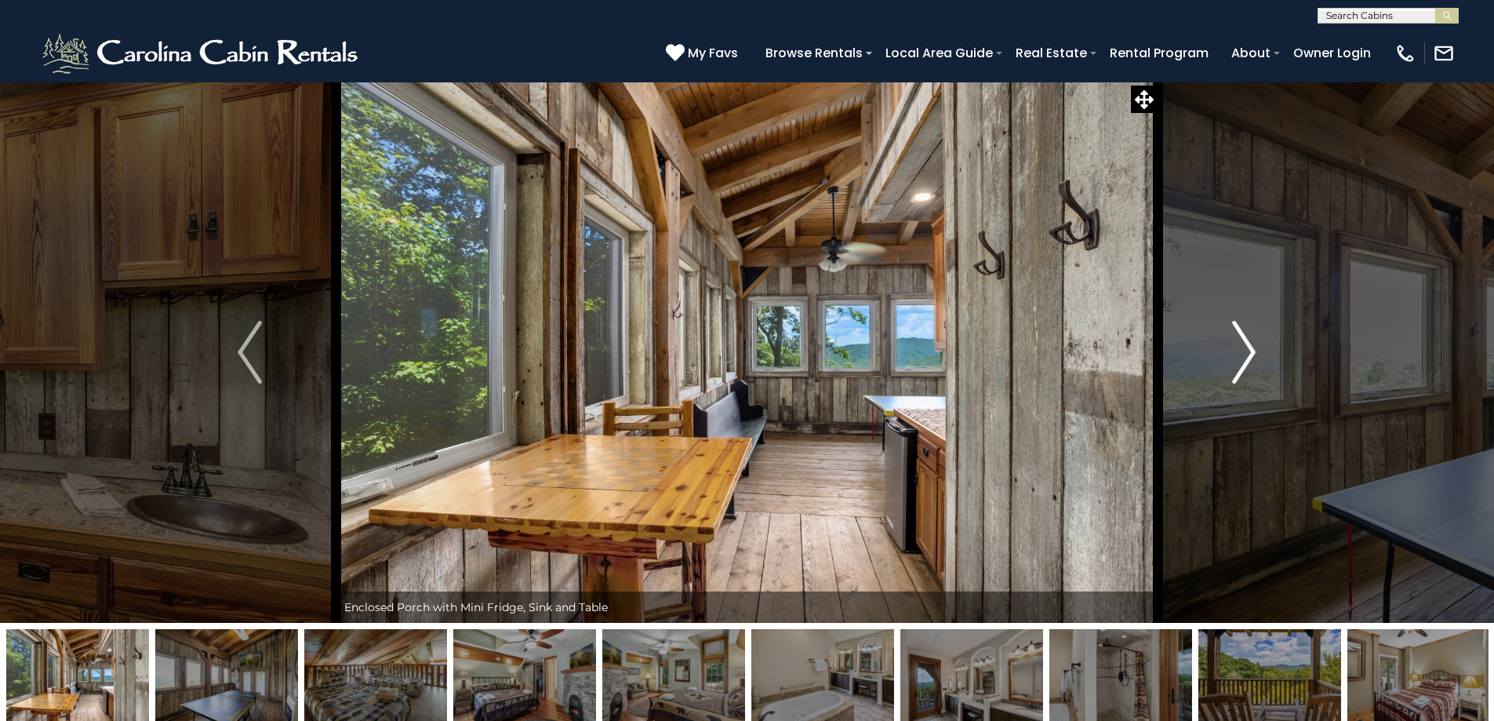
click at [1246, 344] on img "Next" at bounding box center [1244, 352] width 24 height 63
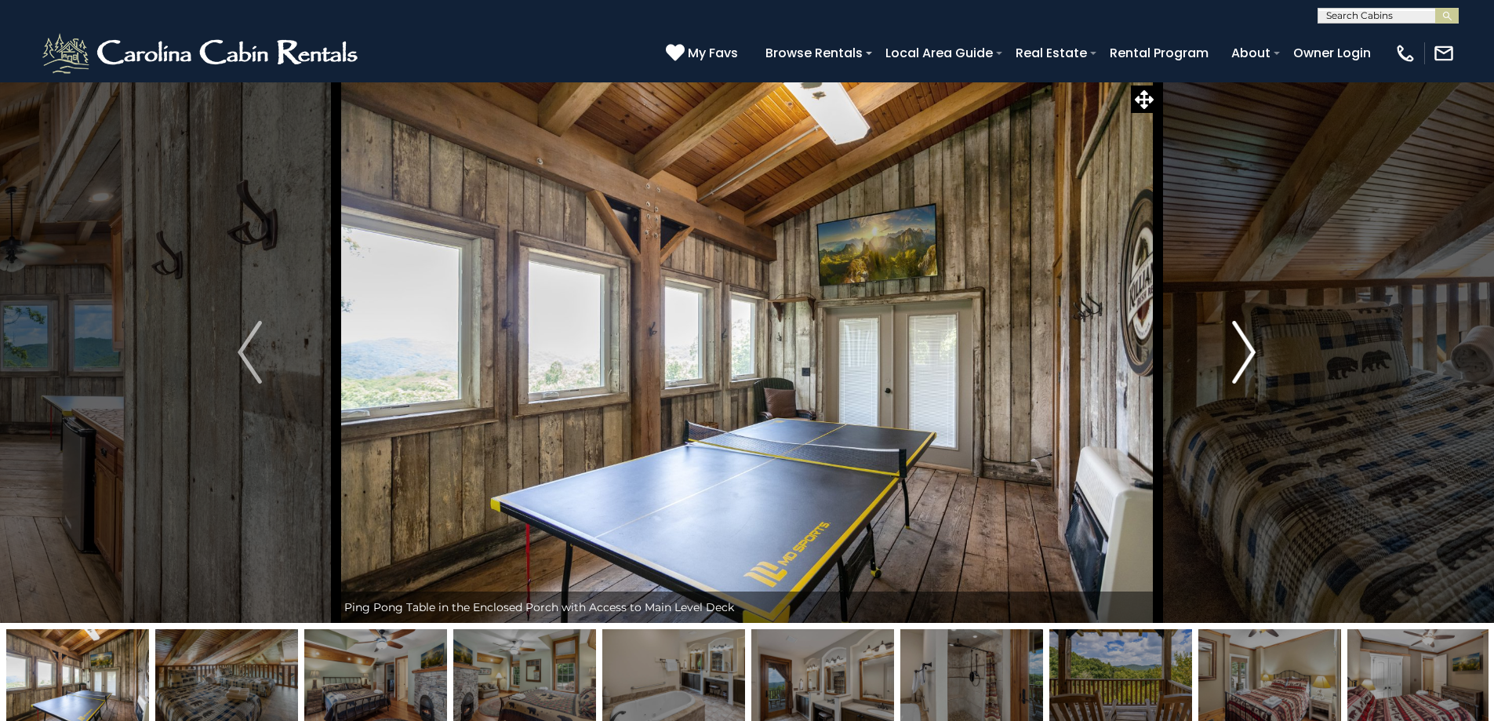
click at [1246, 344] on img "Next" at bounding box center [1244, 352] width 24 height 63
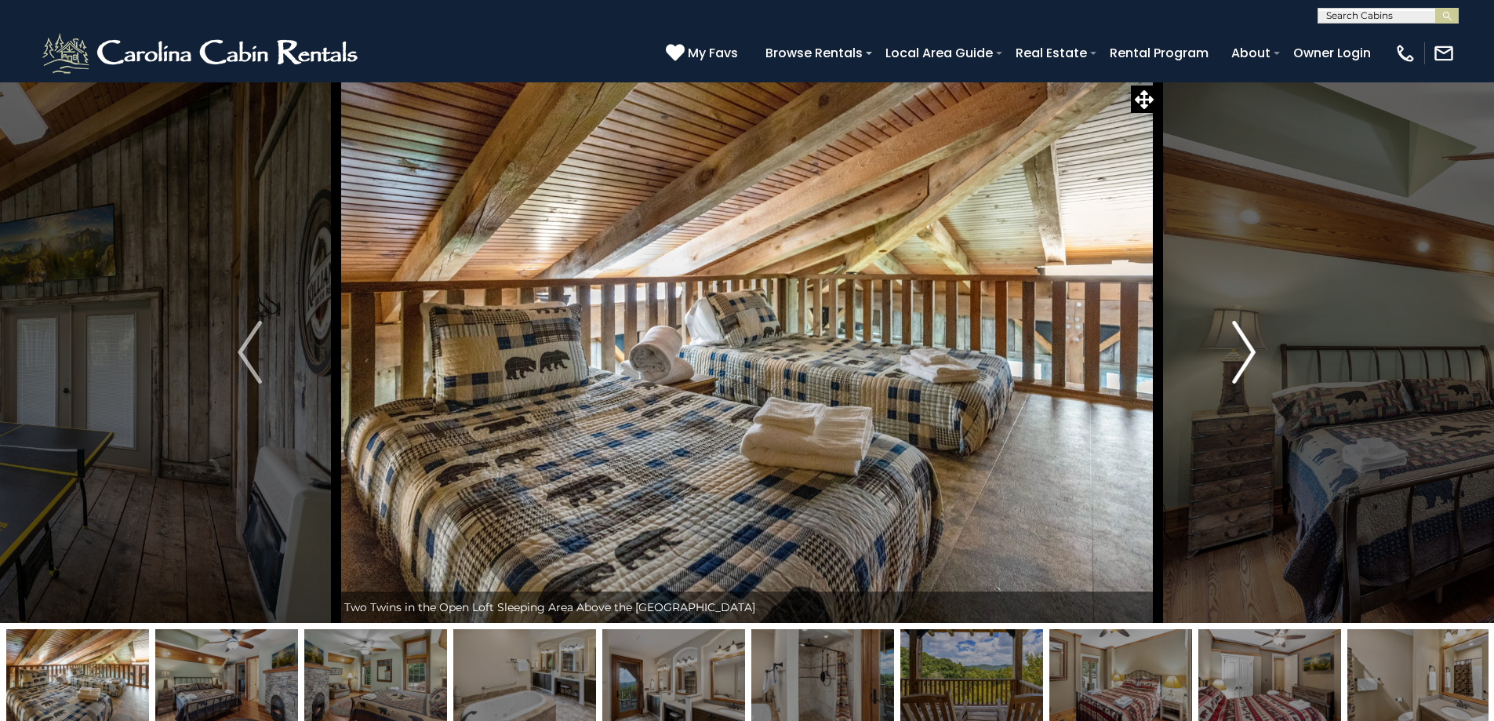
click at [1246, 344] on img "Next" at bounding box center [1244, 352] width 24 height 63
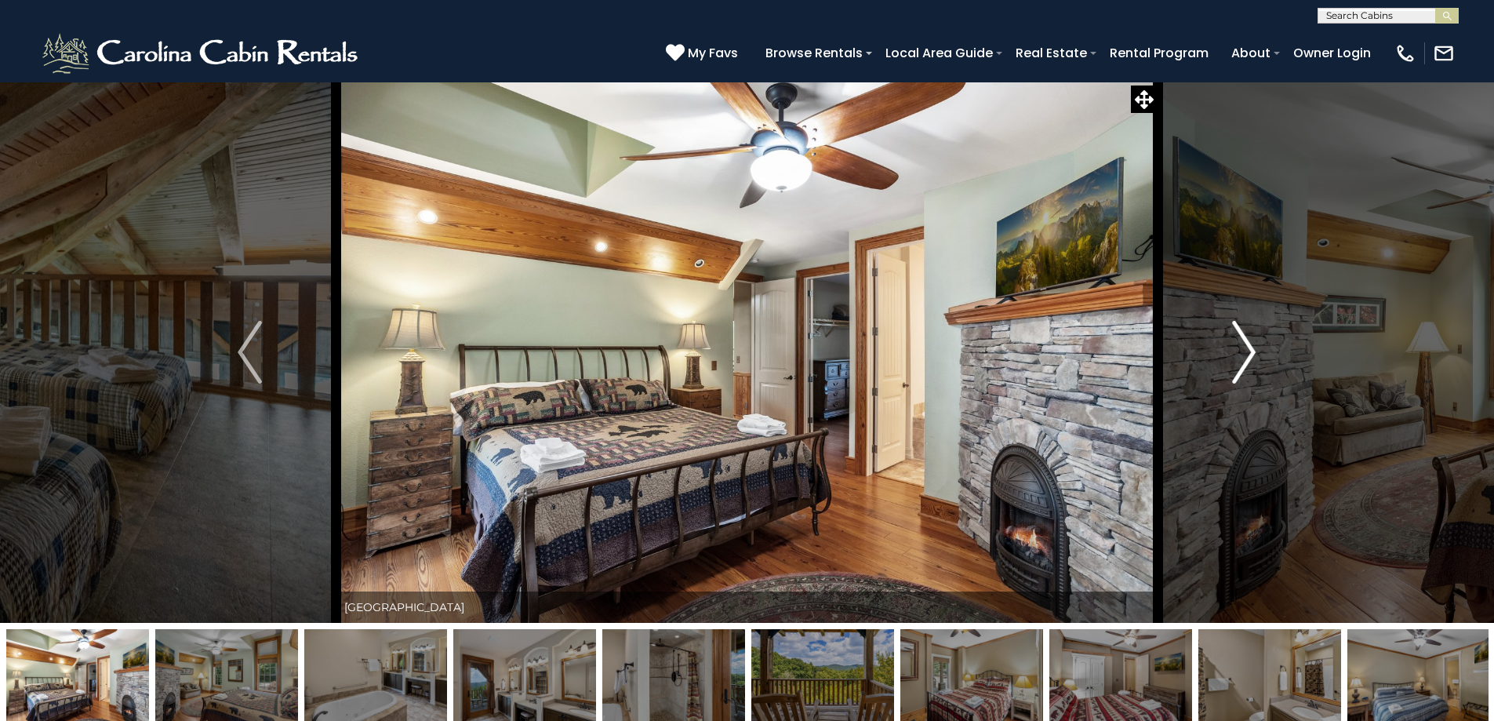
click at [1246, 344] on img "Next" at bounding box center [1244, 352] width 24 height 63
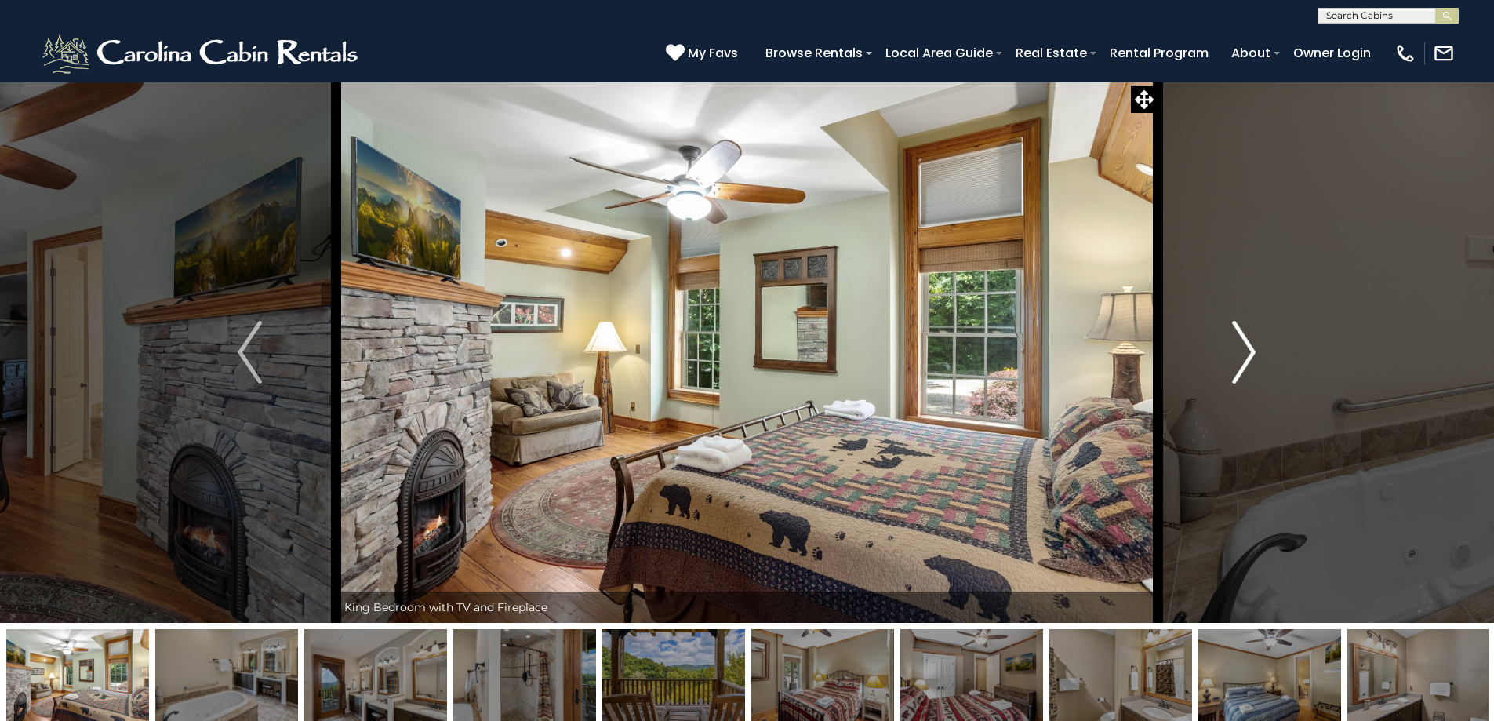
click at [1246, 344] on img "Next" at bounding box center [1244, 352] width 24 height 63
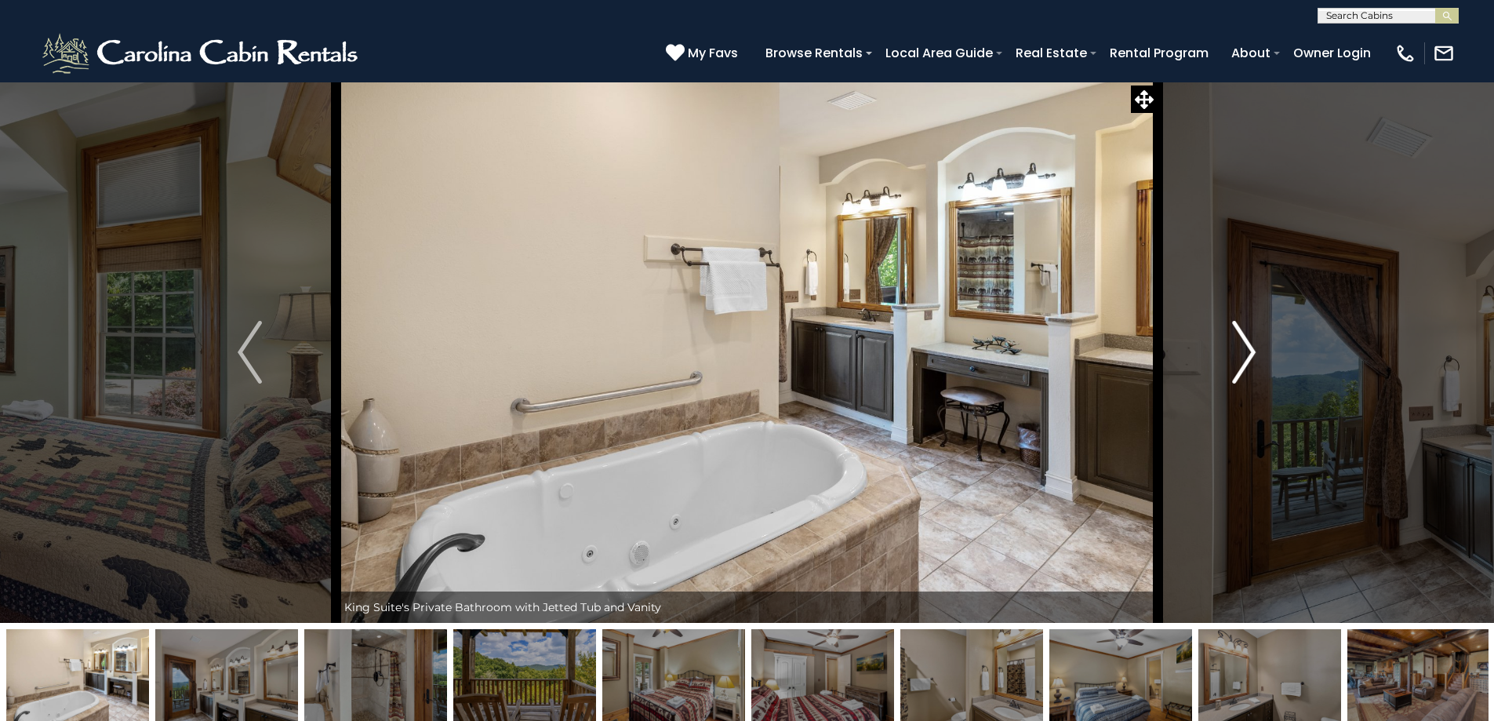
click at [1246, 344] on img "Next" at bounding box center [1244, 352] width 24 height 63
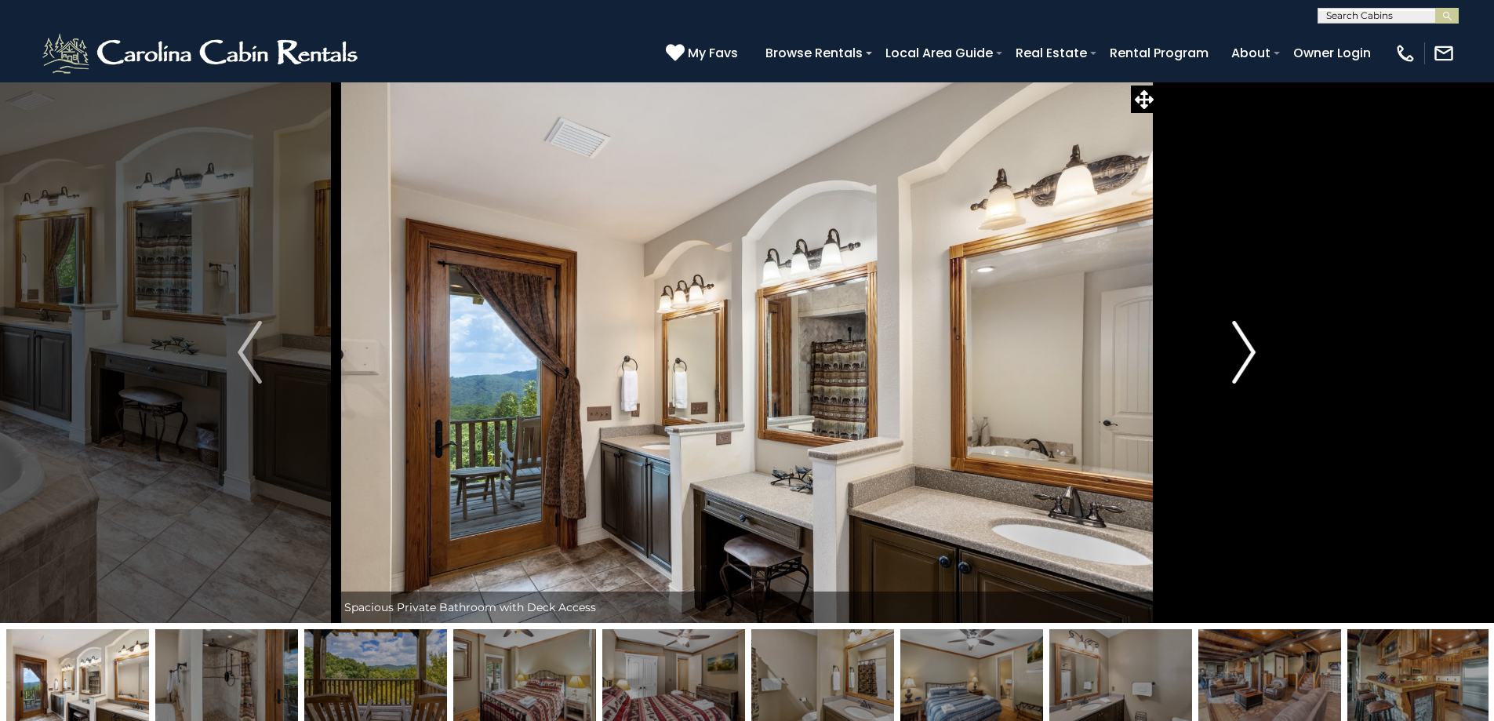
click at [1246, 344] on img "Next" at bounding box center [1244, 352] width 24 height 63
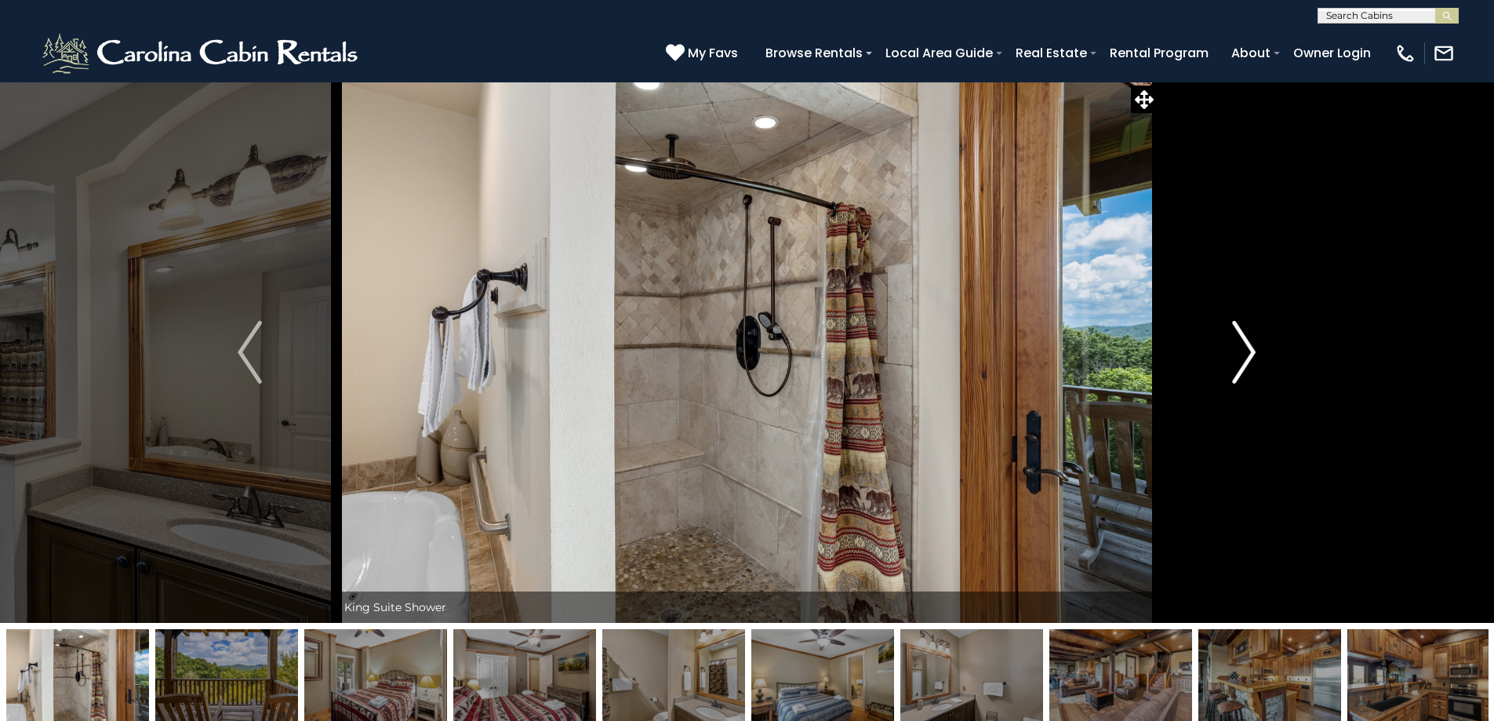
click at [1246, 344] on img "Next" at bounding box center [1244, 352] width 24 height 63
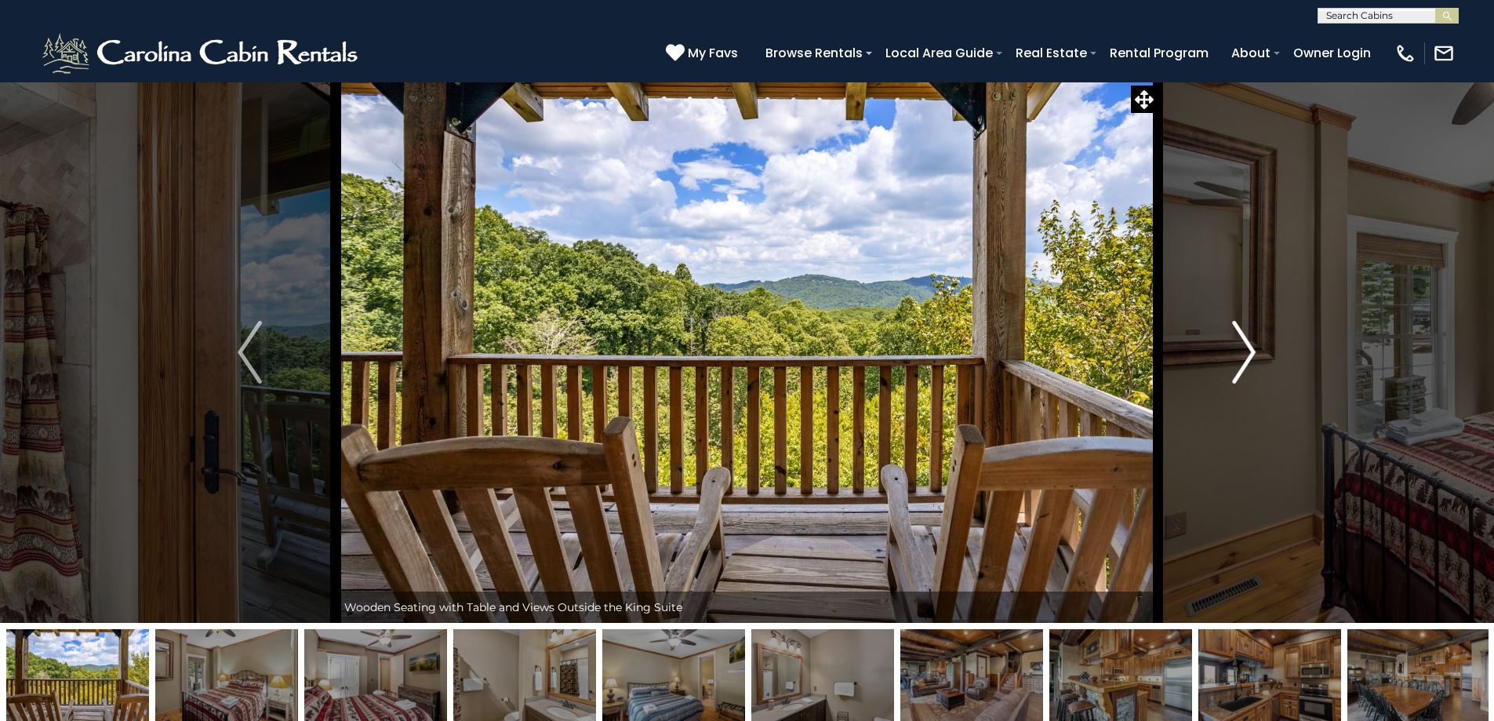
click at [1246, 344] on img "Next" at bounding box center [1244, 352] width 24 height 63
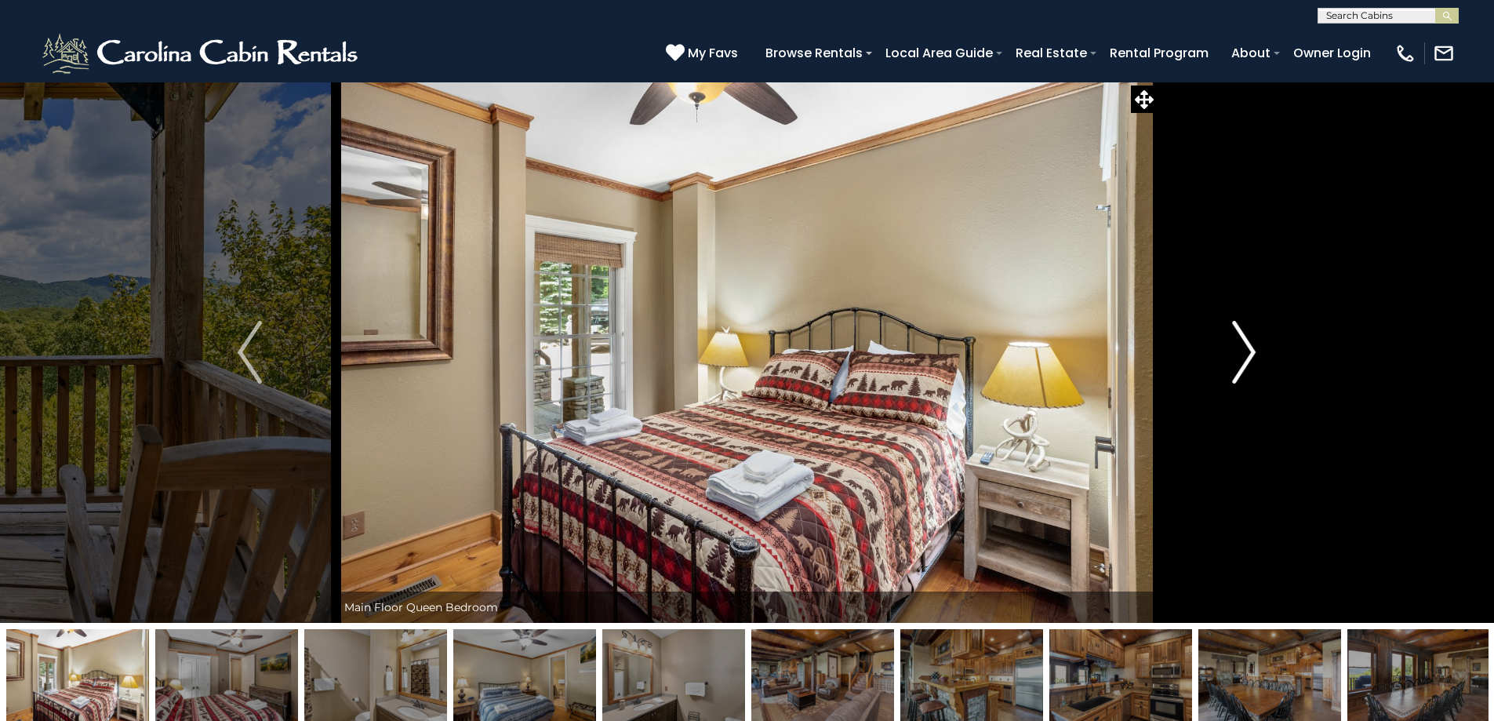
click at [1246, 344] on img "Next" at bounding box center [1244, 352] width 24 height 63
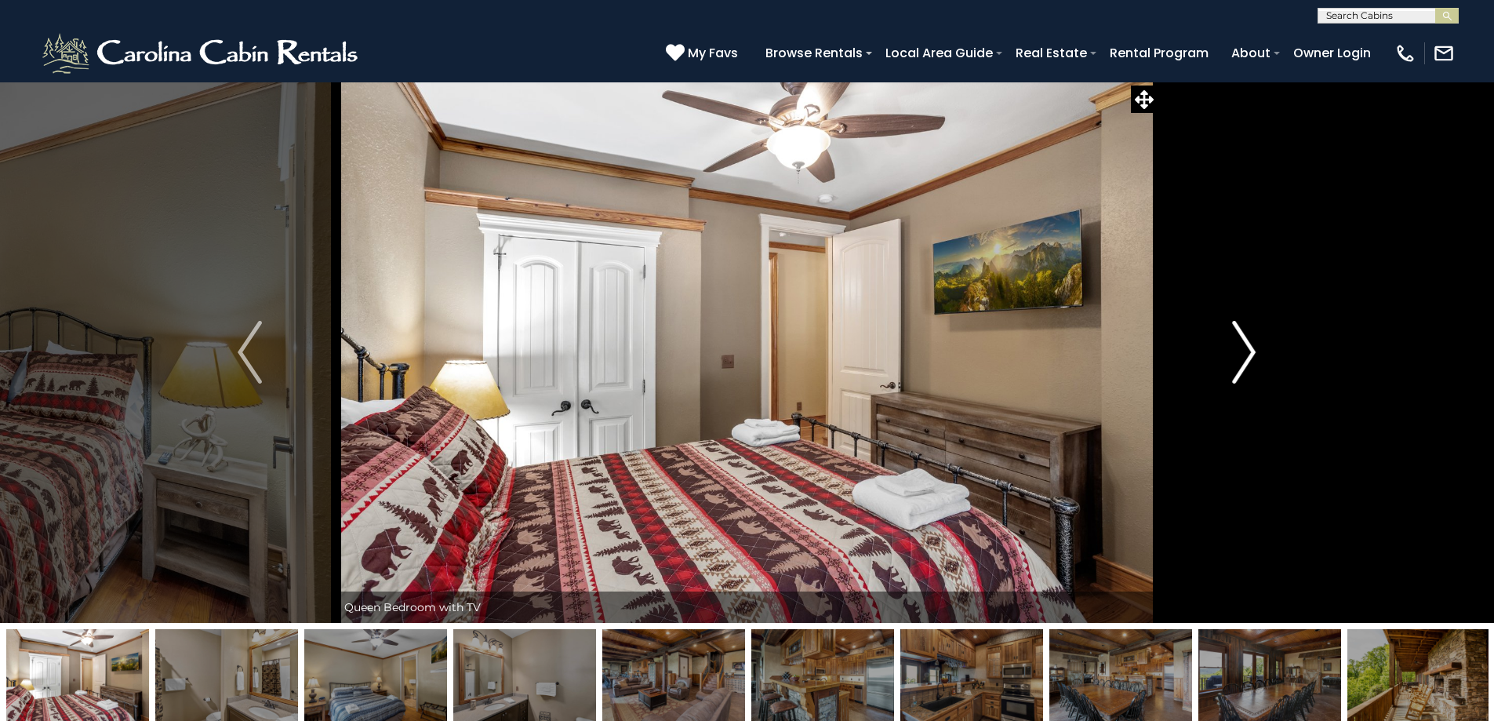
click at [1246, 344] on img "Next" at bounding box center [1244, 352] width 24 height 63
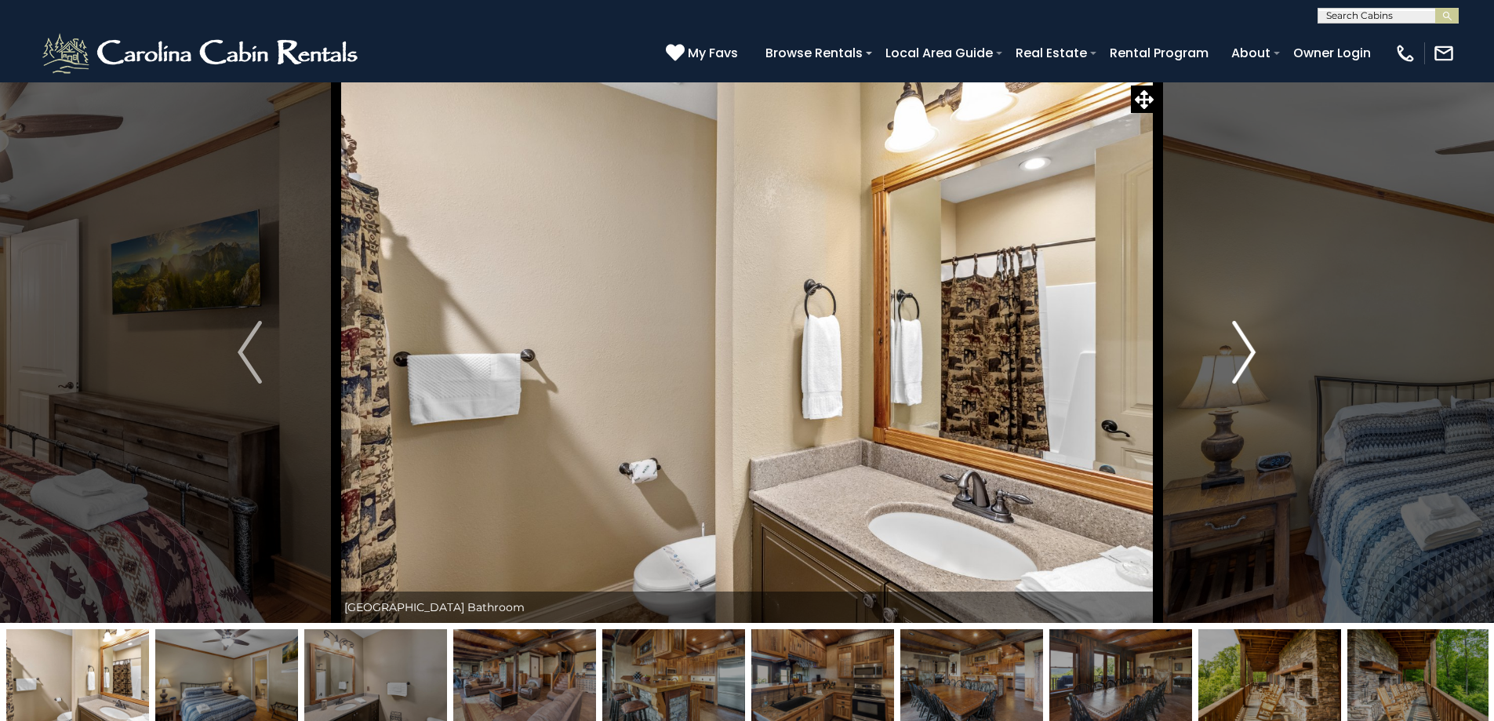
click at [1246, 344] on img "Next" at bounding box center [1244, 352] width 24 height 63
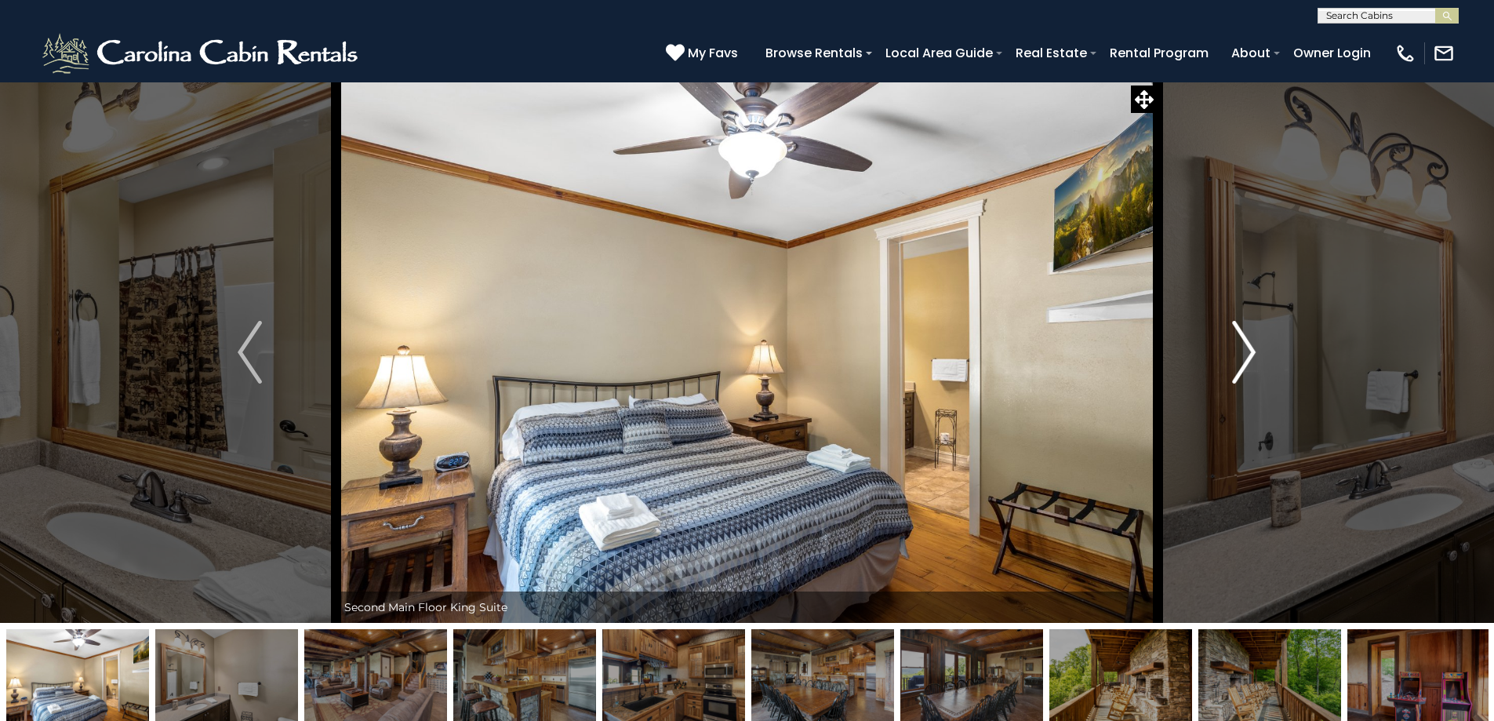
click at [1247, 345] on img "Next" at bounding box center [1244, 352] width 24 height 63
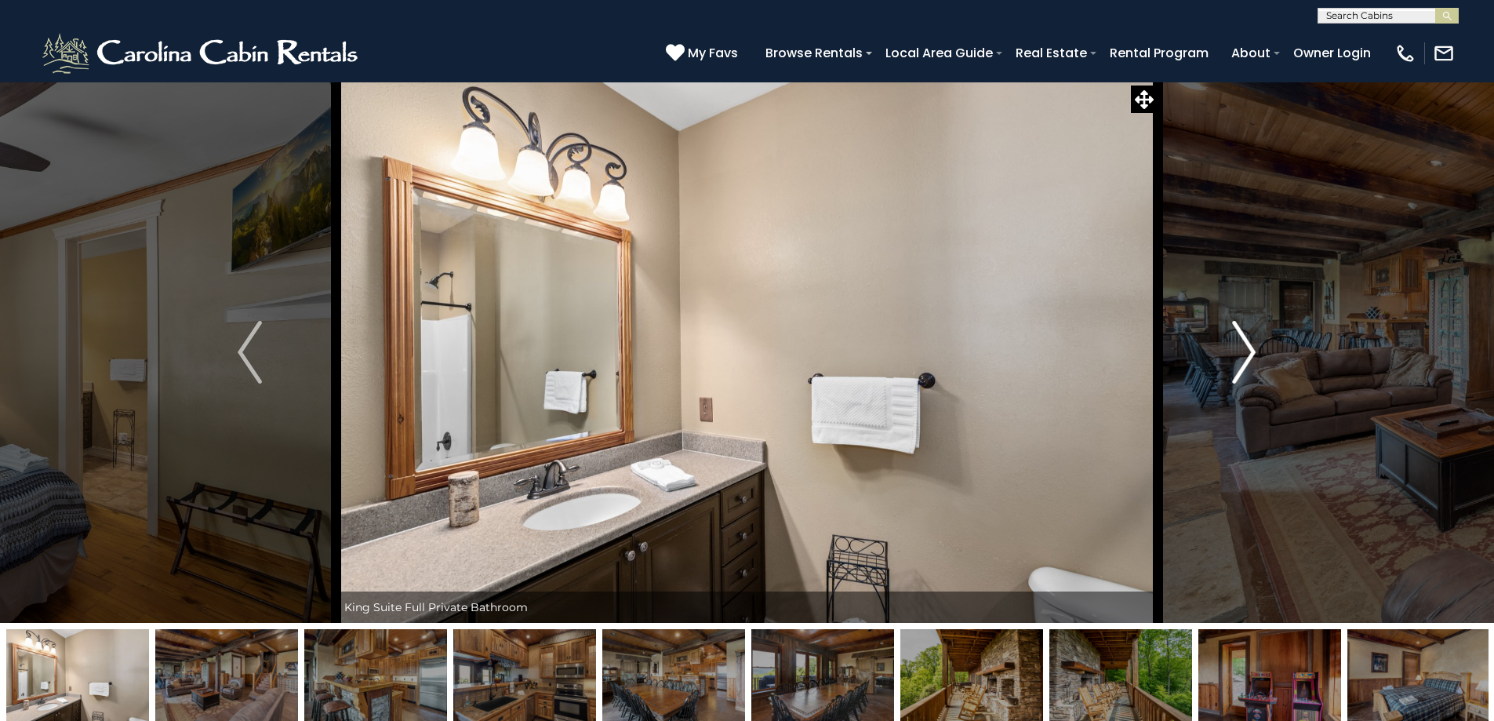
click at [1245, 351] on img "Next" at bounding box center [1244, 352] width 24 height 63
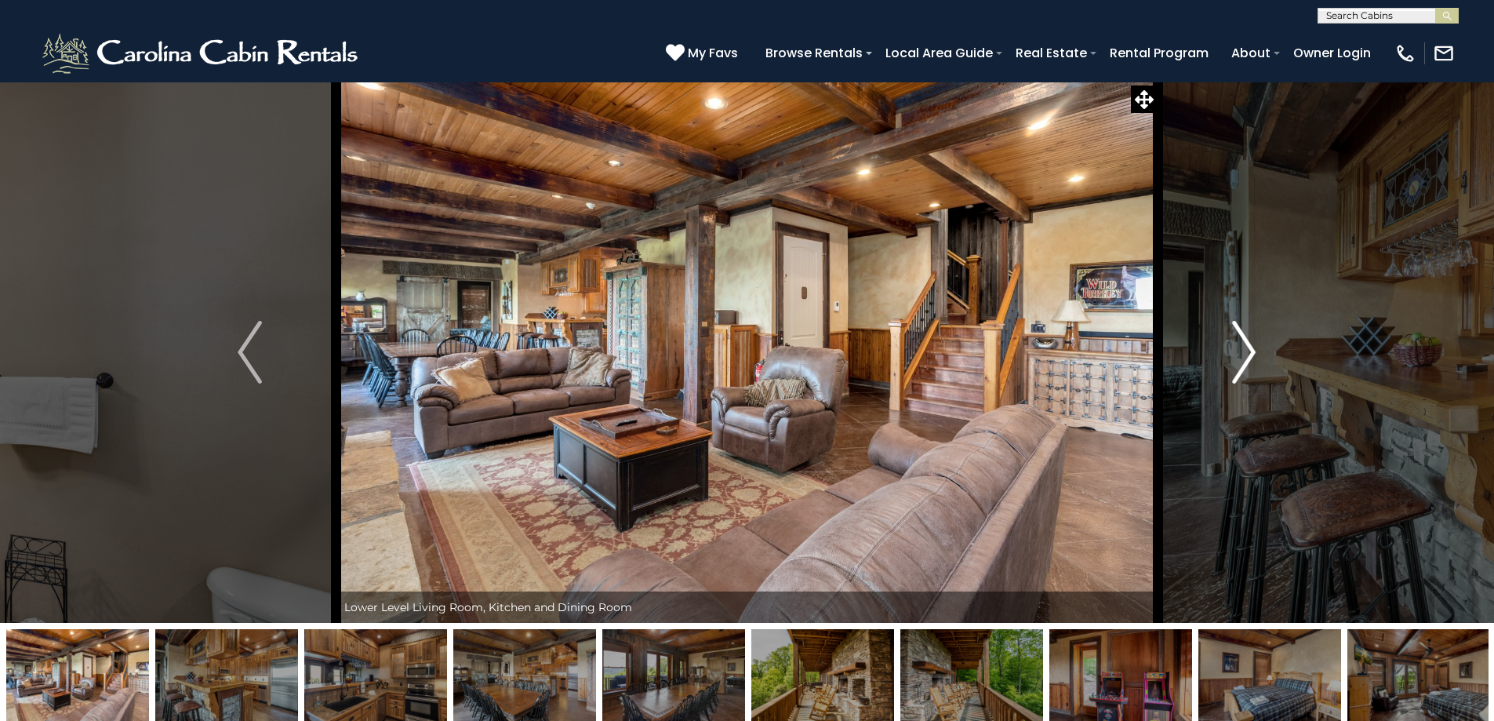
click at [1245, 354] on img "Next" at bounding box center [1244, 352] width 24 height 63
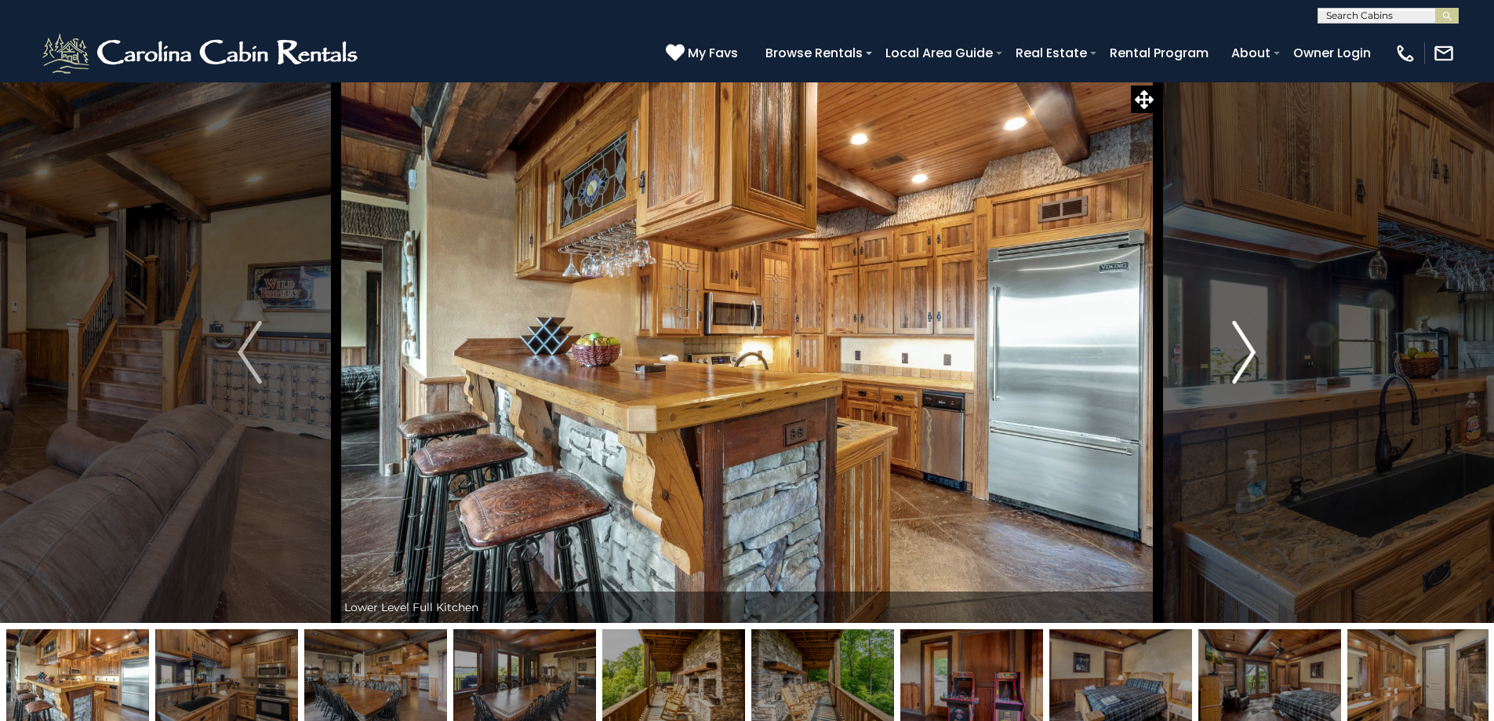
click at [1245, 356] on img "Next" at bounding box center [1244, 352] width 24 height 63
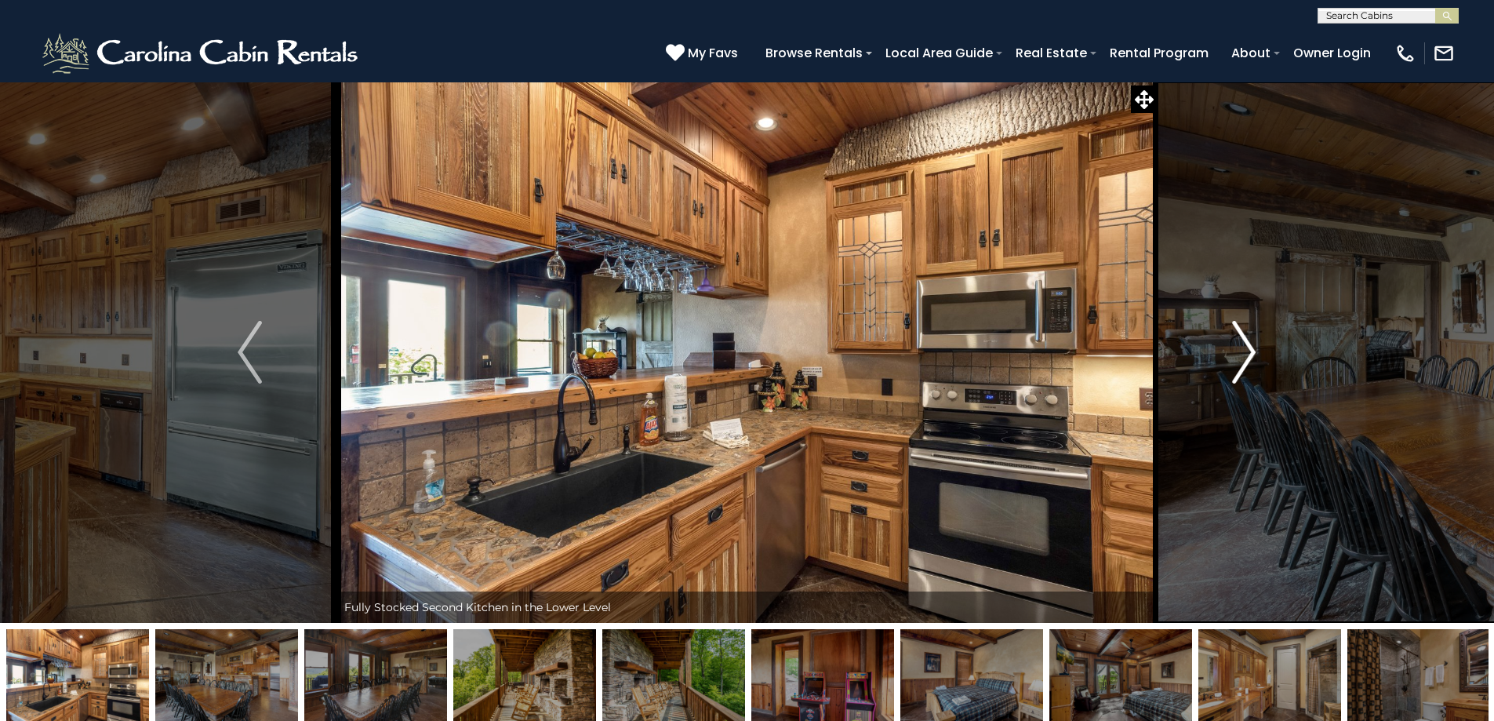
click at [1245, 356] on img "Next" at bounding box center [1244, 352] width 24 height 63
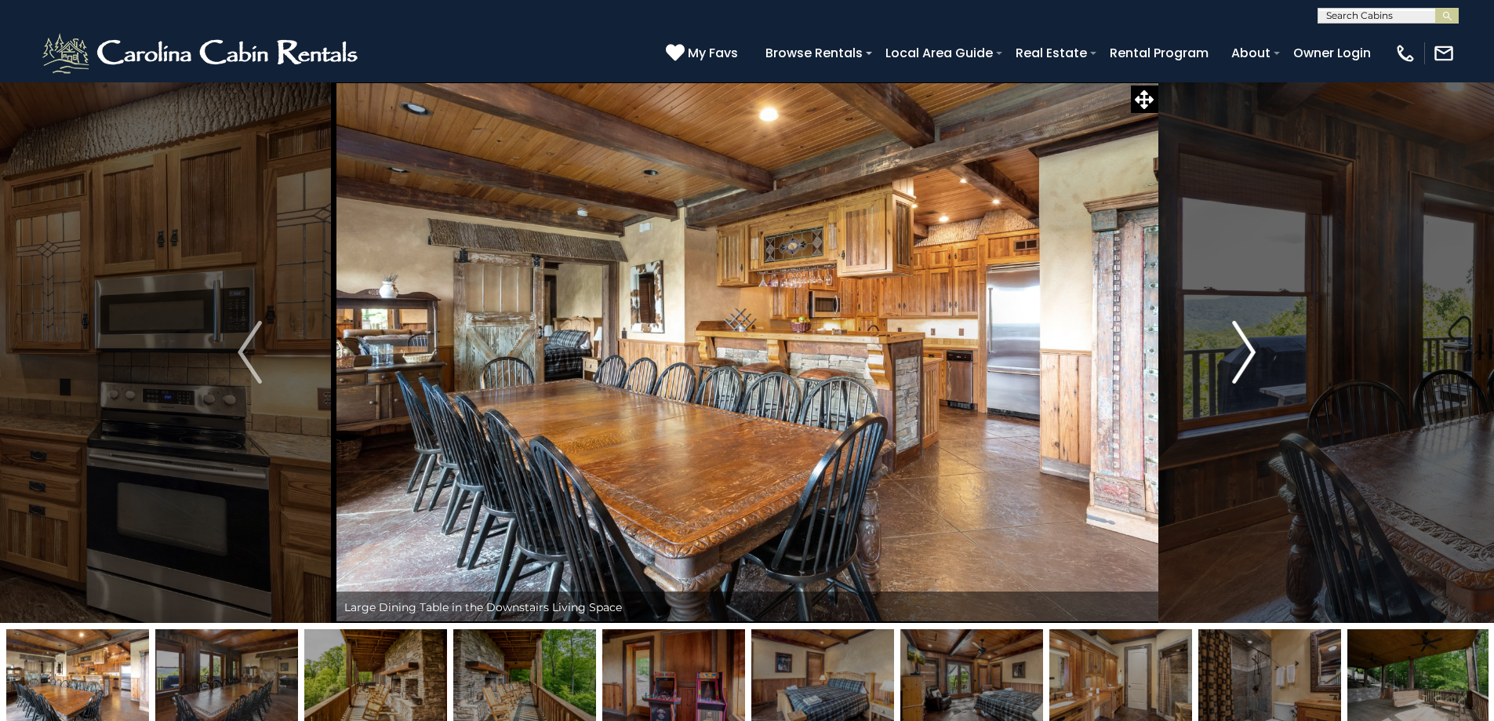
click at [1245, 356] on img "Next" at bounding box center [1244, 352] width 24 height 63
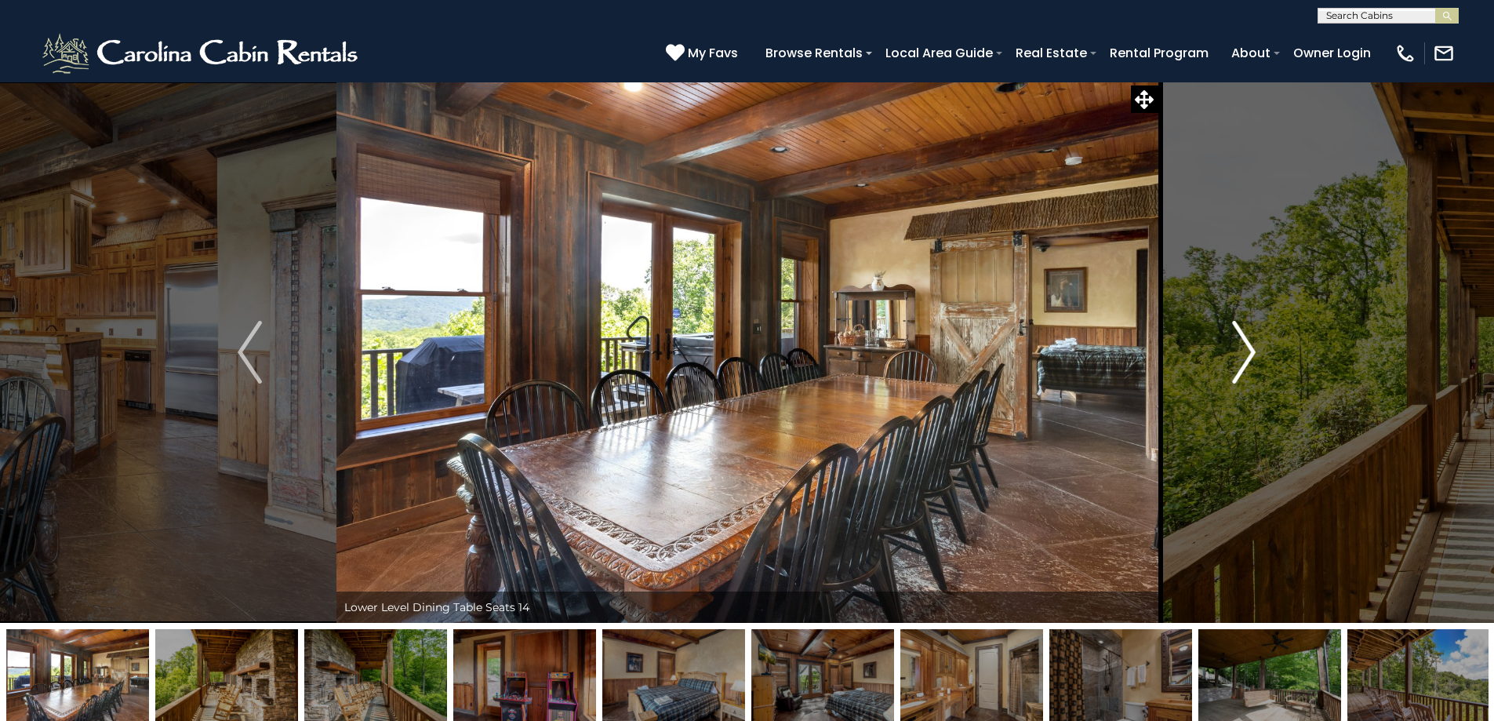
click at [1245, 357] on img "Next" at bounding box center [1244, 352] width 24 height 63
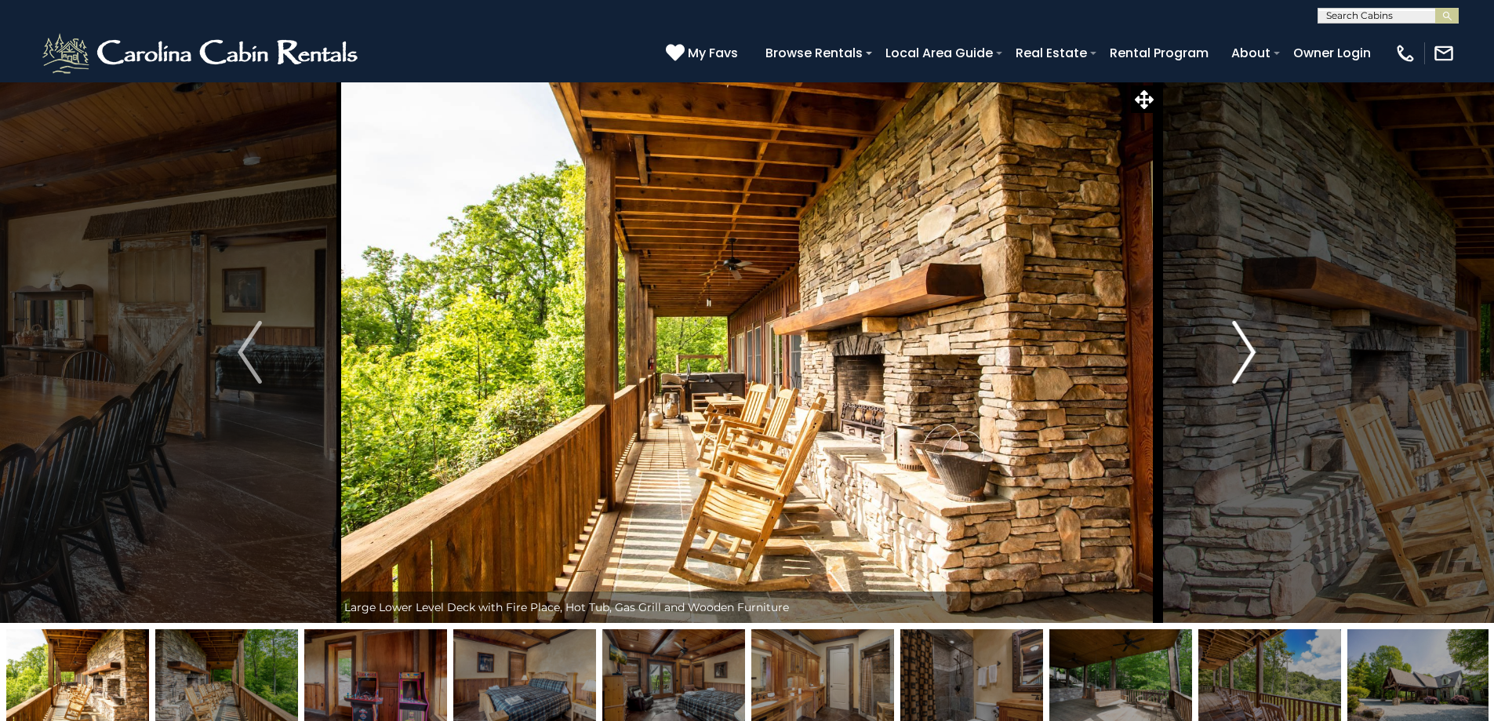
click at [1245, 357] on img "Next" at bounding box center [1244, 352] width 24 height 63
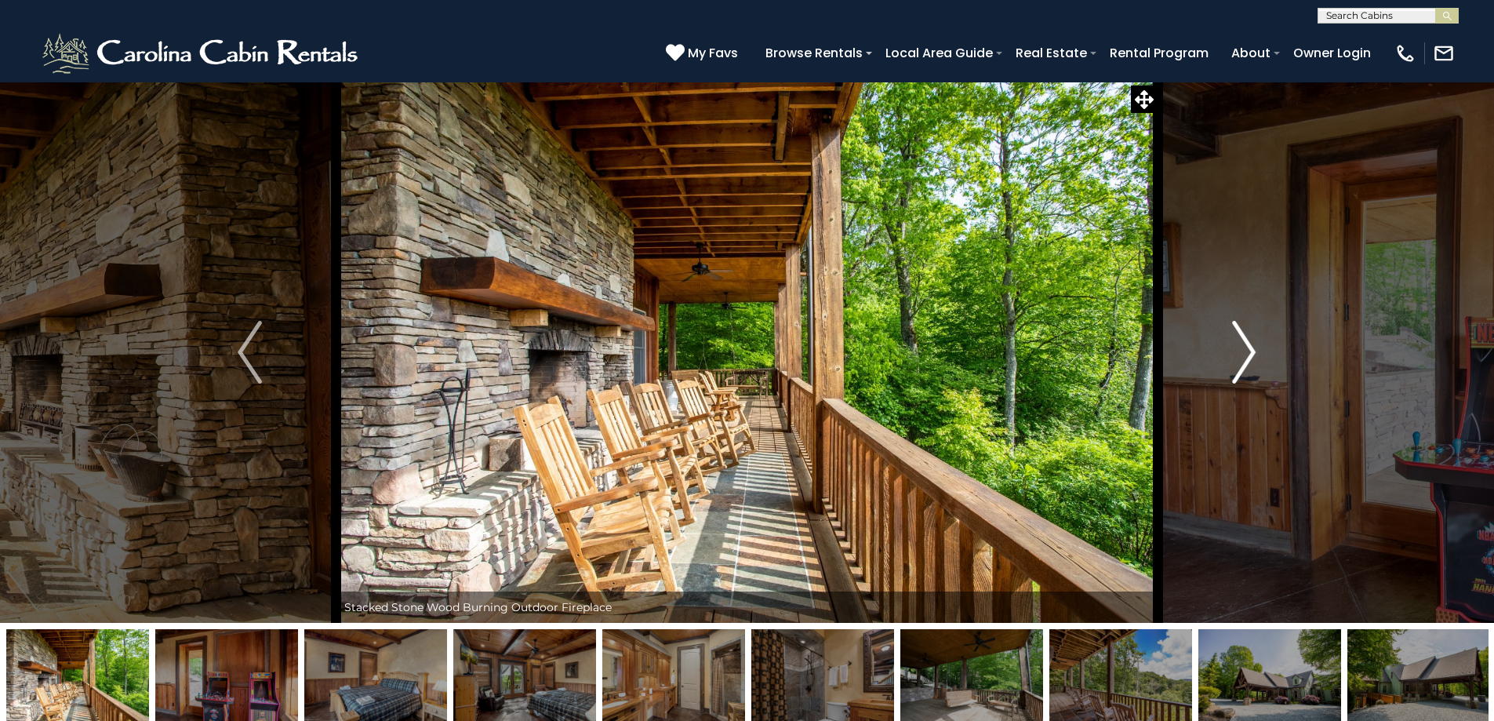
click at [1245, 357] on img "Next" at bounding box center [1244, 352] width 24 height 63
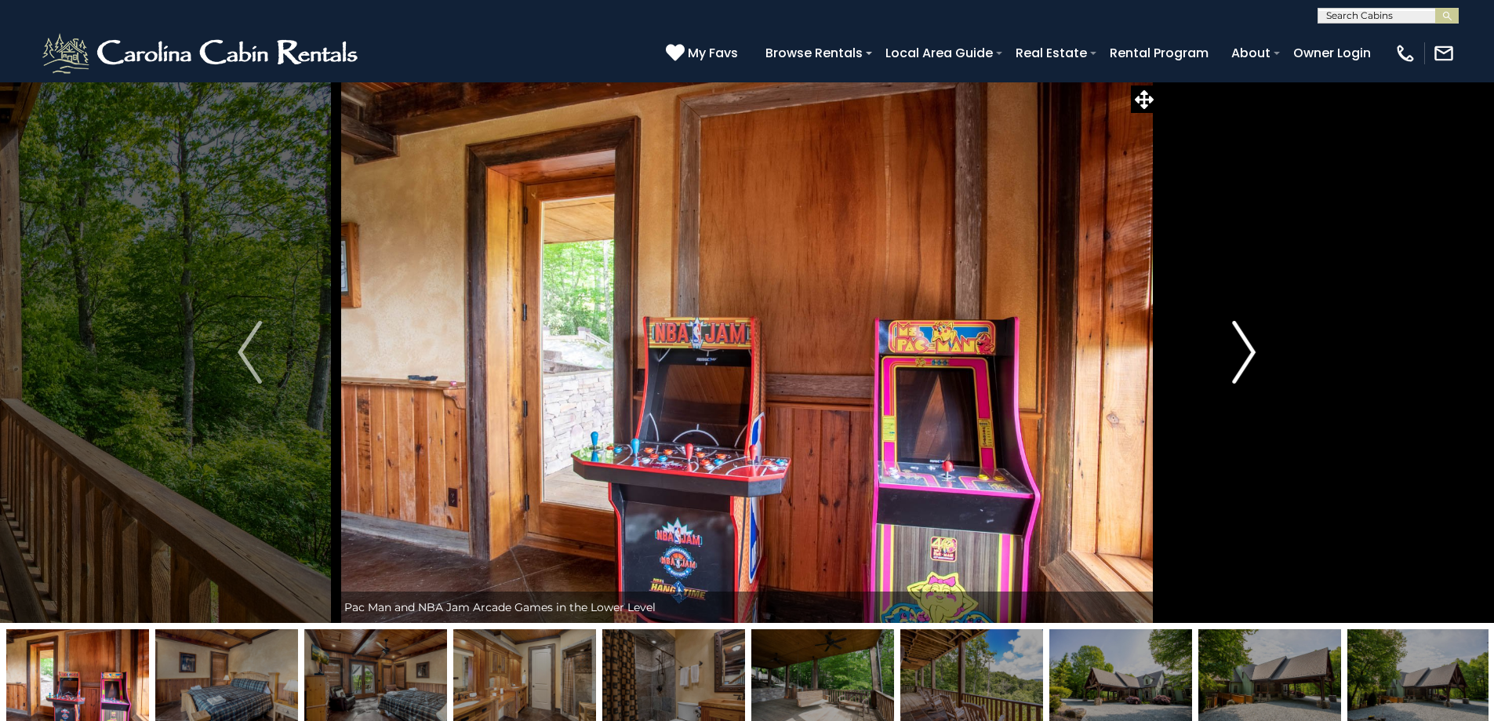
click at [1245, 357] on img "Next" at bounding box center [1244, 352] width 24 height 63
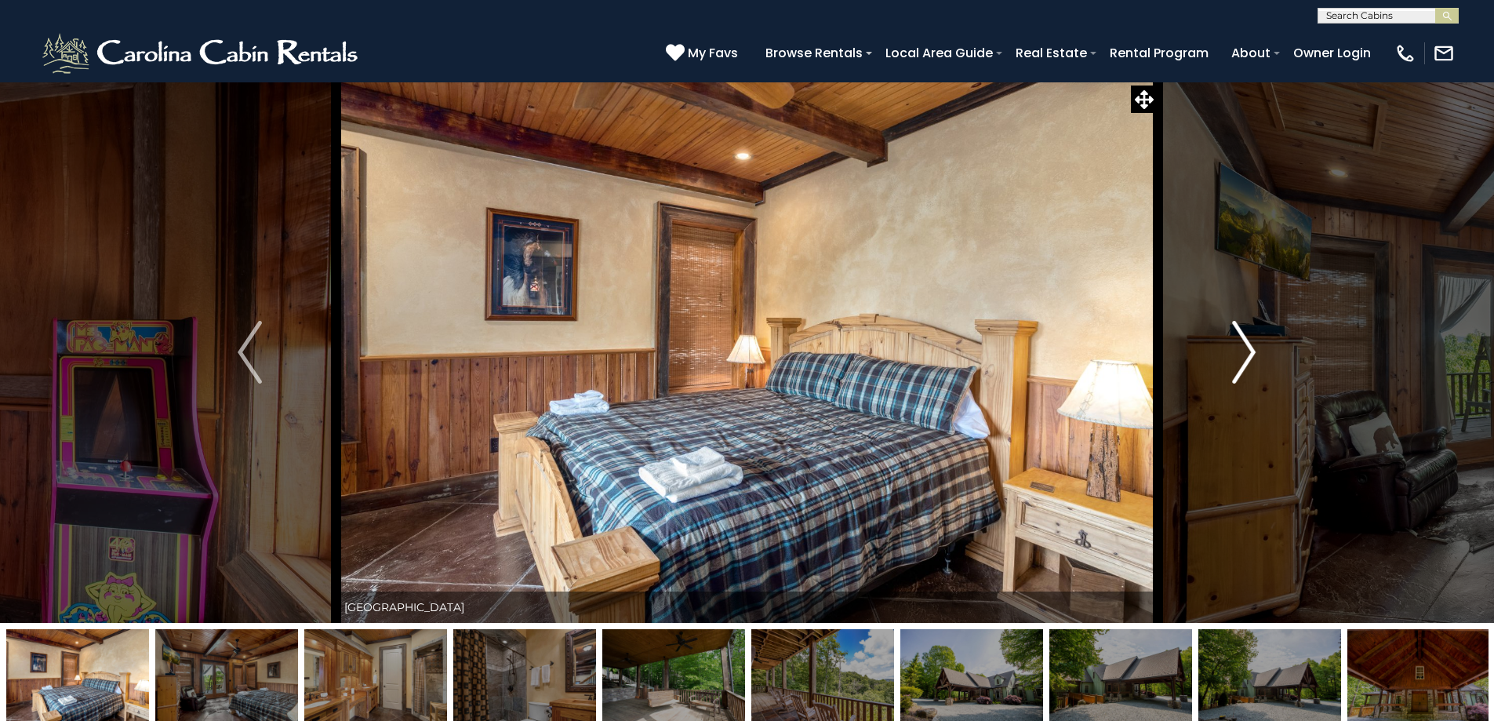
click at [1245, 357] on img "Next" at bounding box center [1244, 352] width 24 height 63
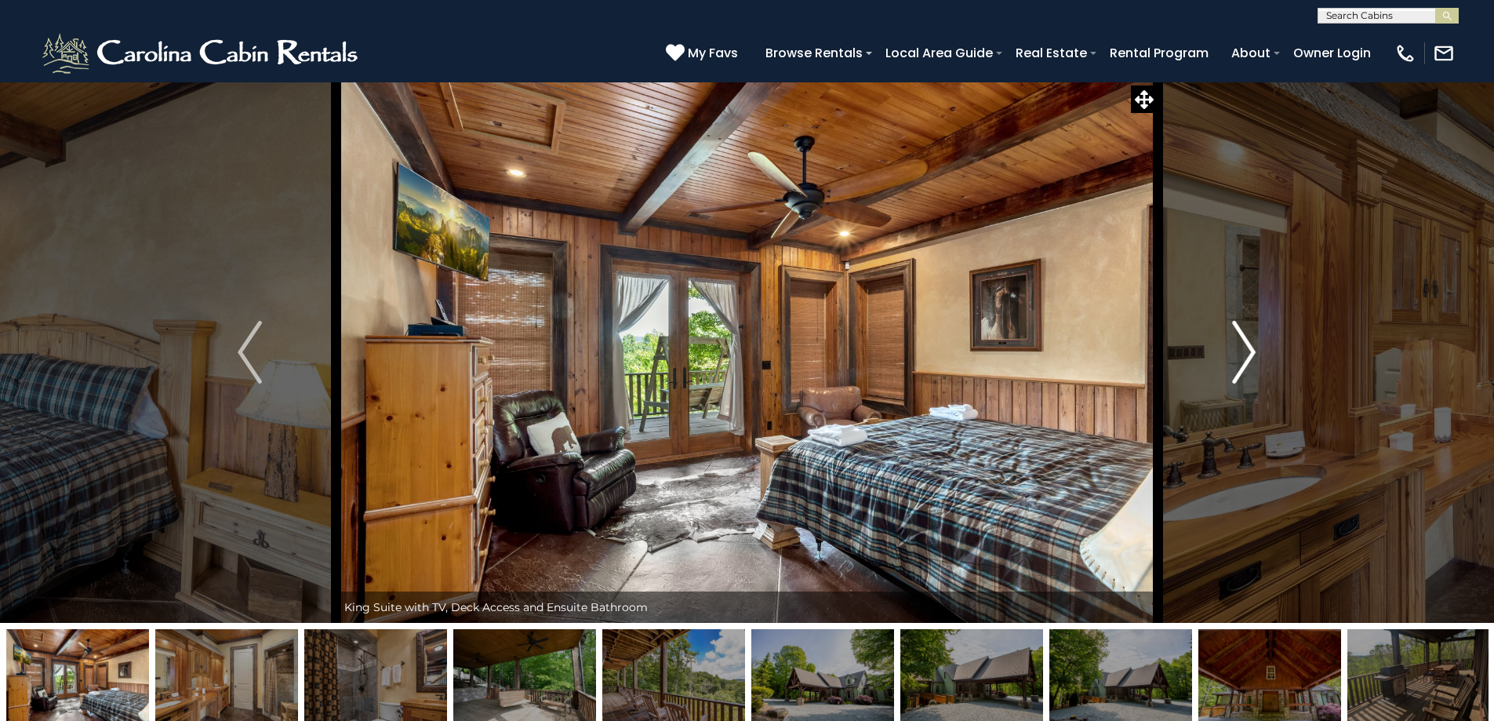
click at [1245, 357] on img "Next" at bounding box center [1244, 352] width 24 height 63
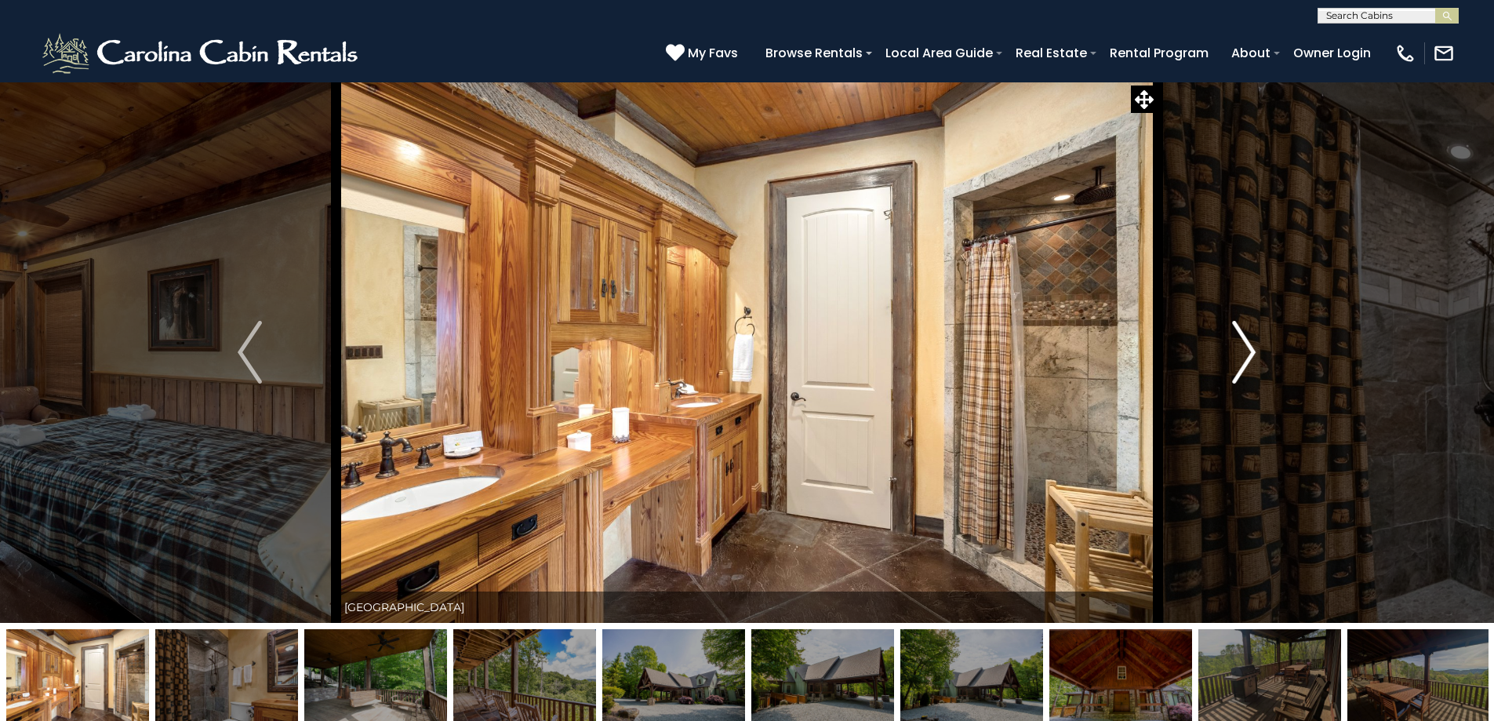
click at [1245, 357] on img "Next" at bounding box center [1244, 352] width 24 height 63
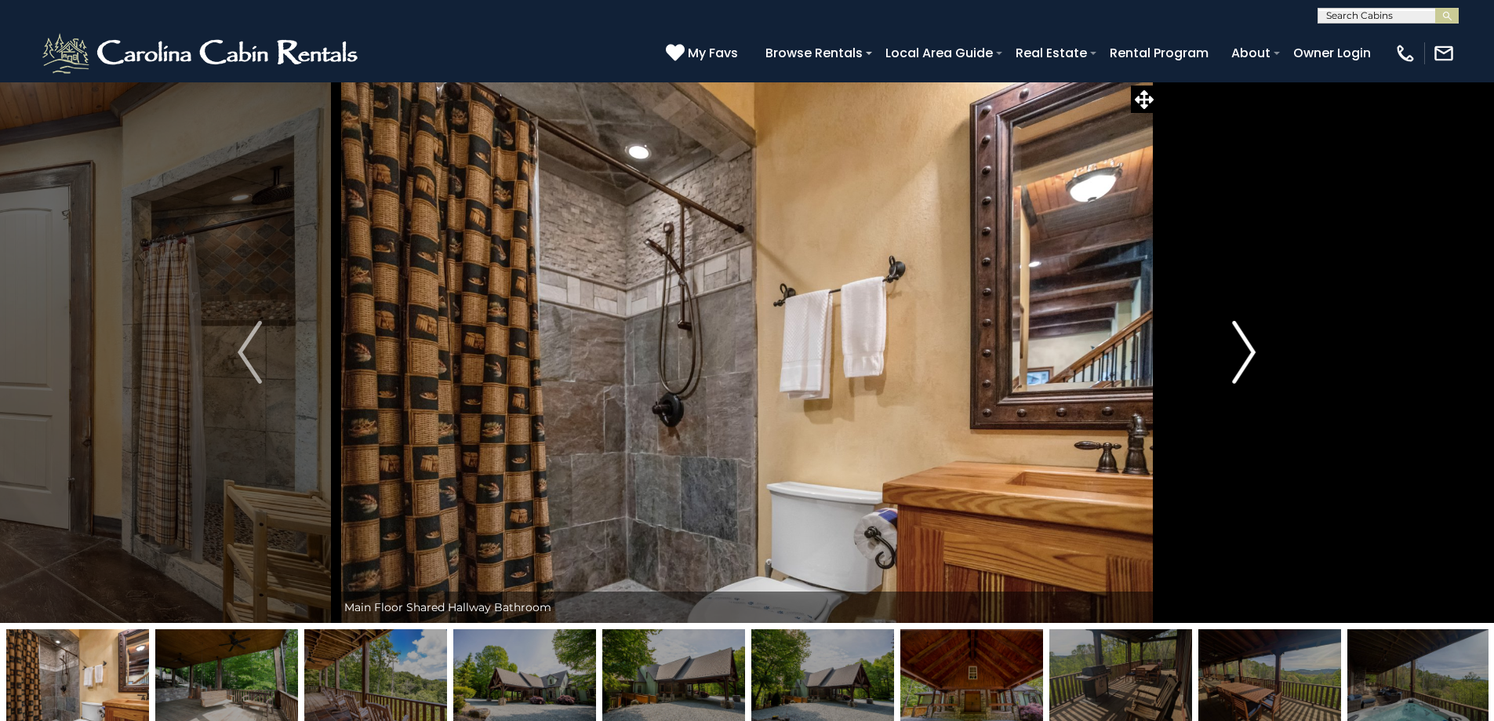
click at [1245, 357] on img "Next" at bounding box center [1244, 352] width 24 height 63
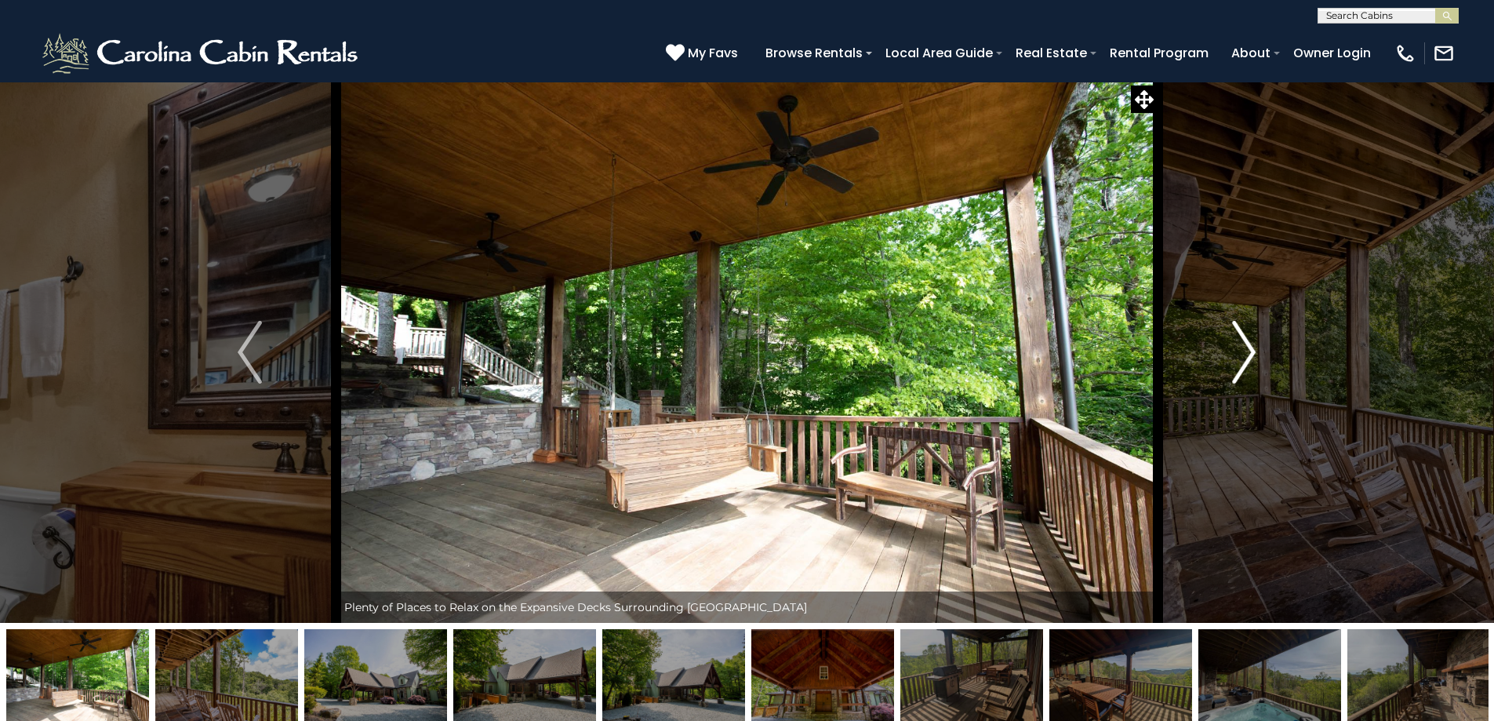
click at [1245, 357] on img "Next" at bounding box center [1244, 352] width 24 height 63
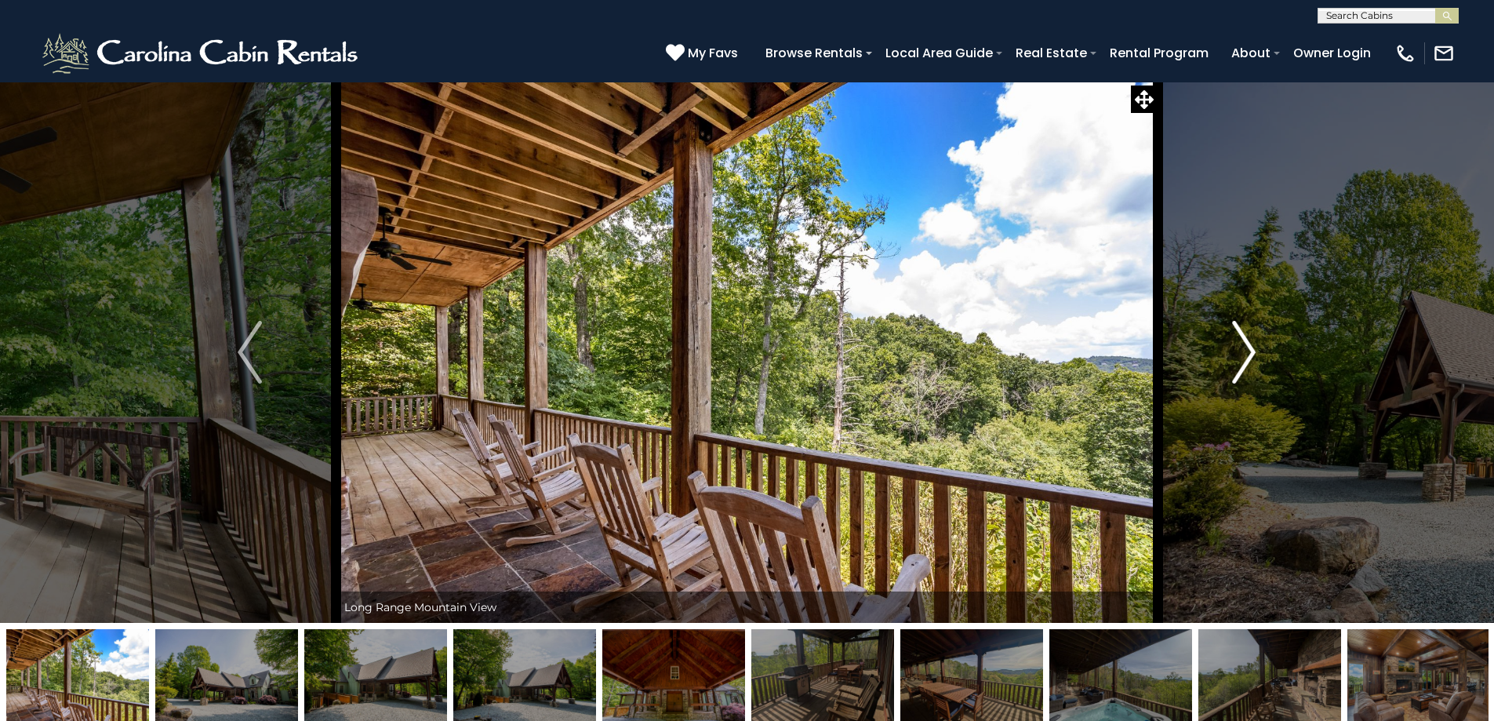
click at [1245, 357] on img "Next" at bounding box center [1244, 352] width 24 height 63
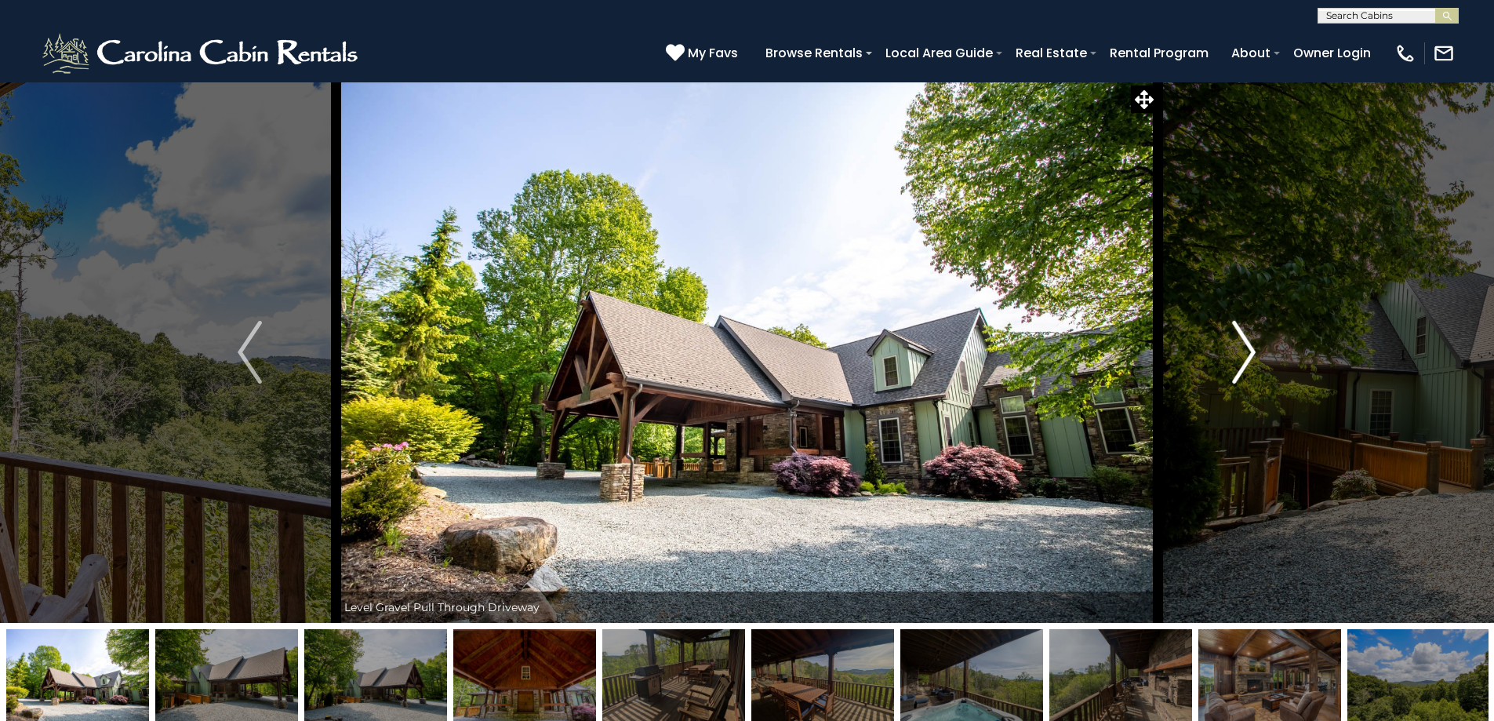
click at [1245, 357] on img "Next" at bounding box center [1244, 352] width 24 height 63
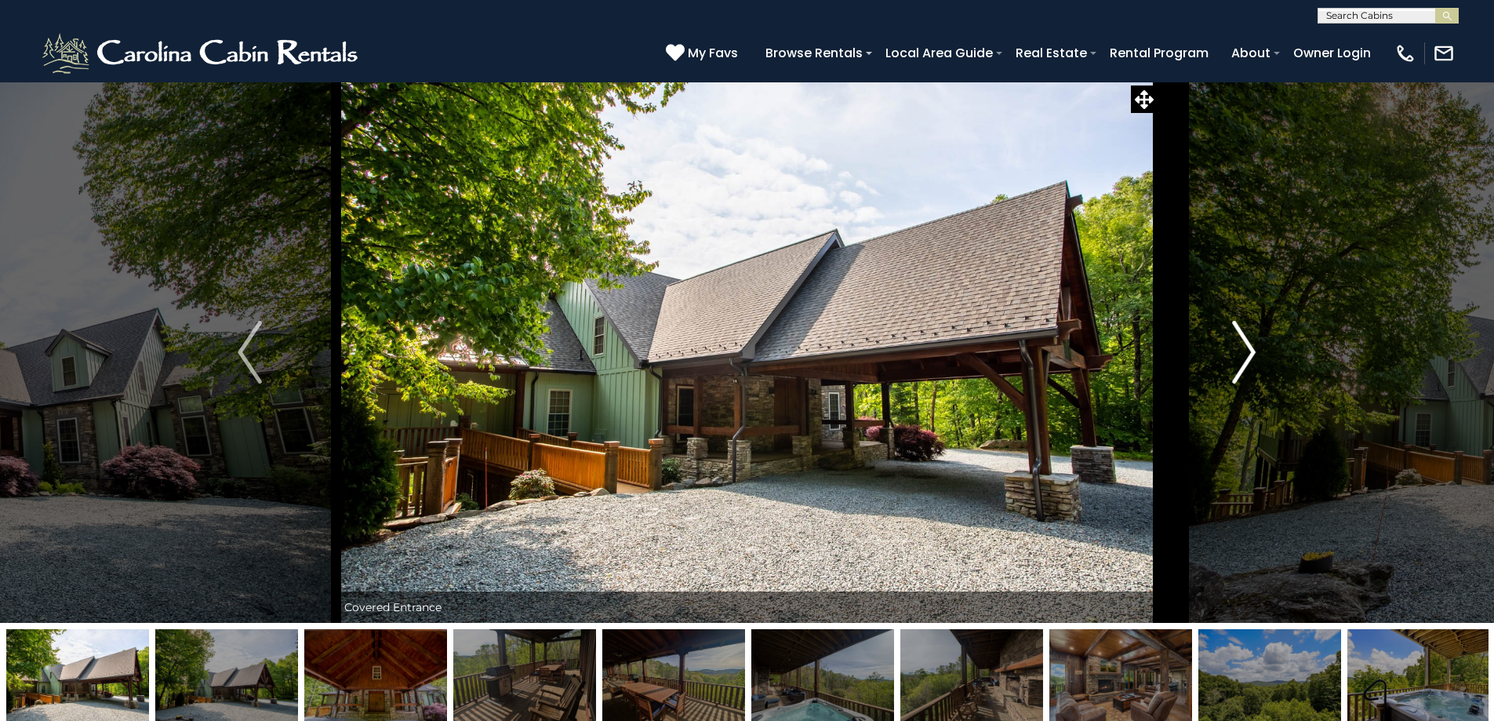
click at [1245, 357] on img "Next" at bounding box center [1244, 352] width 24 height 63
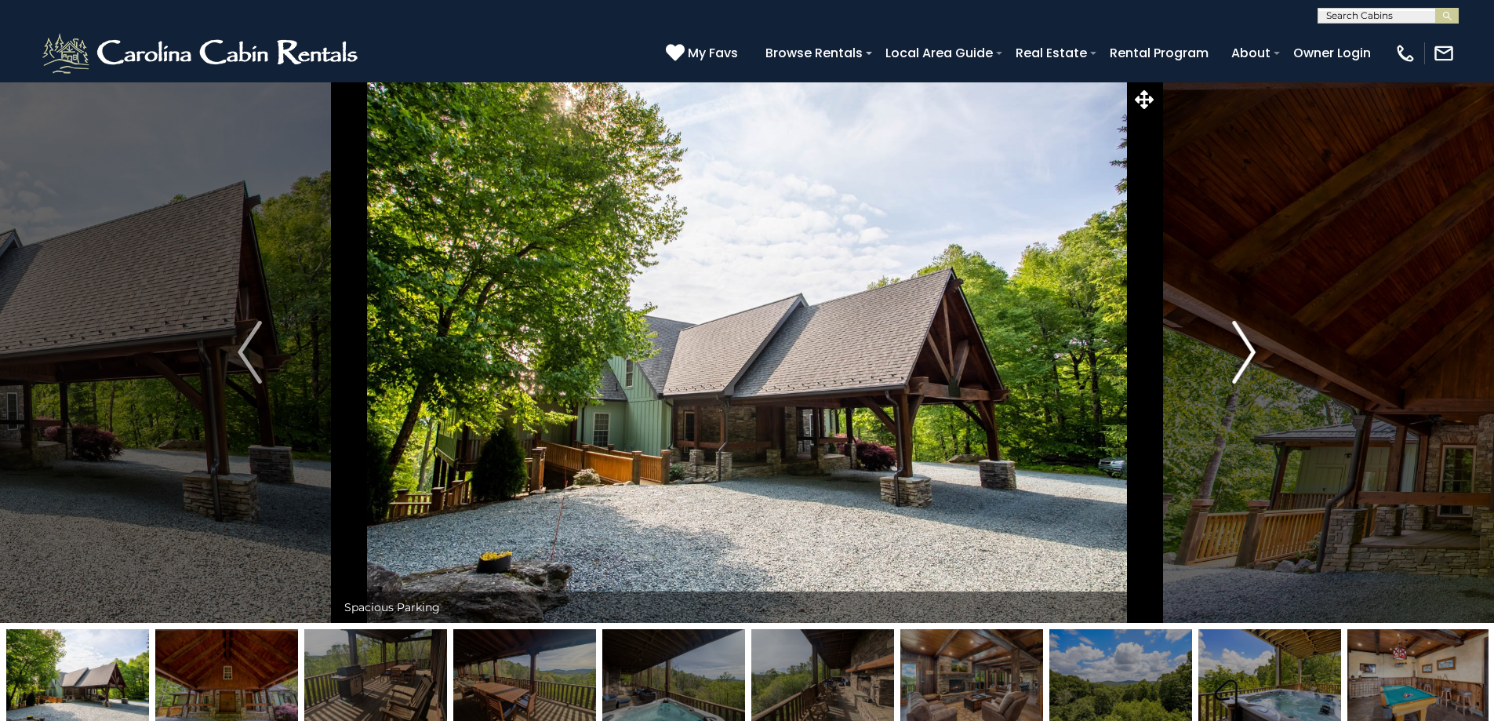
click at [1245, 357] on img "Next" at bounding box center [1244, 352] width 24 height 63
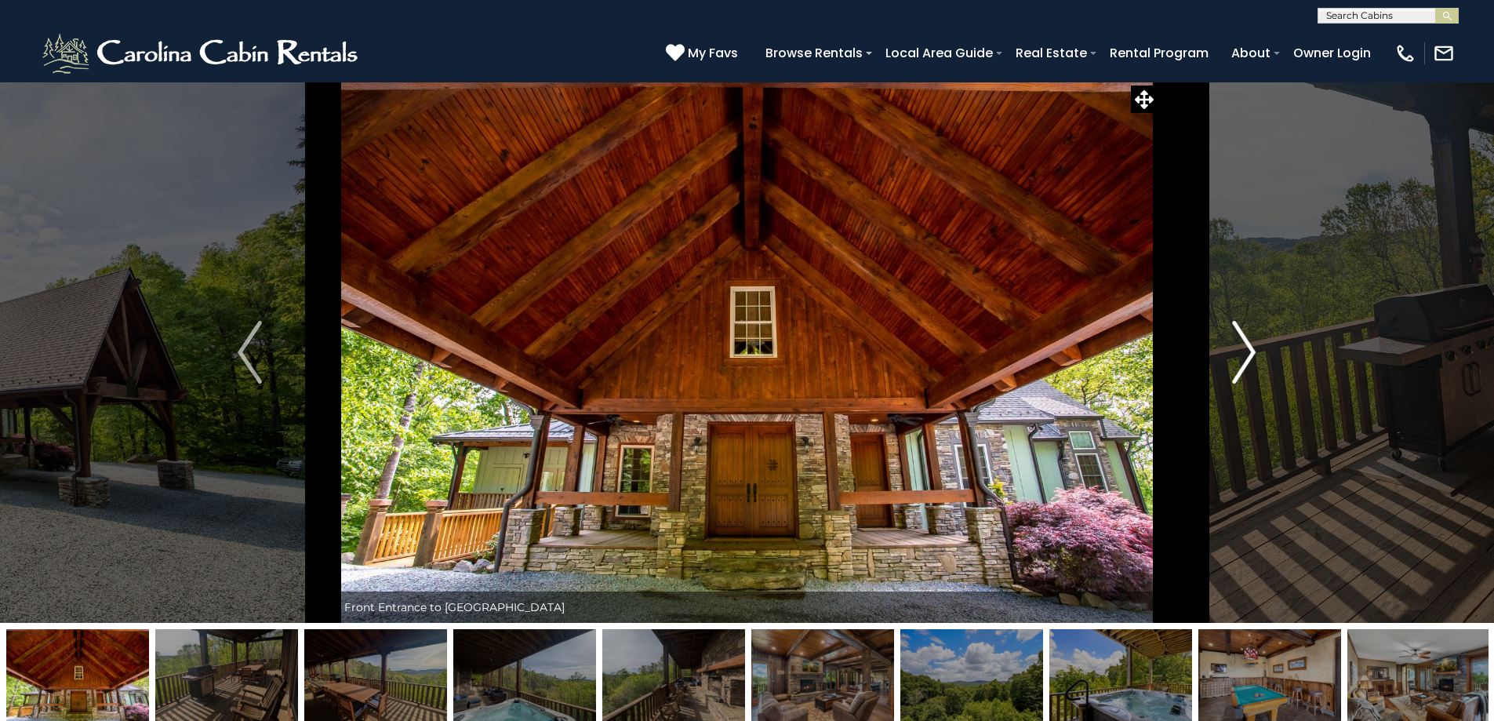
click at [1245, 357] on img "Next" at bounding box center [1244, 352] width 24 height 63
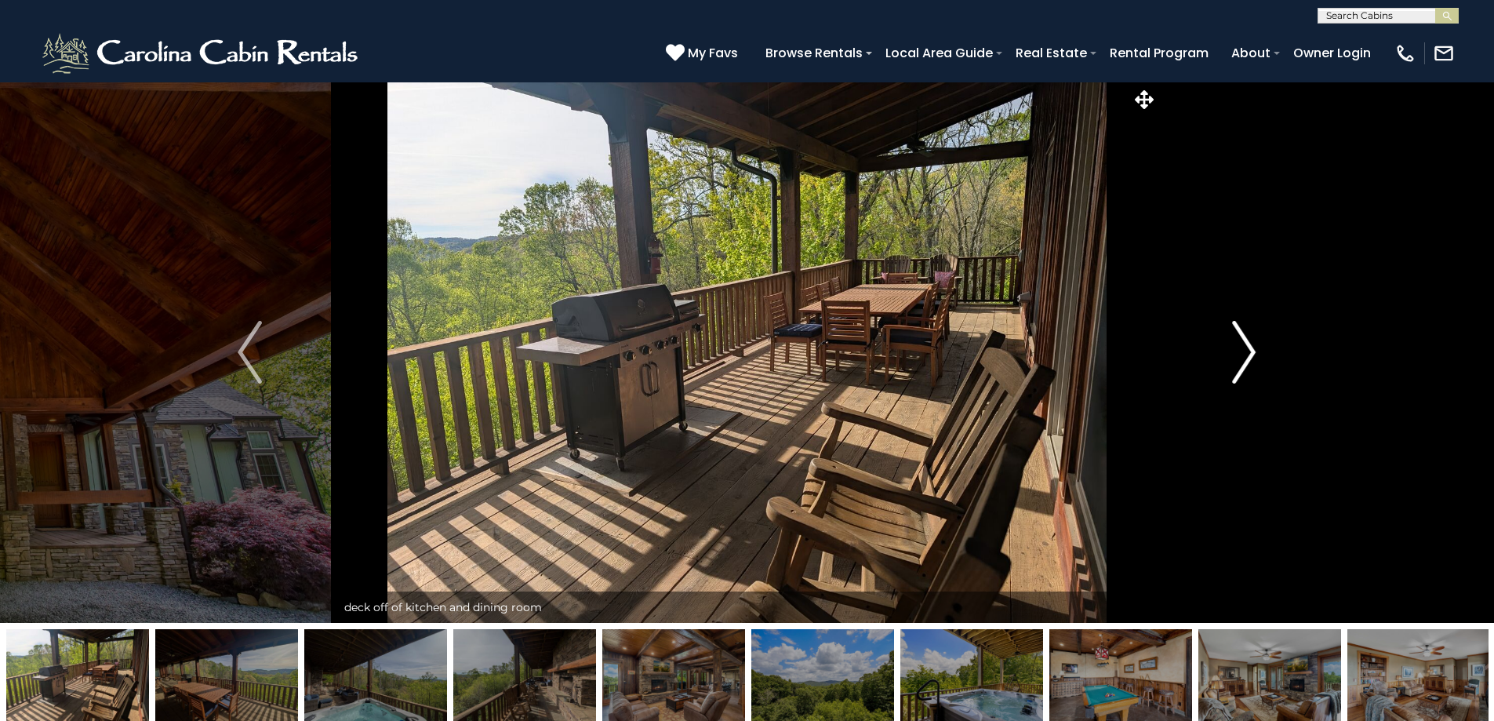
click at [1245, 357] on img "Next" at bounding box center [1244, 352] width 24 height 63
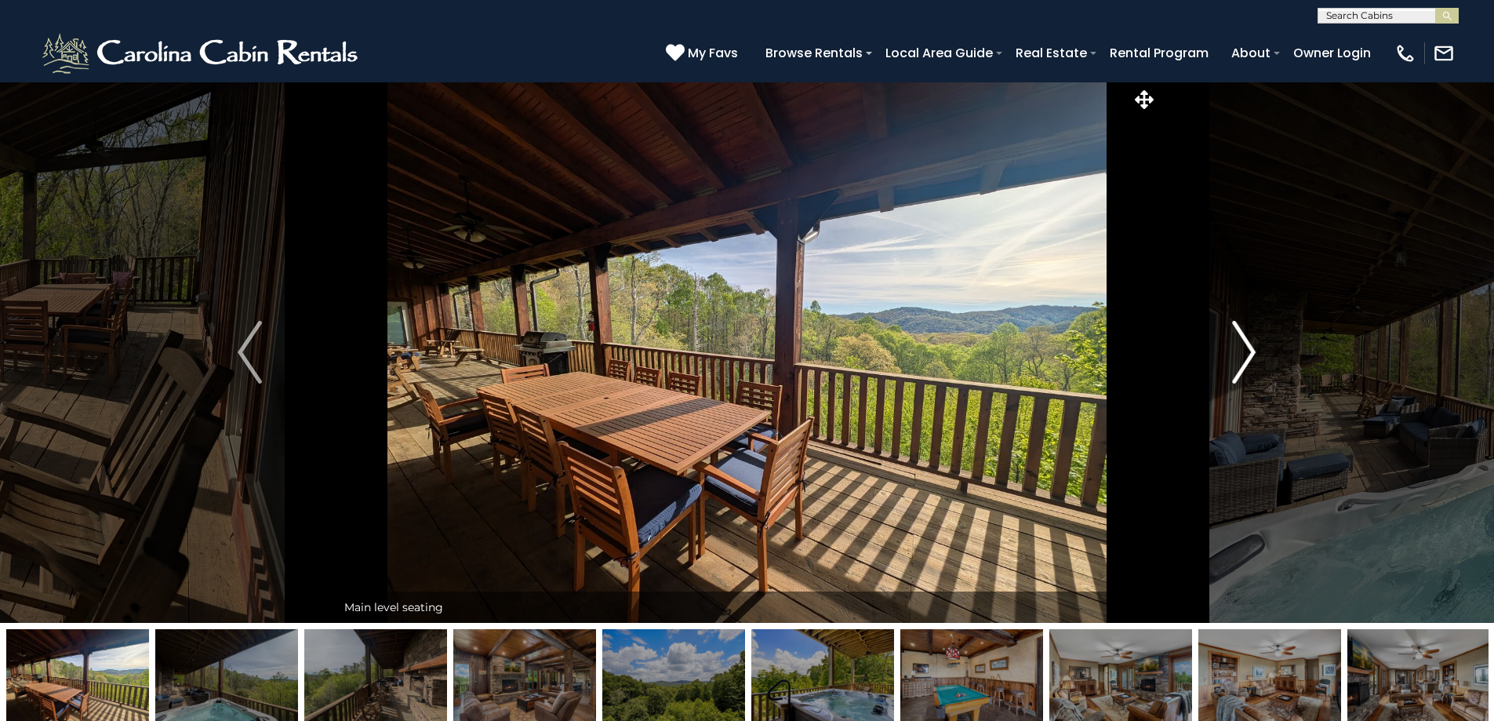
click at [1245, 357] on img "Next" at bounding box center [1244, 352] width 24 height 63
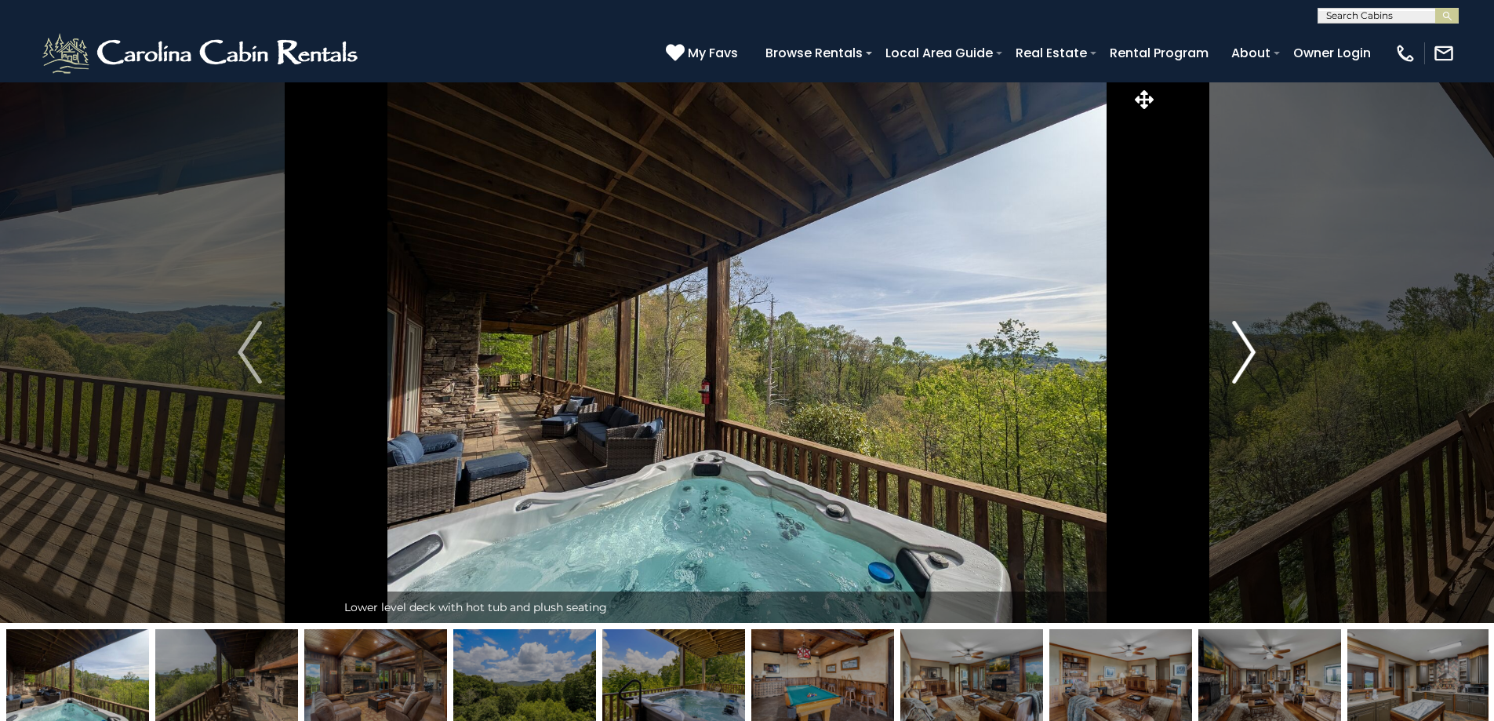
click at [1245, 357] on img "Next" at bounding box center [1244, 352] width 24 height 63
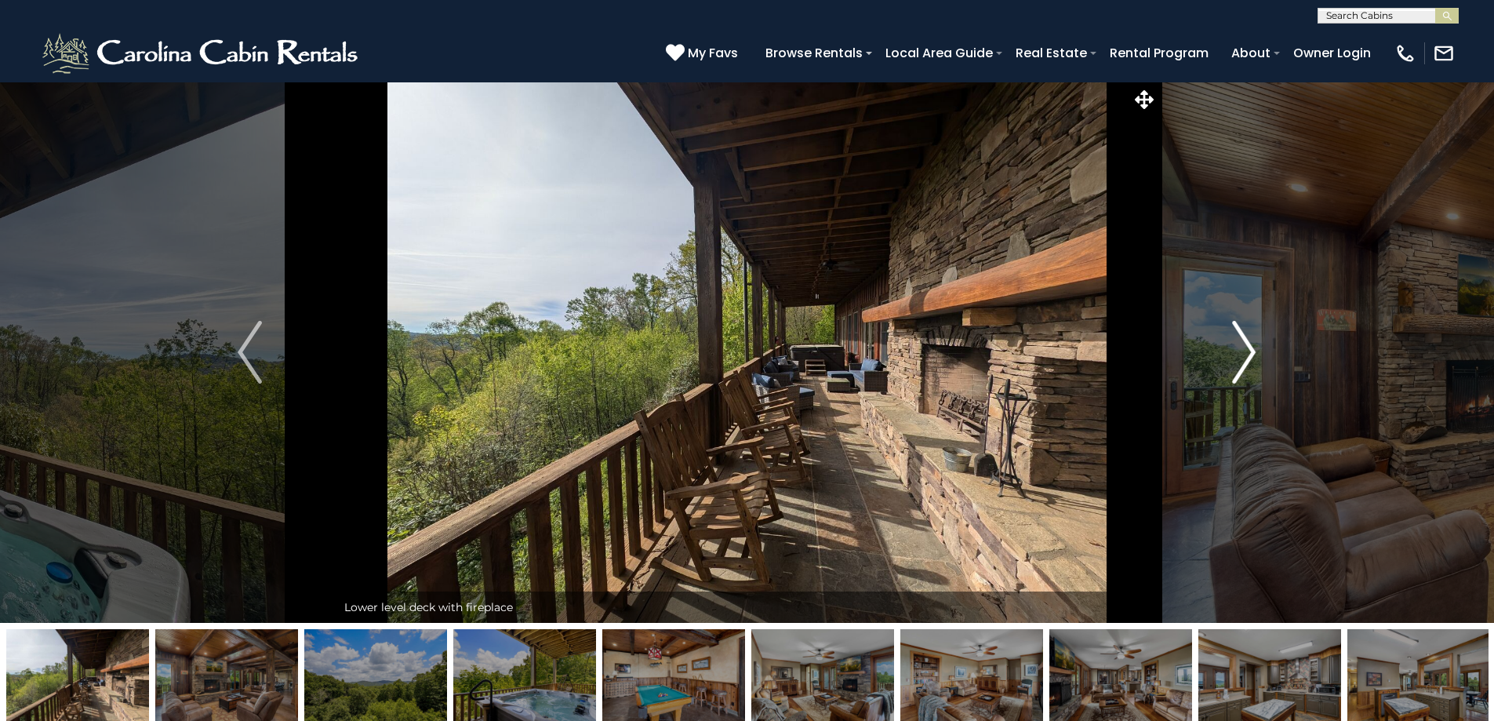
click at [1245, 357] on img "Next" at bounding box center [1244, 352] width 24 height 63
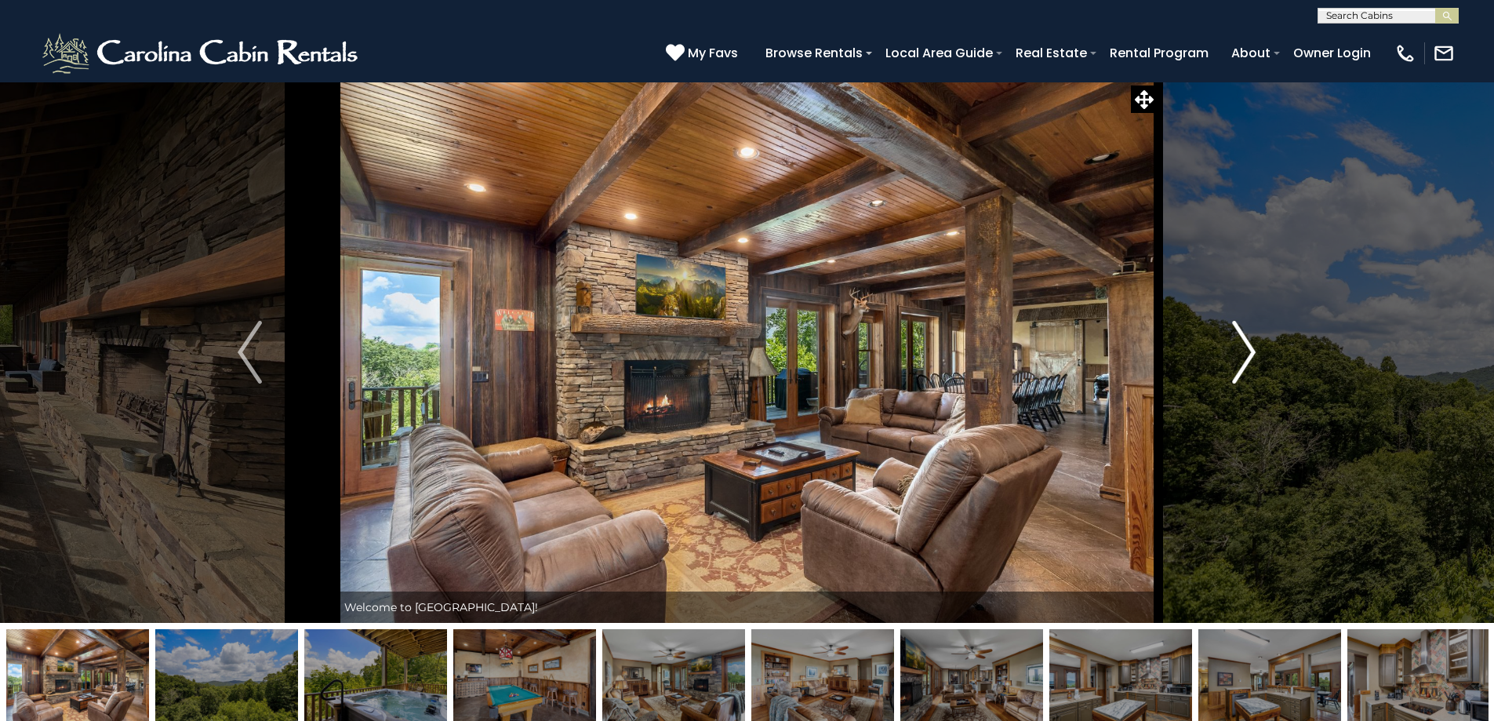
click at [1245, 349] on img "Next" at bounding box center [1244, 352] width 24 height 63
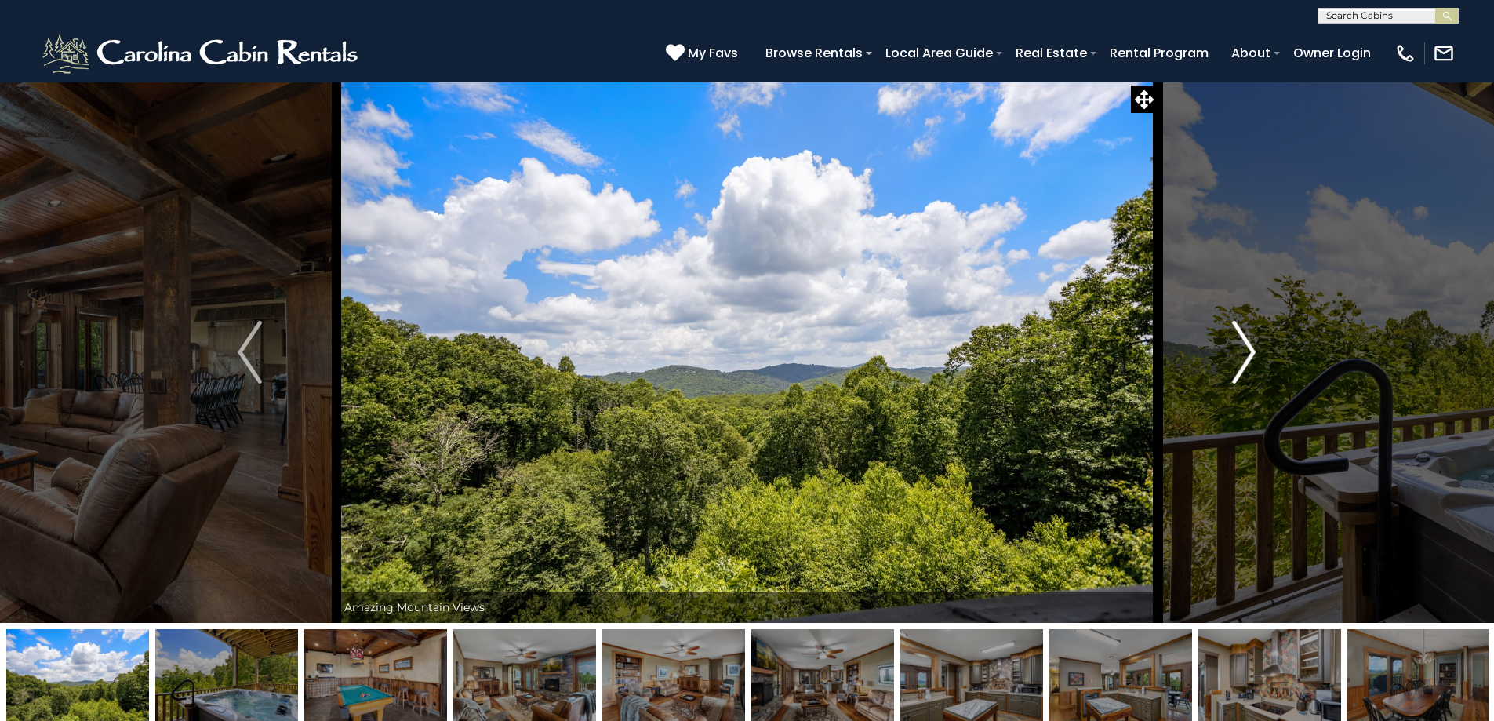
click at [1245, 349] on img "Next" at bounding box center [1244, 352] width 24 height 63
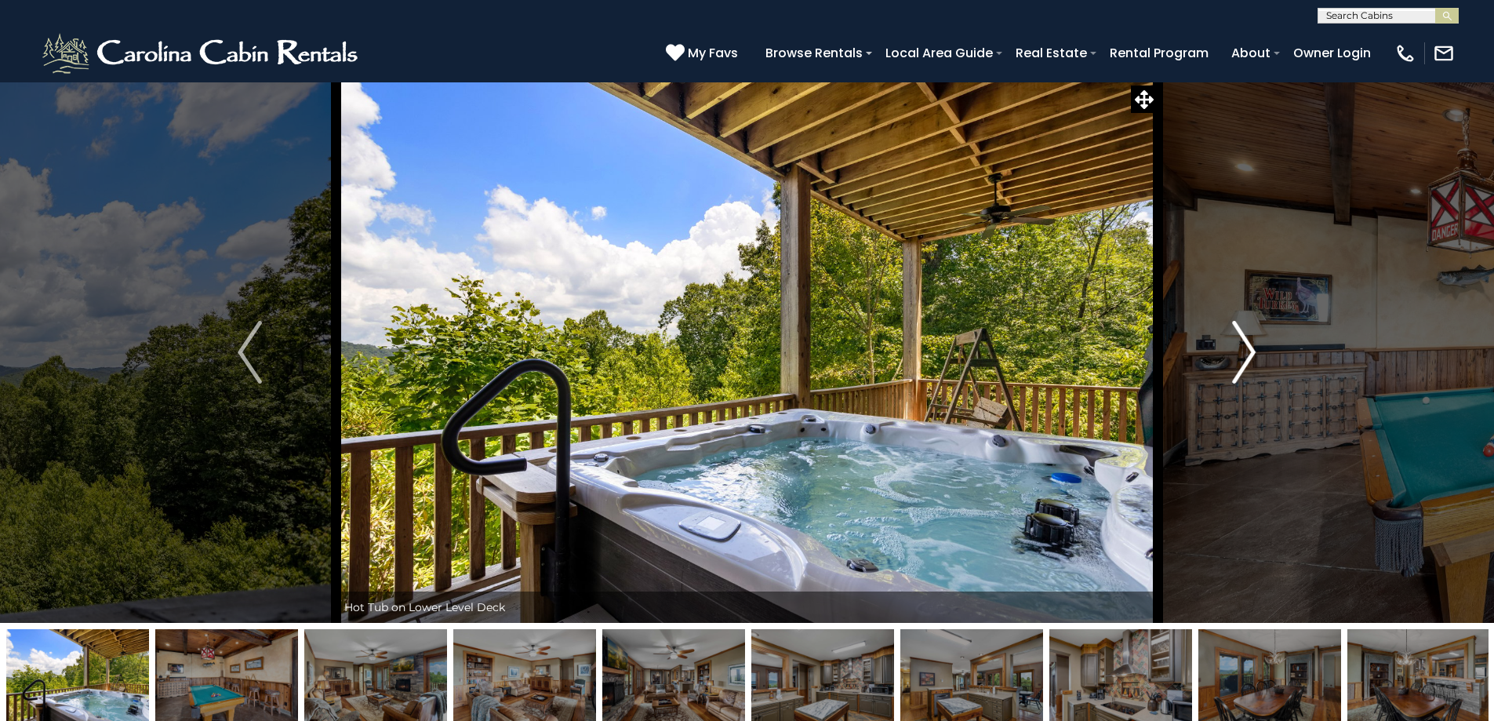
click at [1245, 349] on img "Next" at bounding box center [1244, 352] width 24 height 63
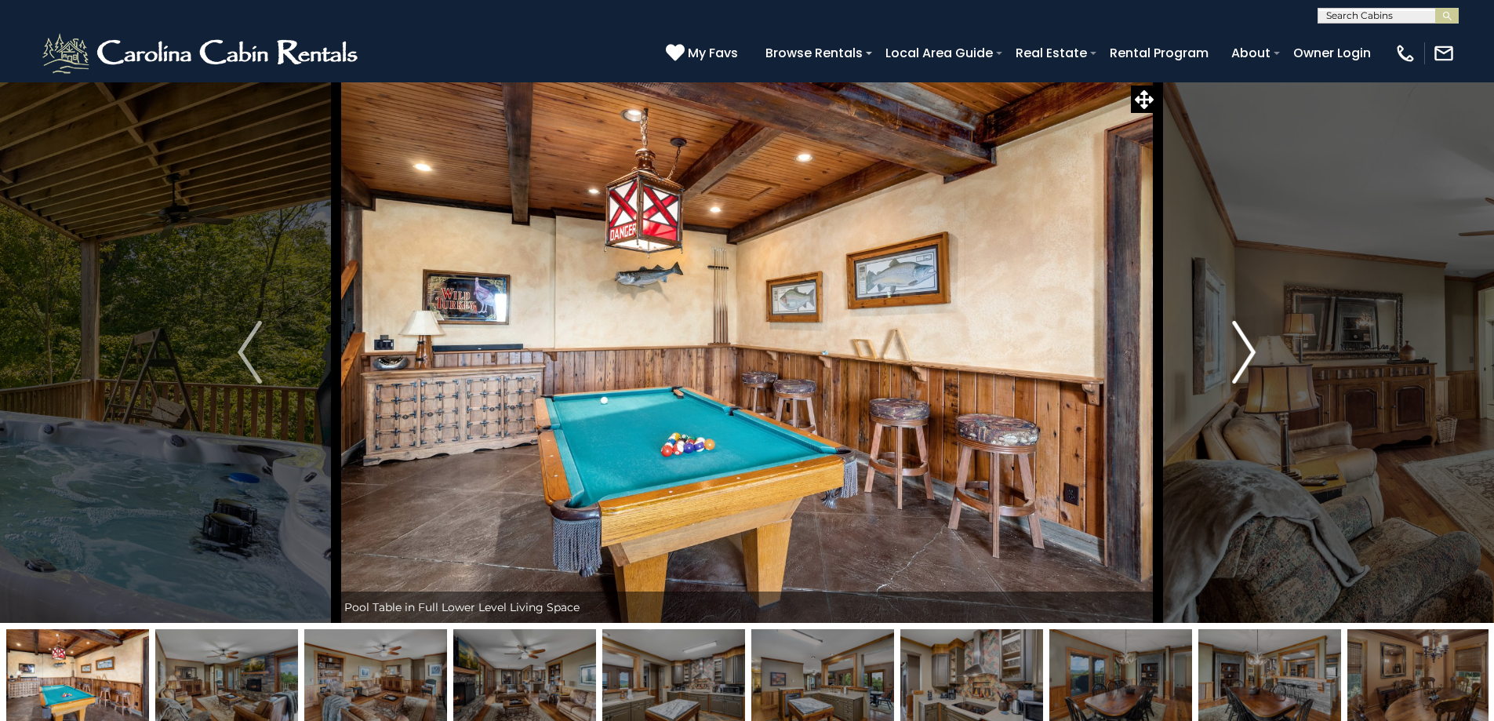
click at [1245, 349] on img "Next" at bounding box center [1244, 352] width 24 height 63
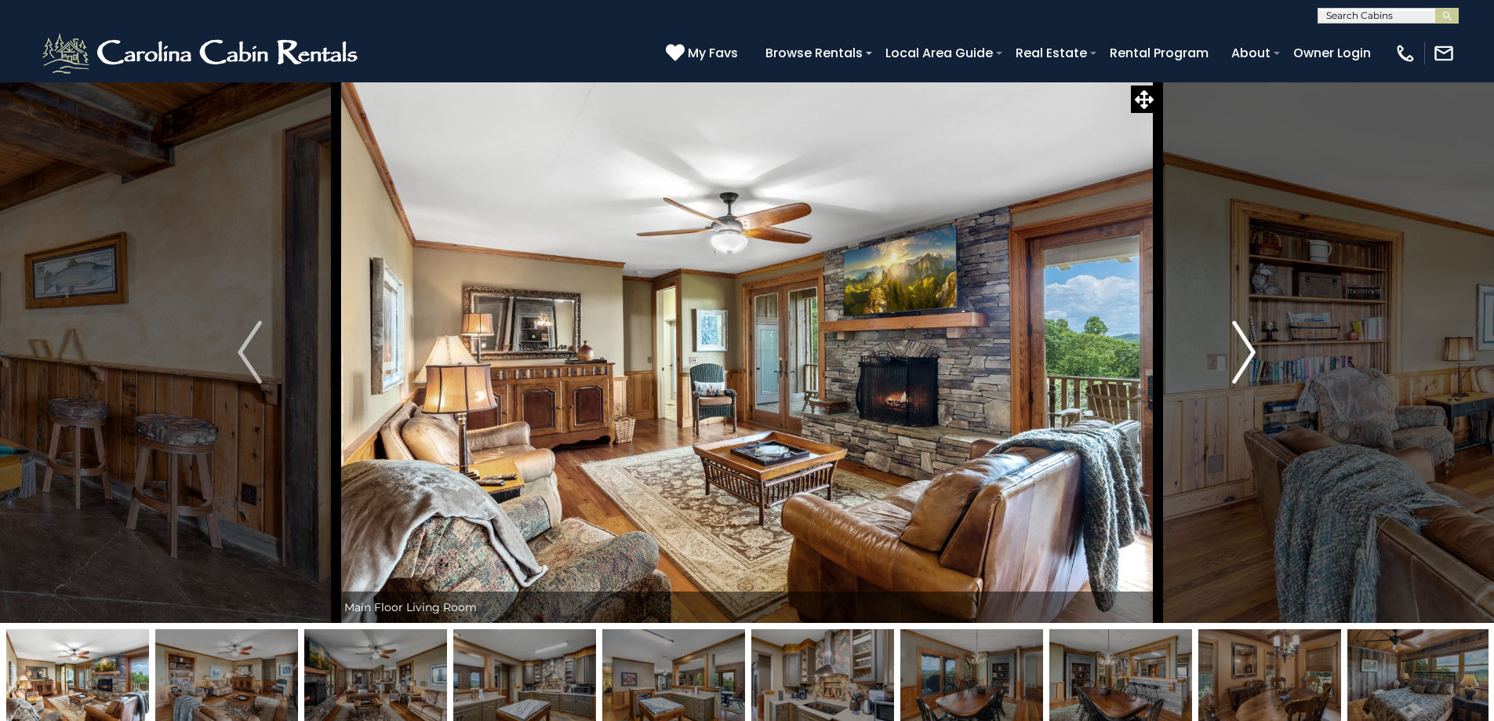
click at [1245, 349] on img "Next" at bounding box center [1244, 352] width 24 height 63
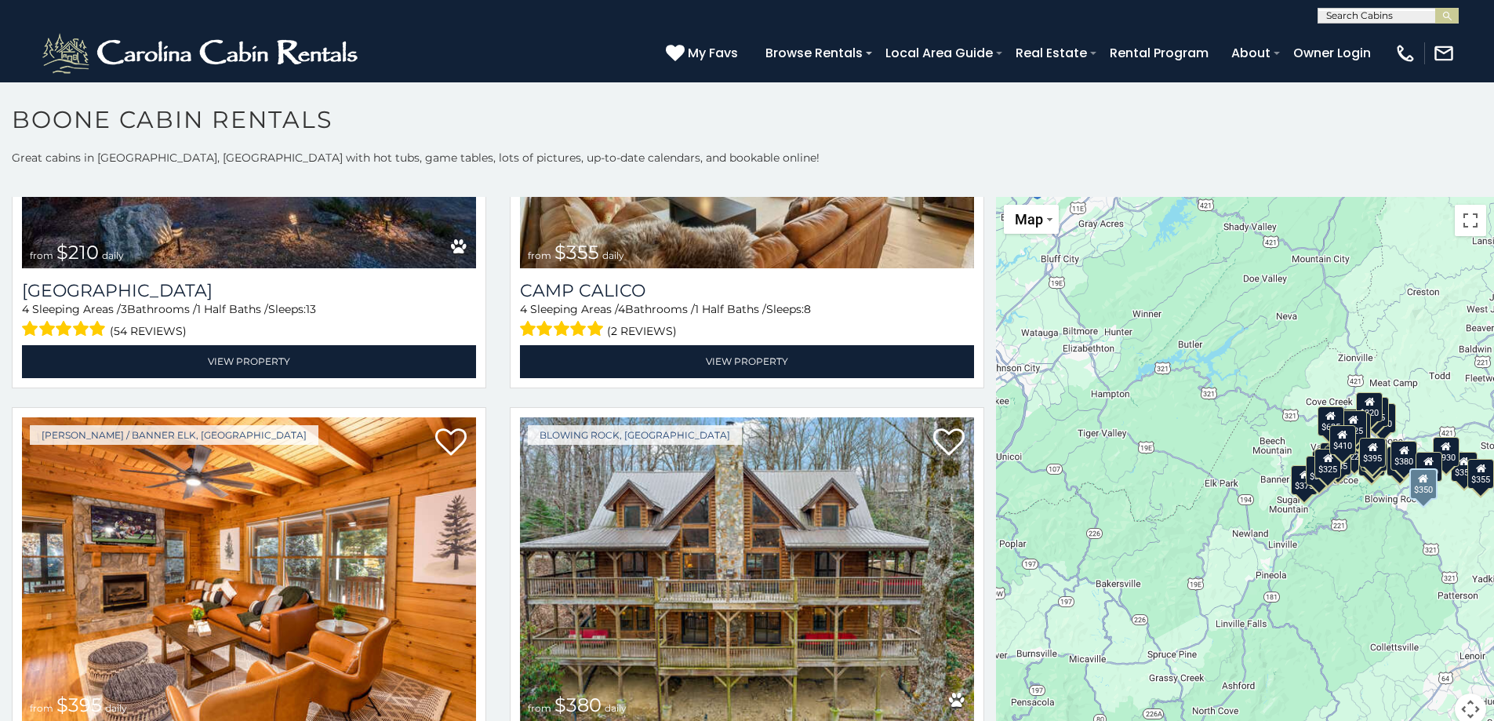
scroll to position [5882, 0]
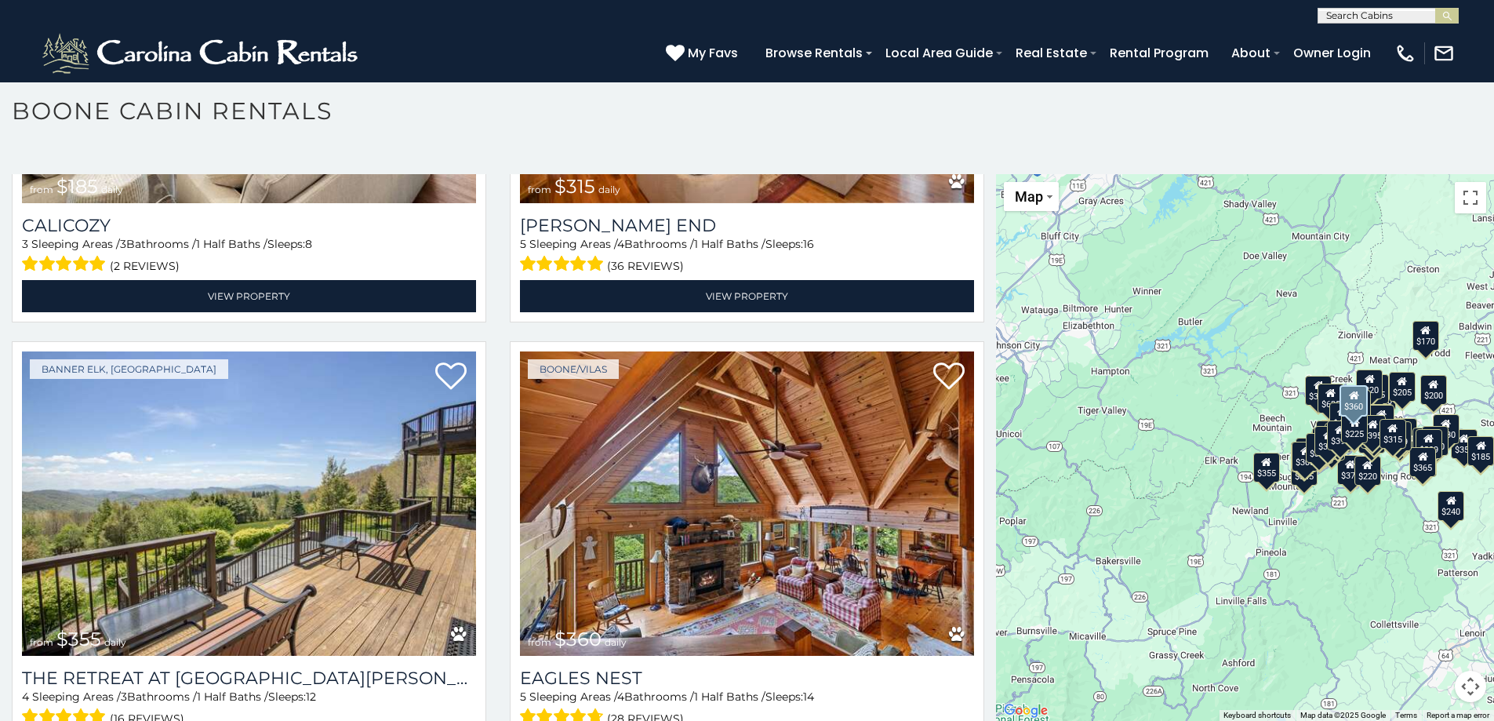
scroll to position [8015, 0]
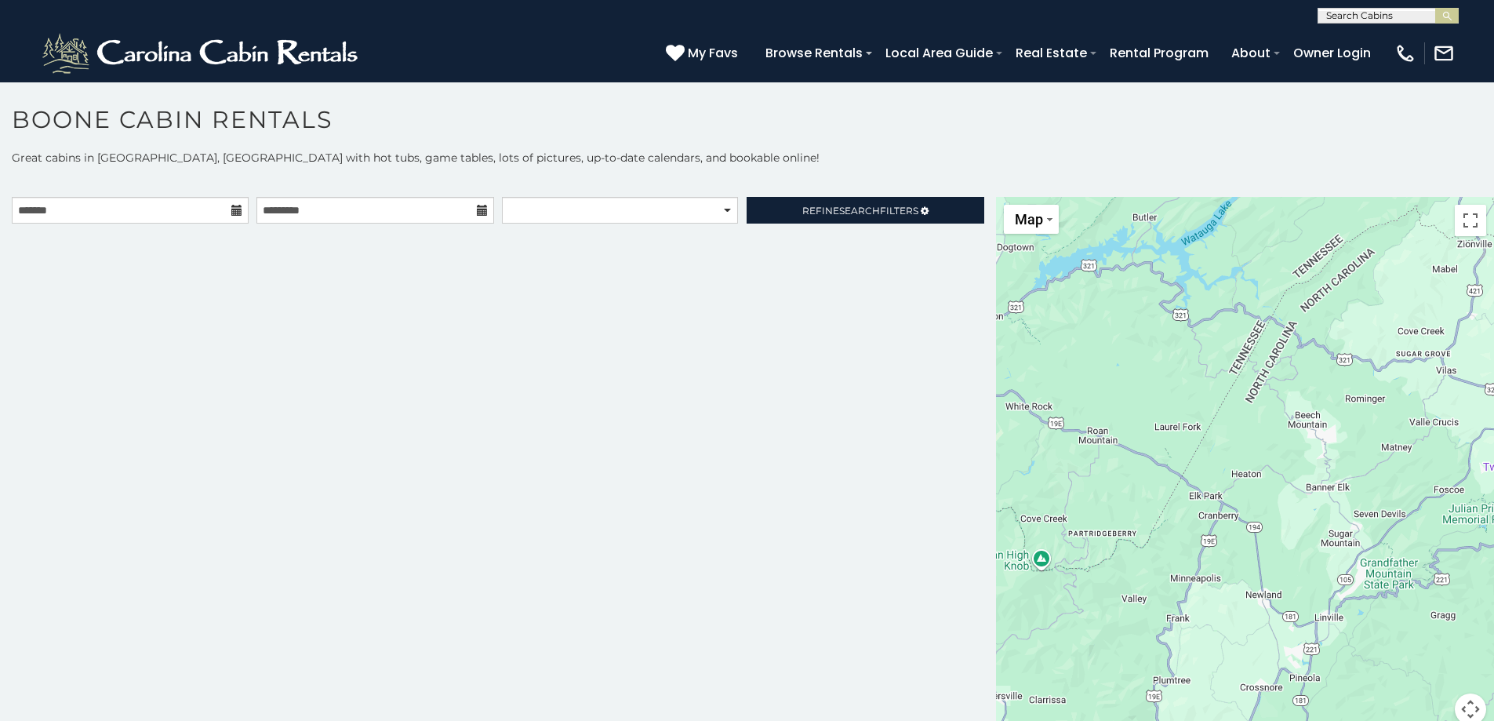
scroll to position [9, 0]
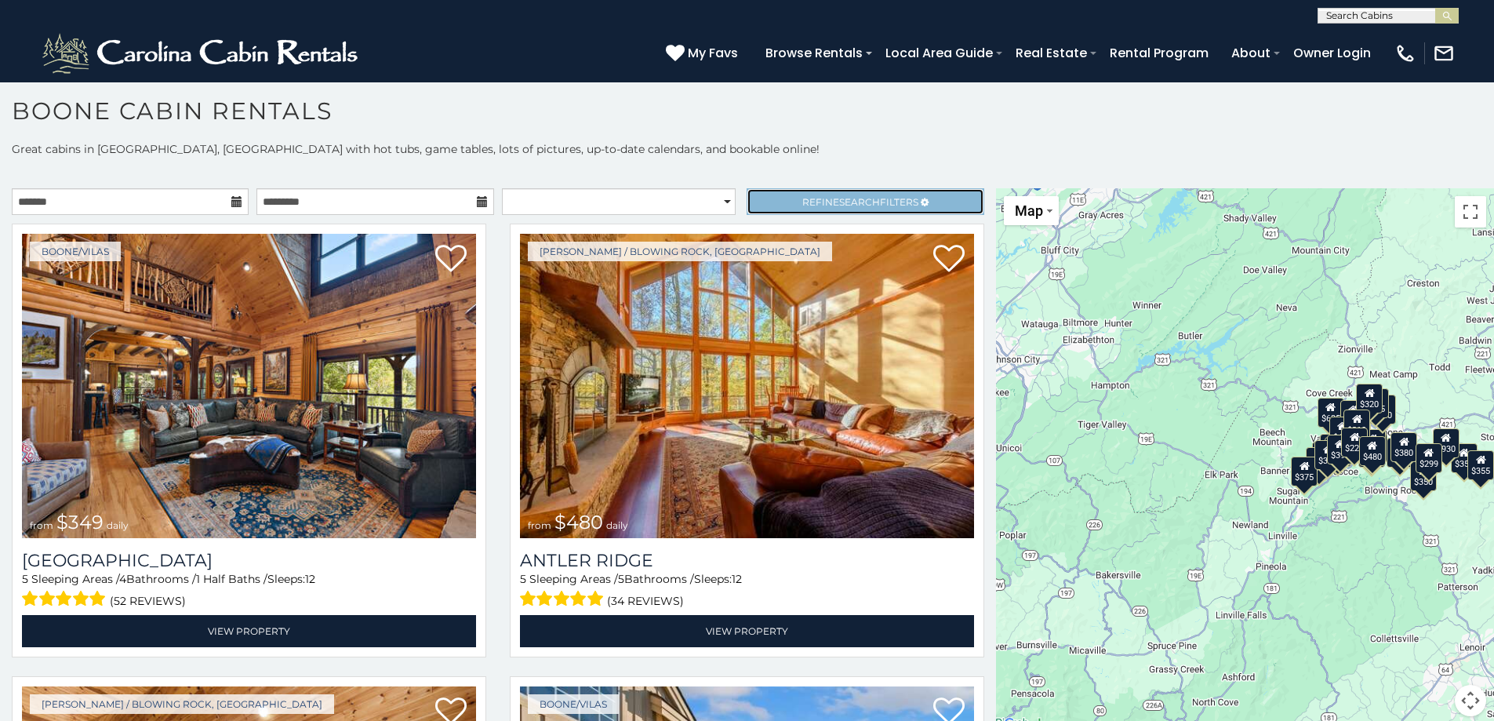
click at [774, 198] on link "Refine Search Filters" at bounding box center [865, 201] width 237 height 27
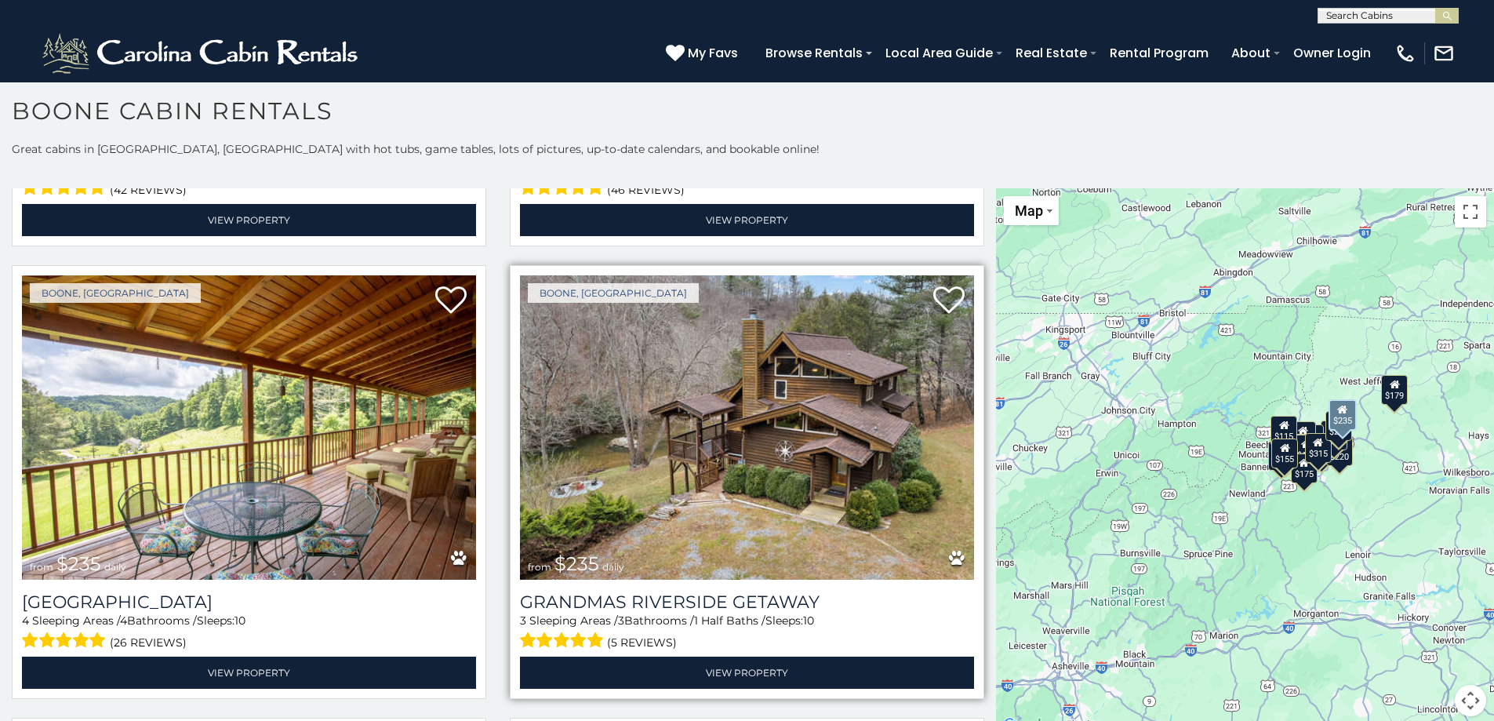
scroll to position [1333, 0]
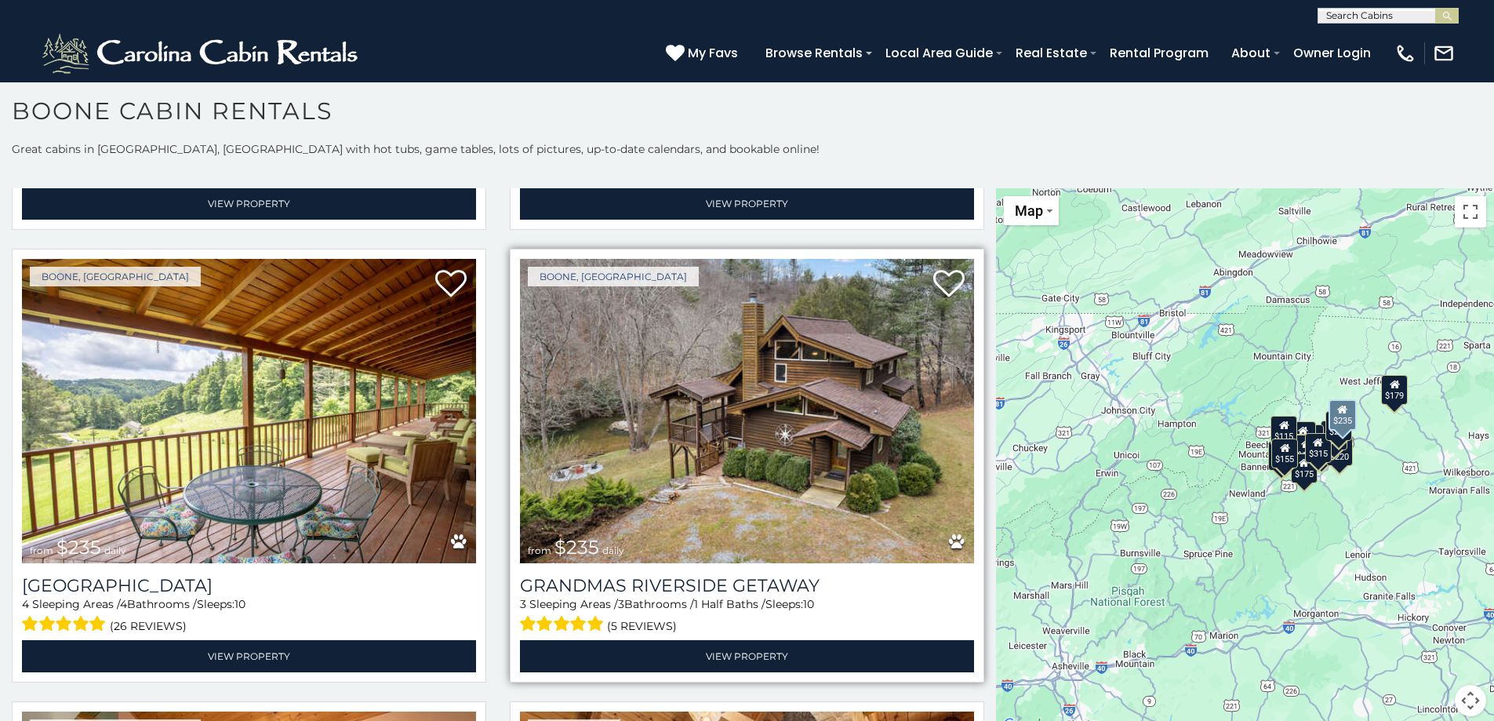
click at [760, 398] on img at bounding box center [747, 411] width 454 height 304
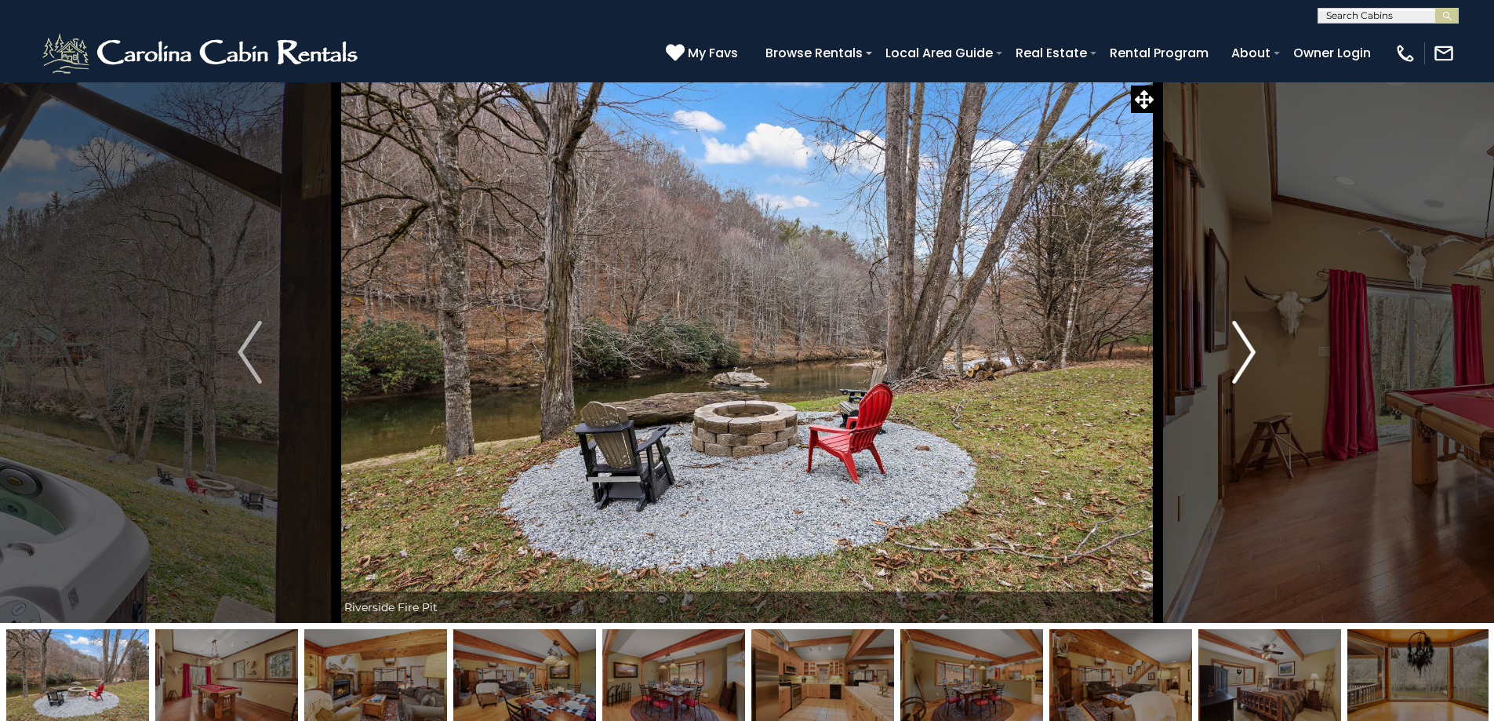
click at [1241, 348] on img "Next" at bounding box center [1244, 352] width 24 height 63
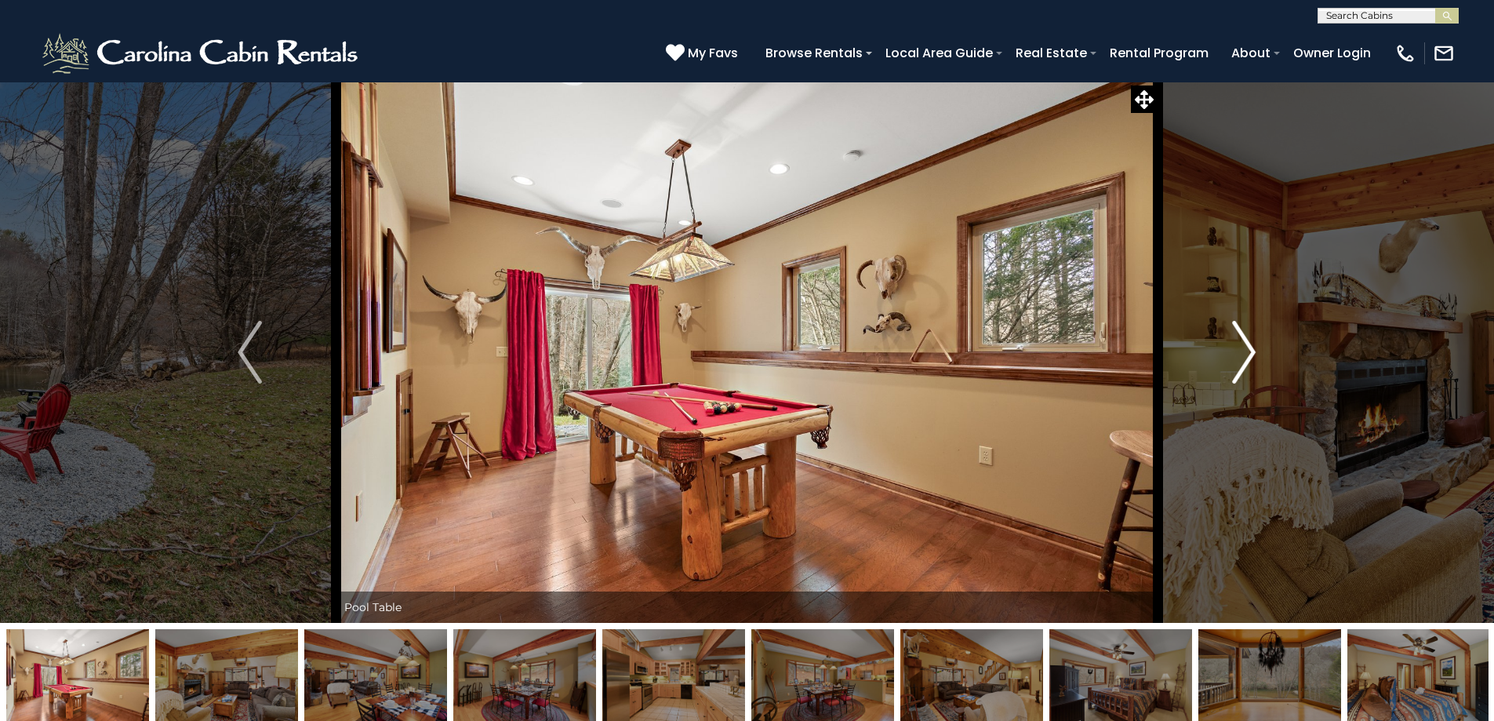
click at [1241, 348] on img "Next" at bounding box center [1244, 352] width 24 height 63
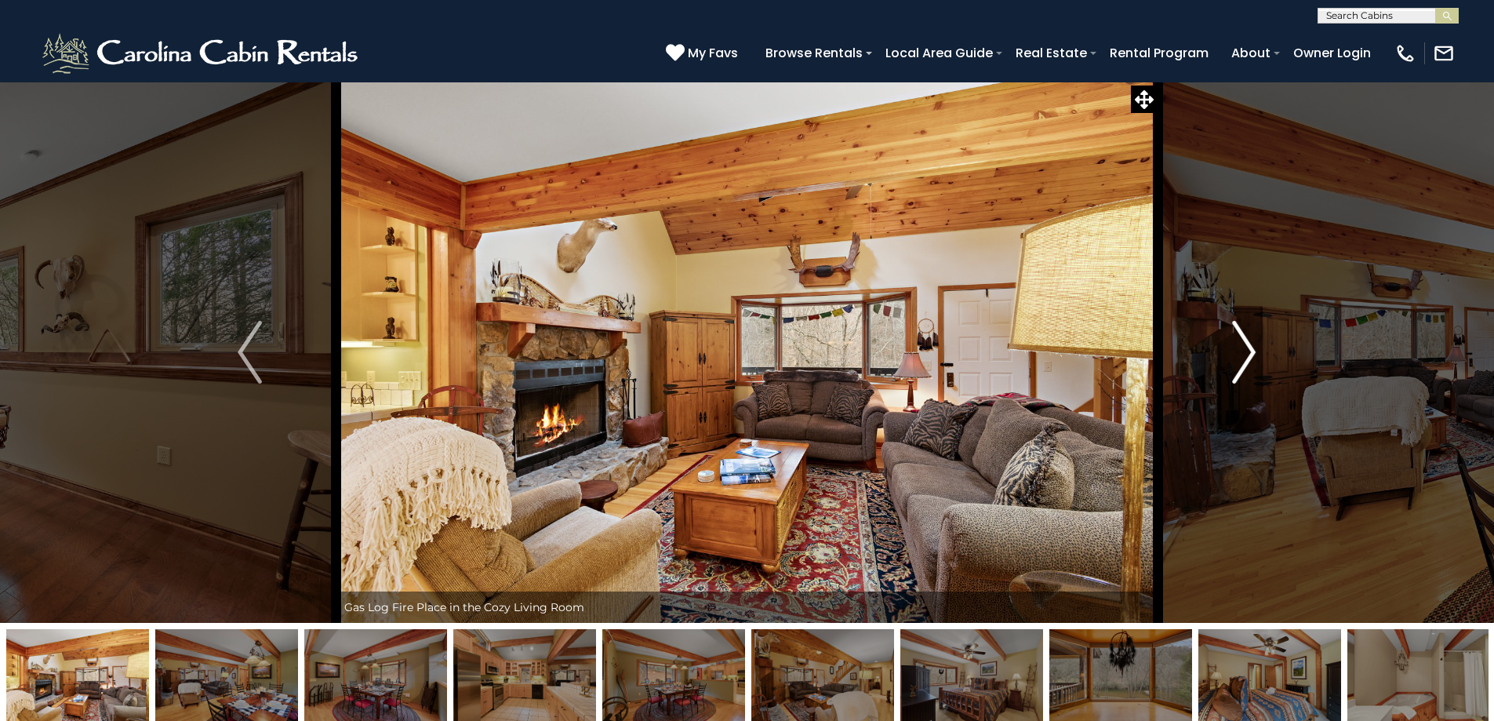
click at [1241, 348] on img "Next" at bounding box center [1244, 352] width 24 height 63
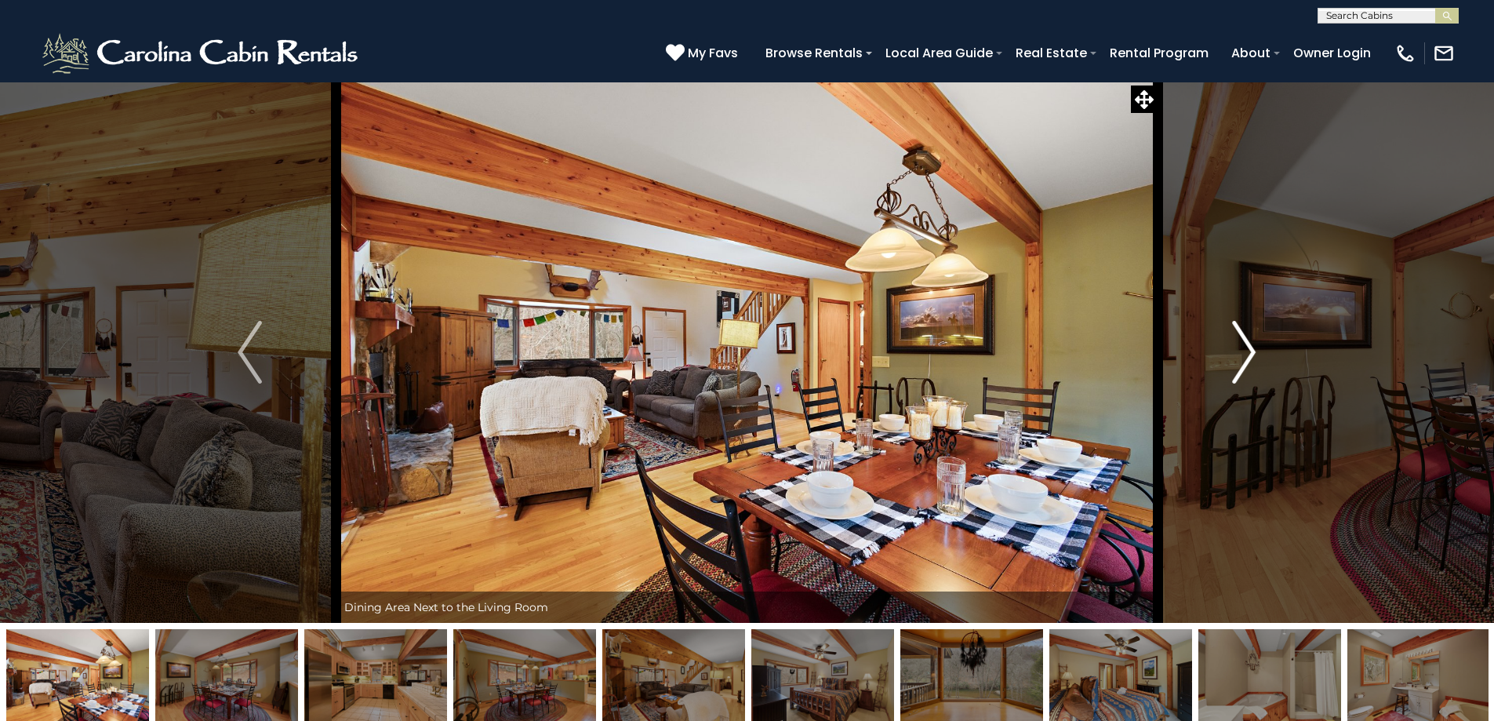
click at [1241, 348] on img "Next" at bounding box center [1244, 352] width 24 height 63
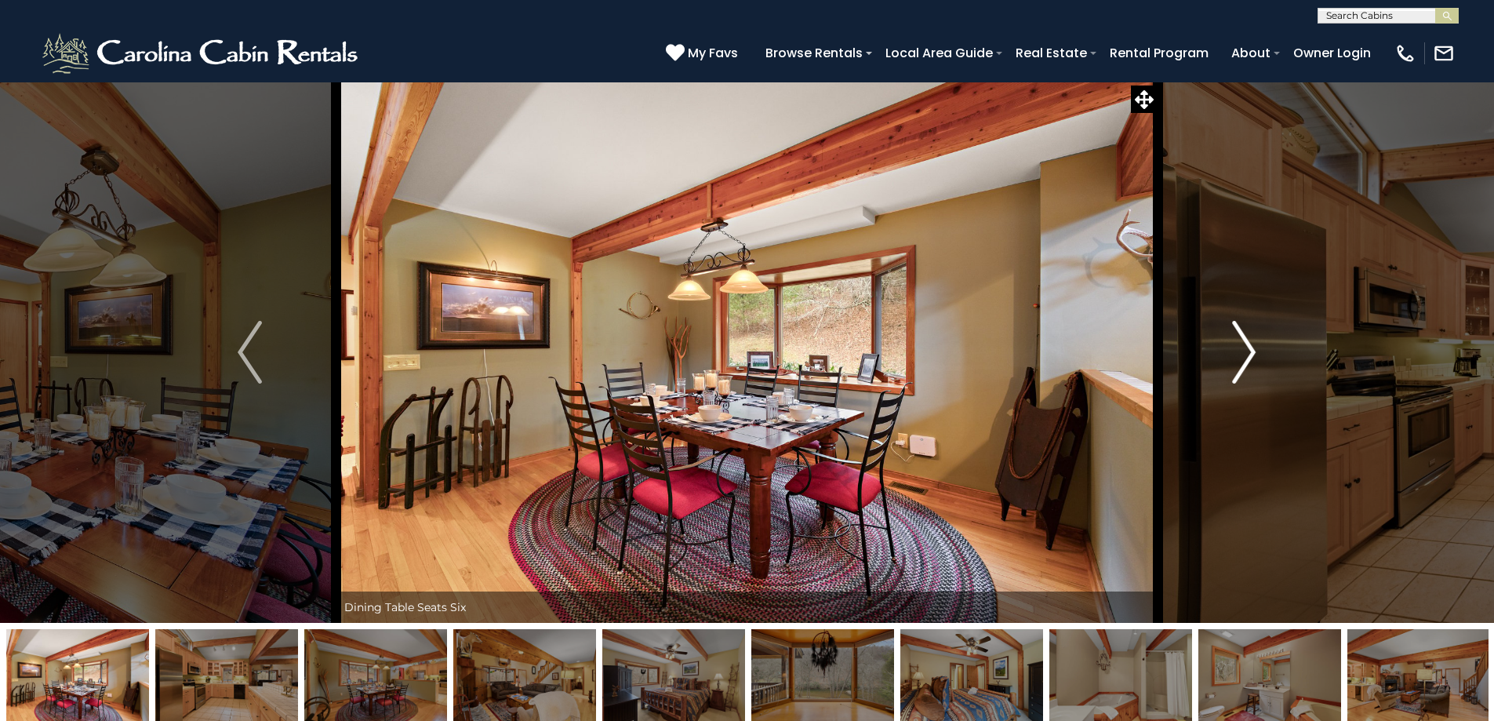
click at [1241, 348] on img "Next" at bounding box center [1244, 352] width 24 height 63
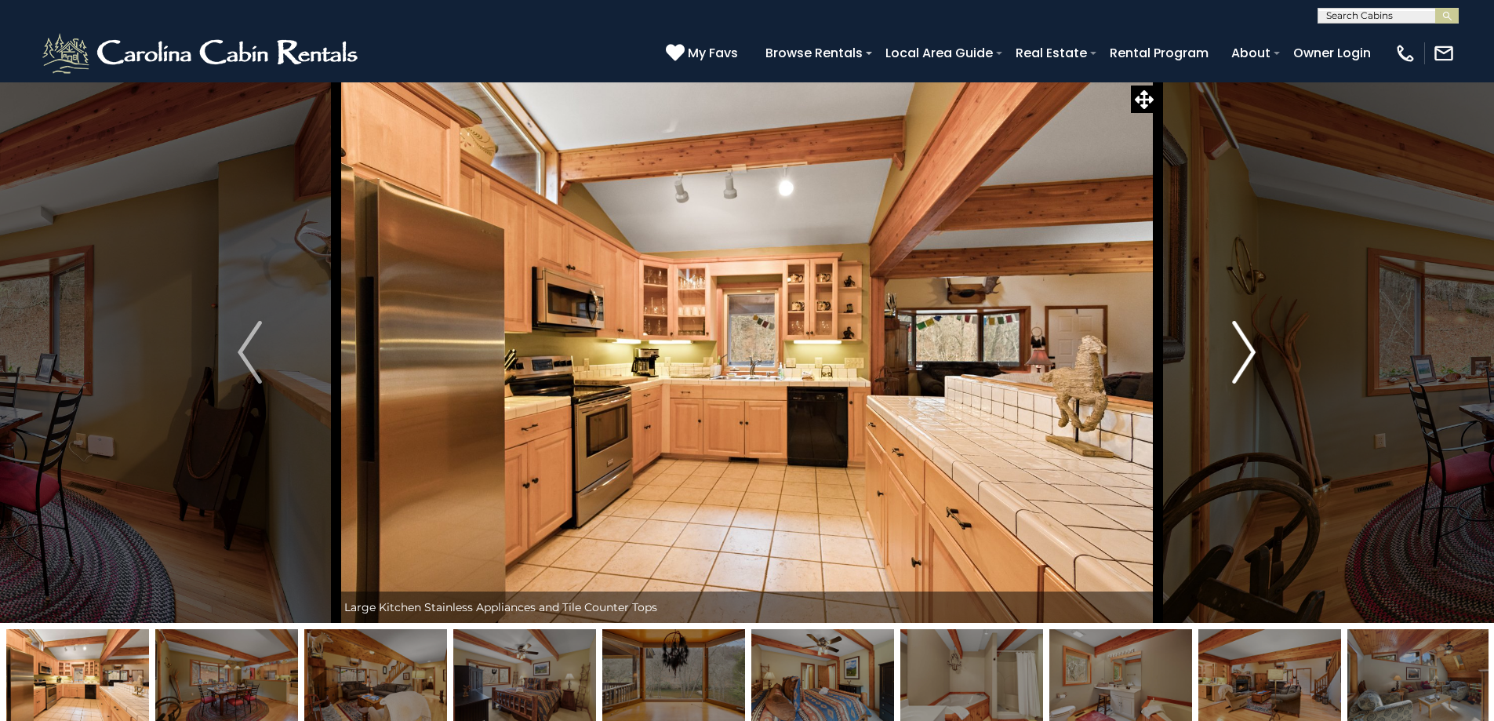
click at [1241, 348] on img "Next" at bounding box center [1244, 352] width 24 height 63
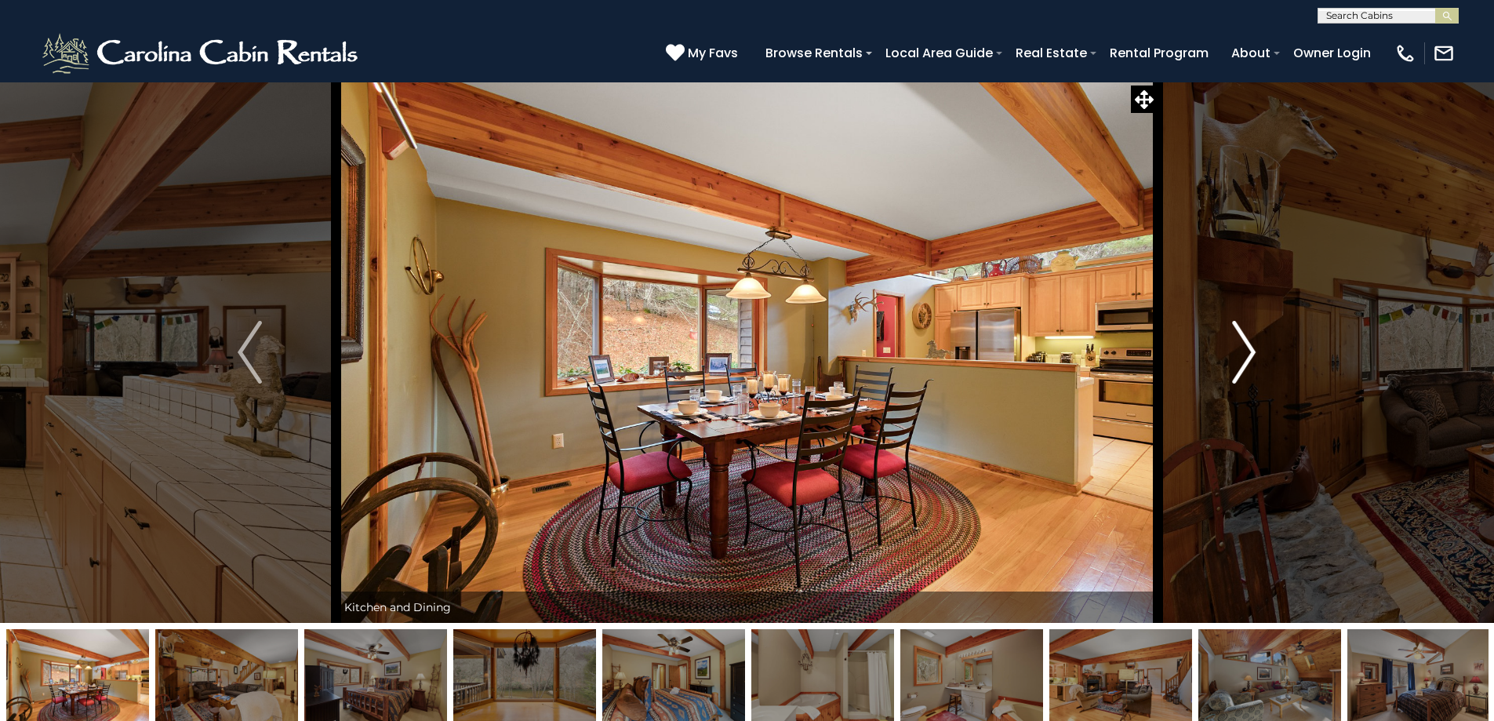
click at [1241, 348] on img "Next" at bounding box center [1244, 352] width 24 height 63
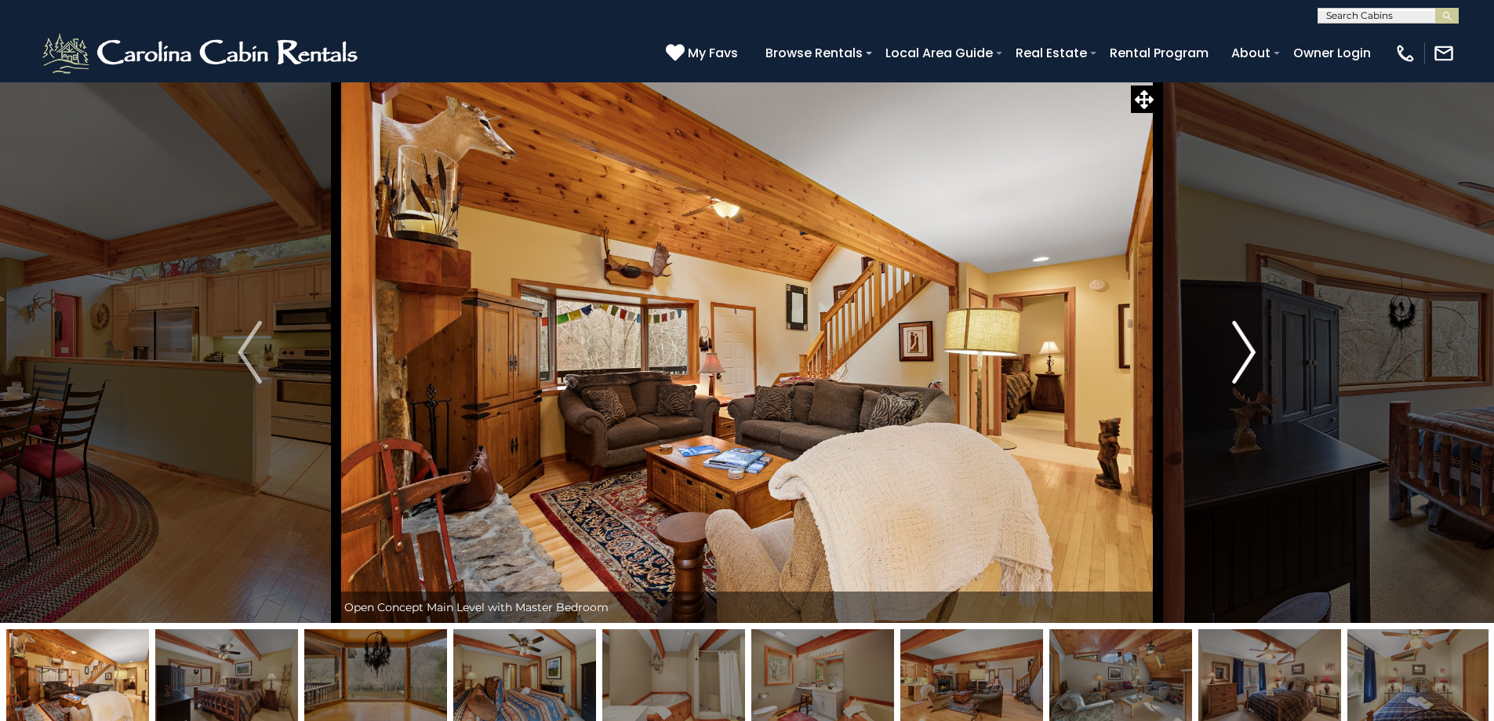
click at [1241, 348] on img "Next" at bounding box center [1244, 352] width 24 height 63
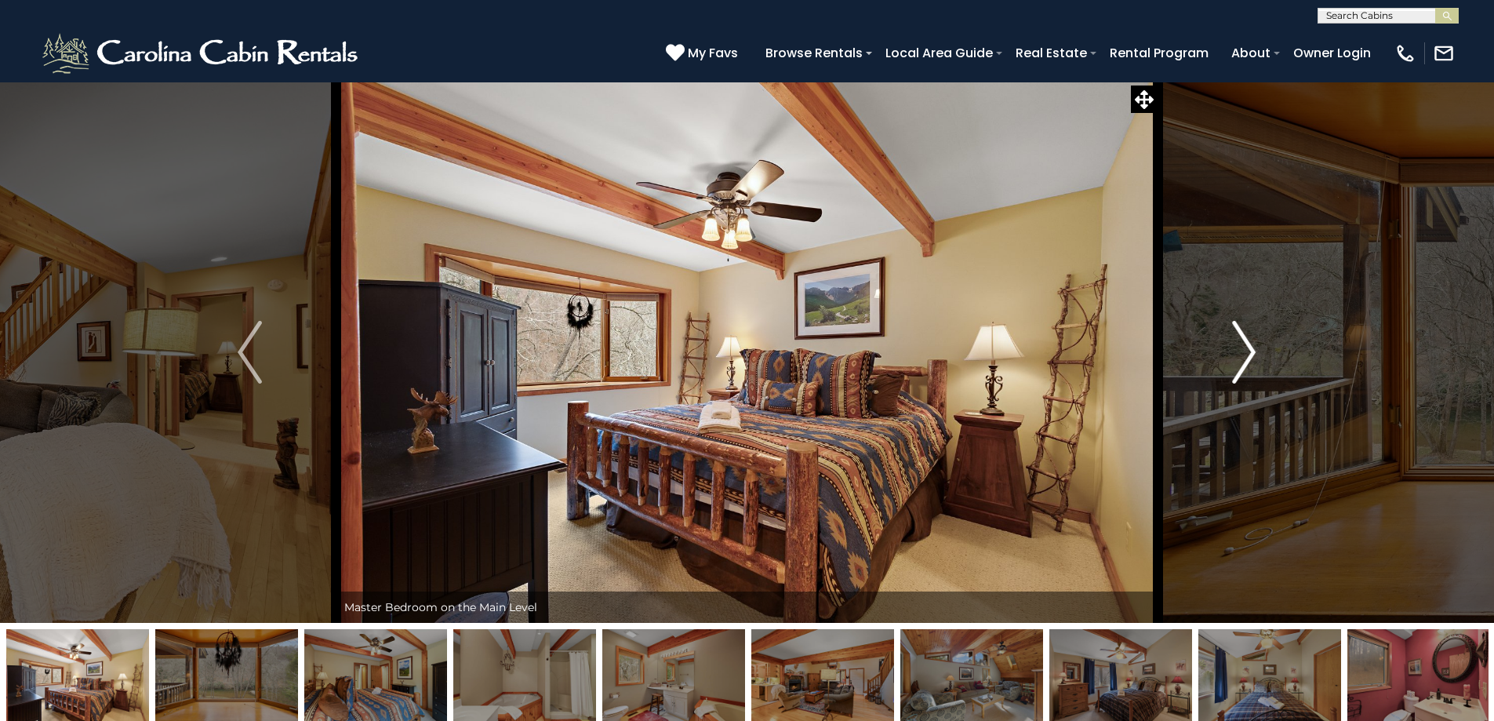
click at [1241, 348] on img "Next" at bounding box center [1244, 352] width 24 height 63
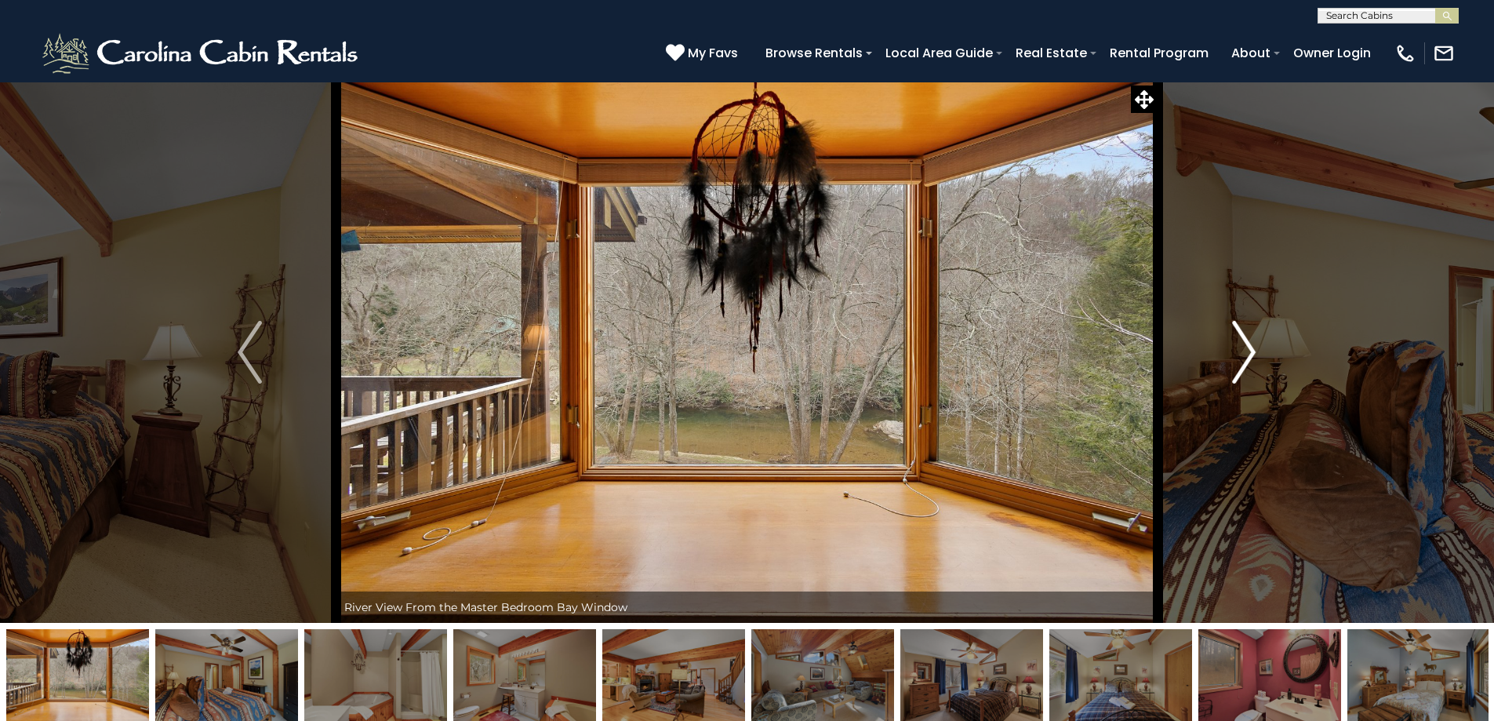
click at [1241, 348] on img "Next" at bounding box center [1244, 352] width 24 height 63
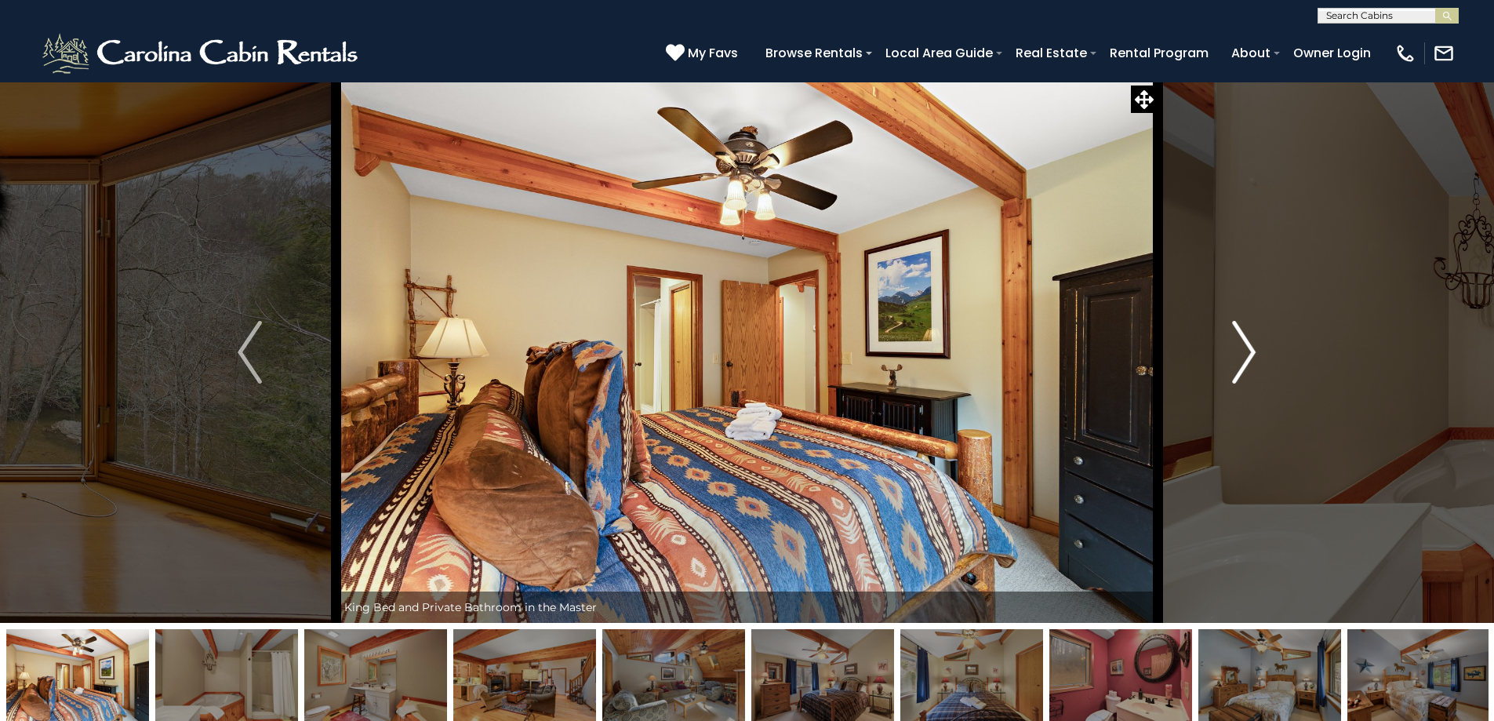
click at [1241, 348] on img "Next" at bounding box center [1244, 352] width 24 height 63
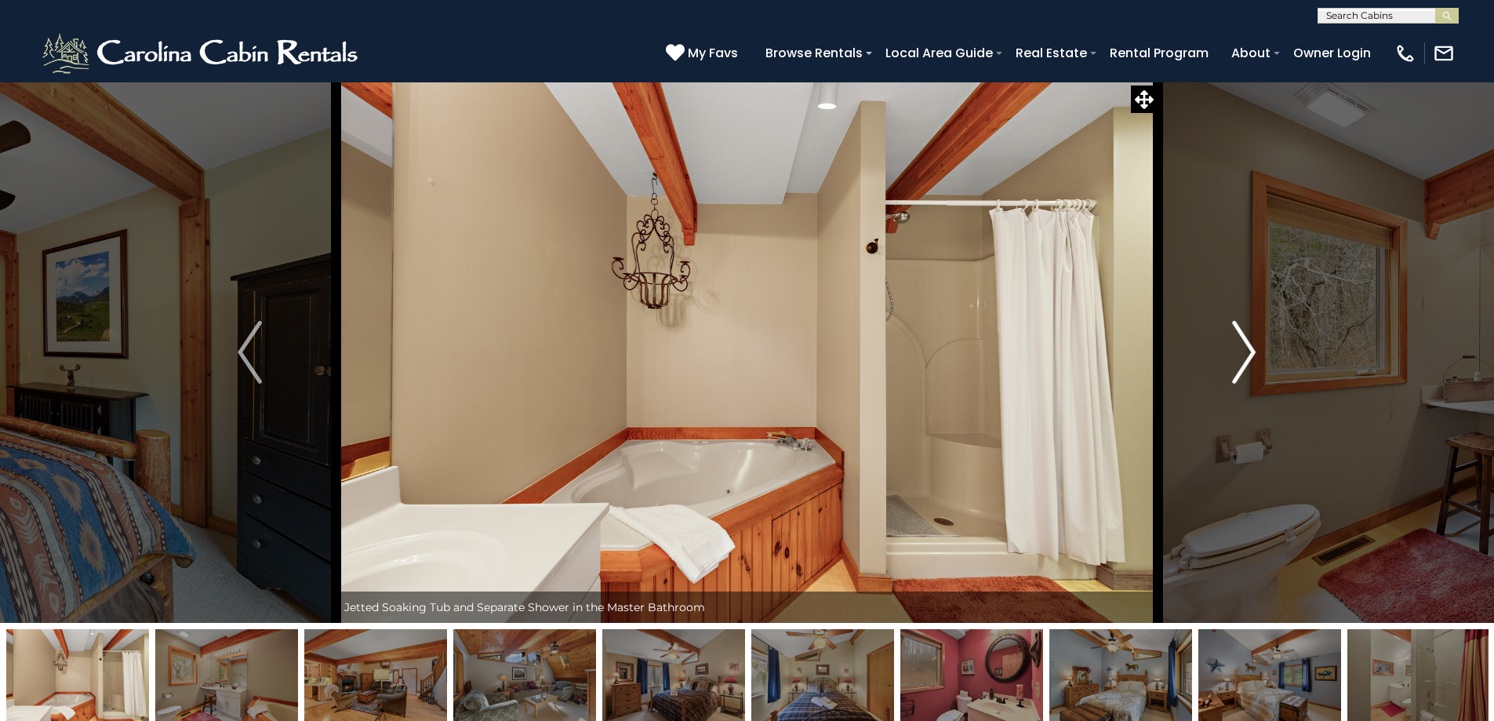
click at [1241, 348] on img "Next" at bounding box center [1244, 352] width 24 height 63
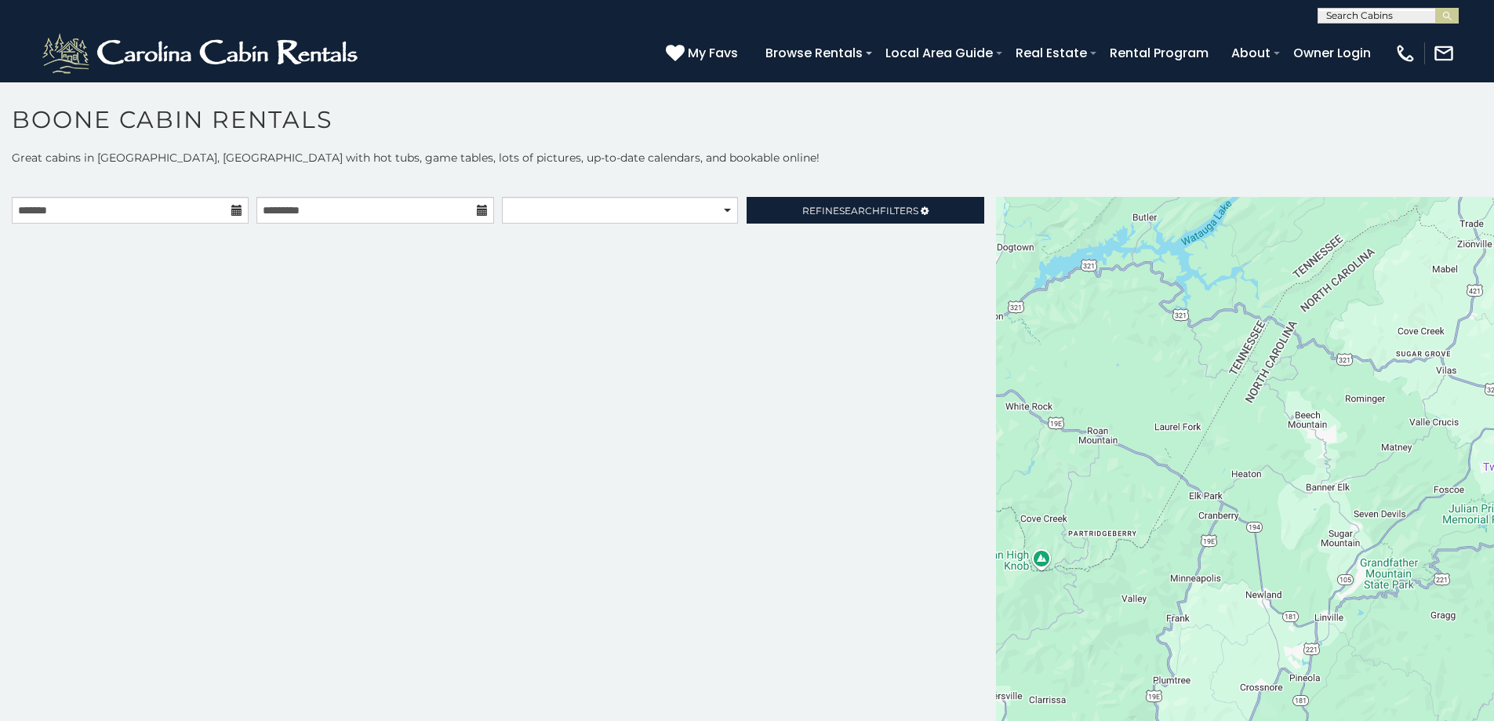
scroll to position [9, 0]
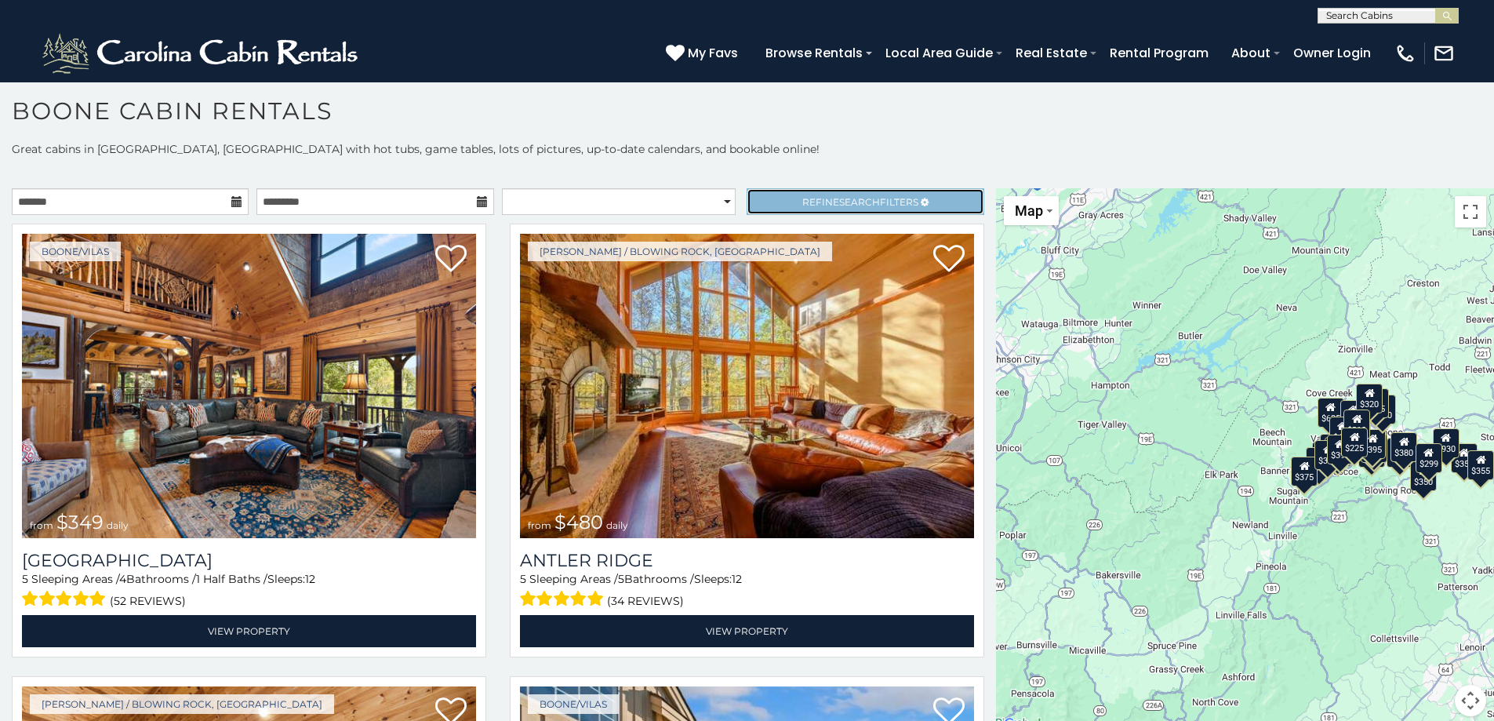
click at [839, 200] on span "Search" at bounding box center [859, 202] width 41 height 12
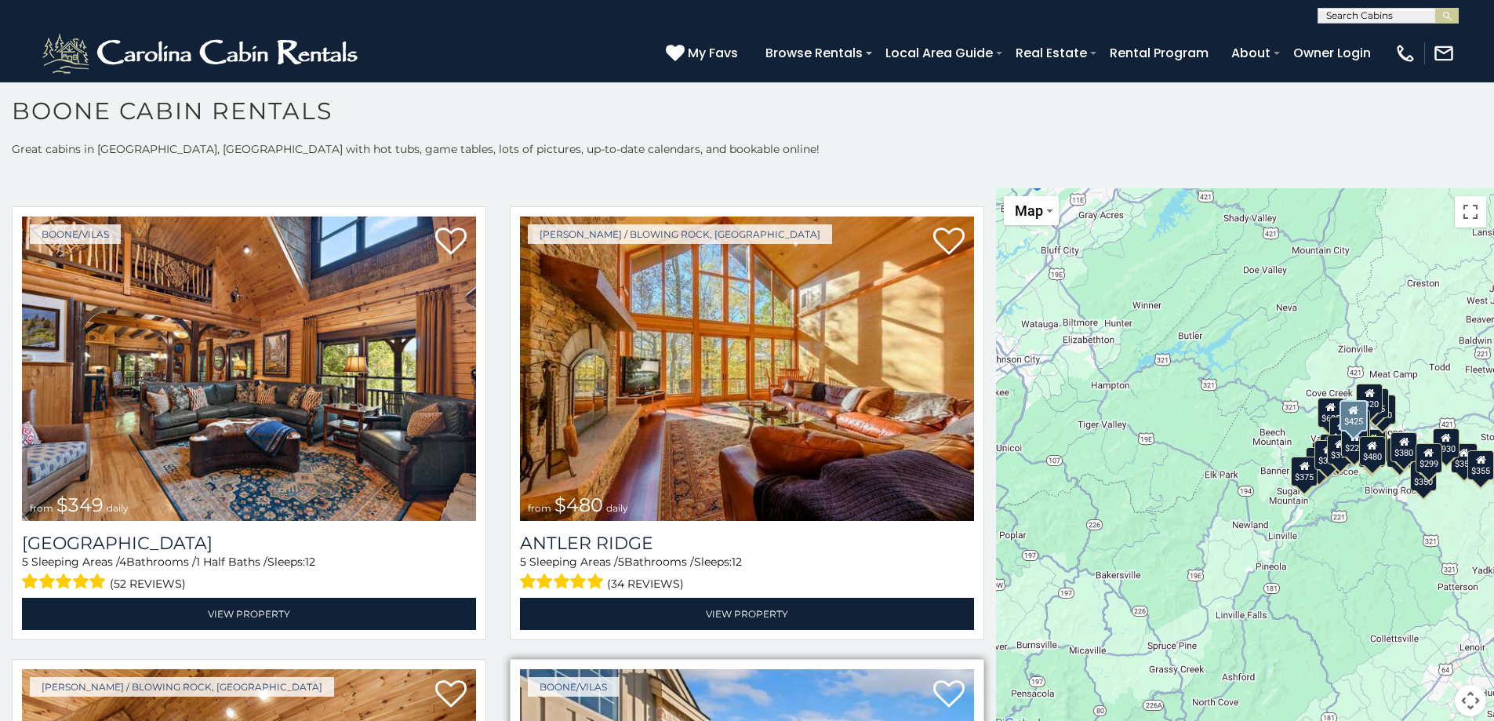
scroll to position [0, 0]
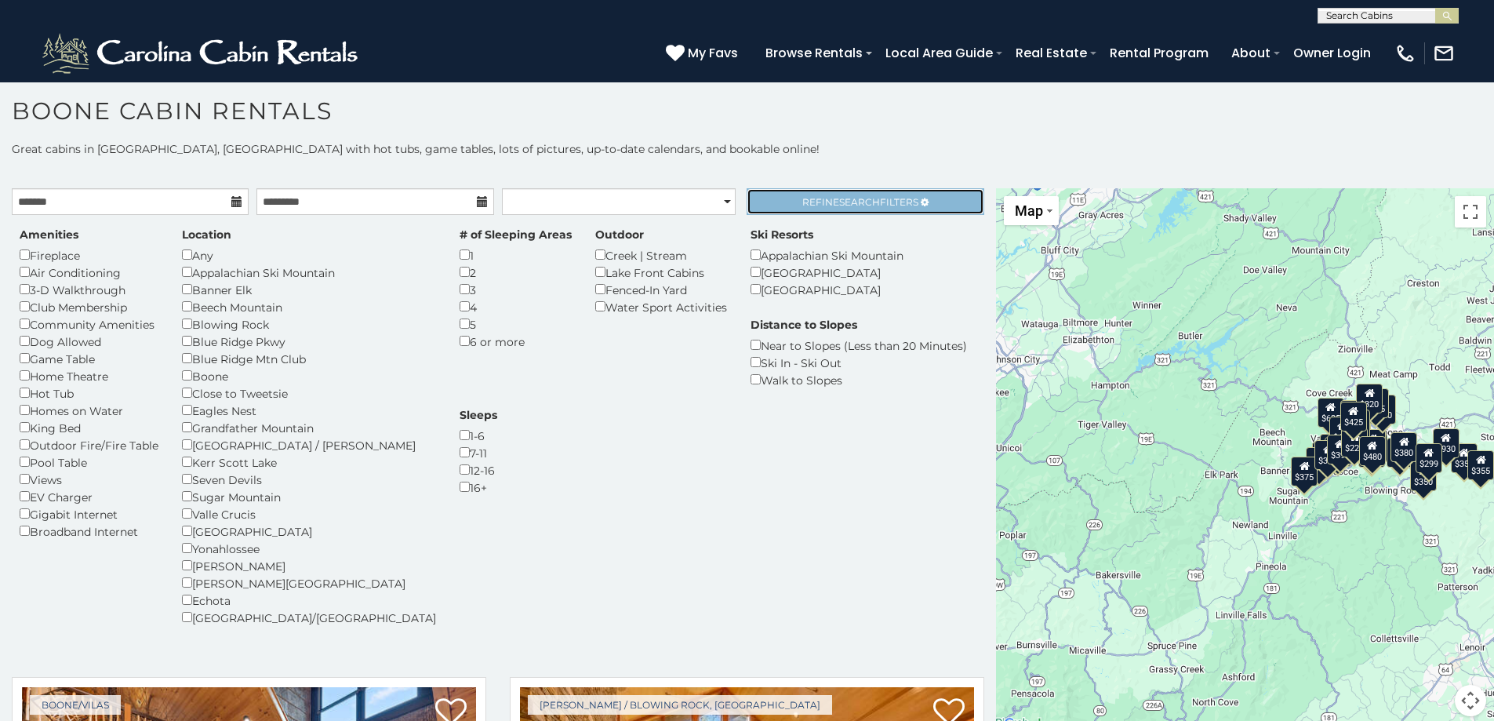
click at [867, 198] on span "Search" at bounding box center [859, 202] width 41 height 12
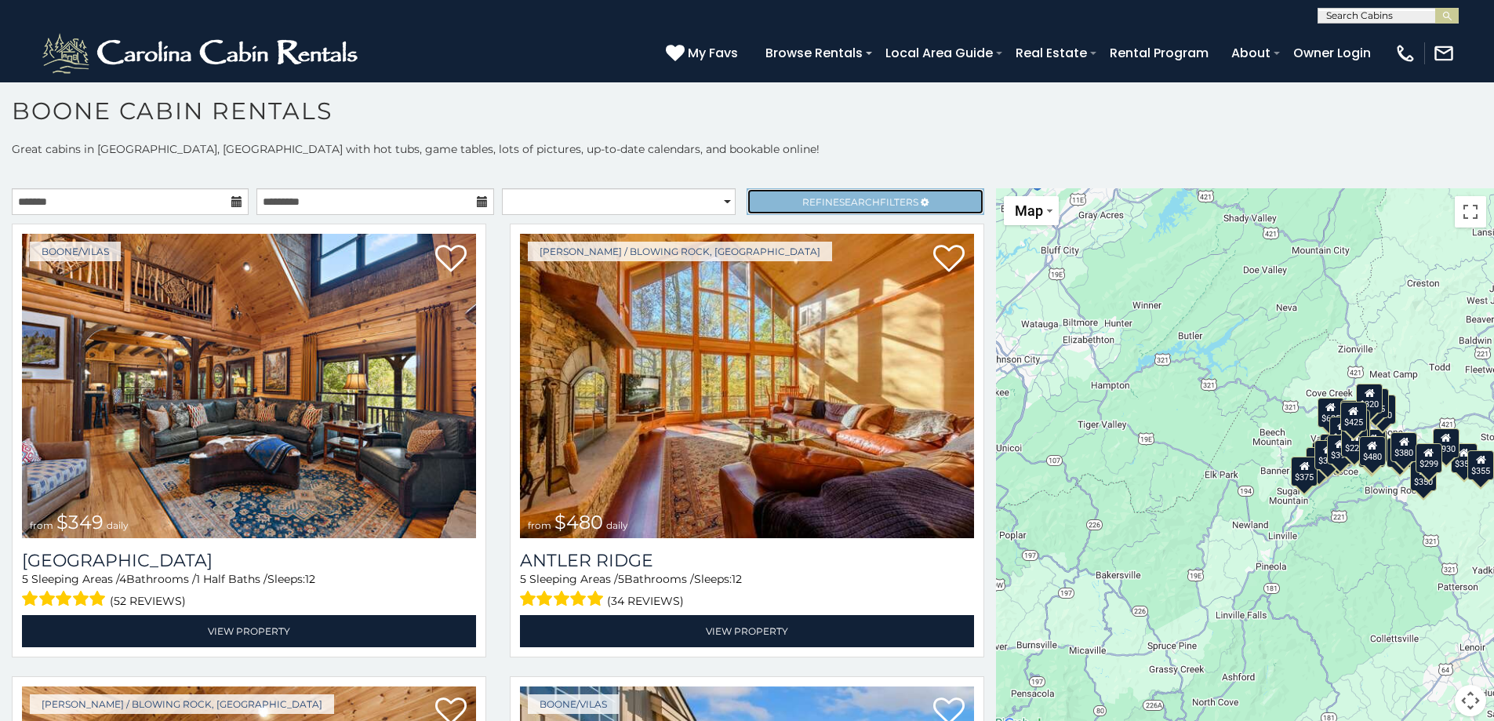
click at [802, 200] on span "Refine Search Filters" at bounding box center [860, 202] width 116 height 12
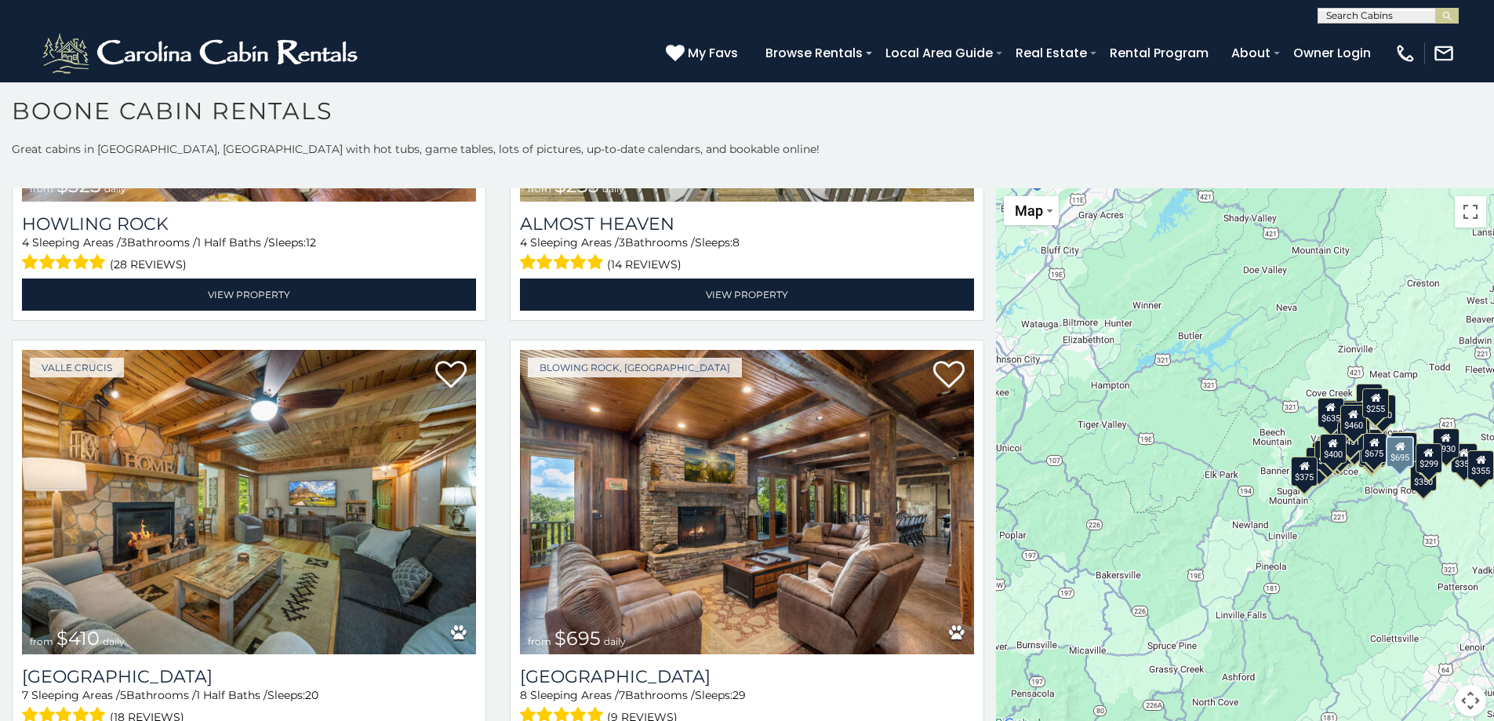
scroll to position [5333, 0]
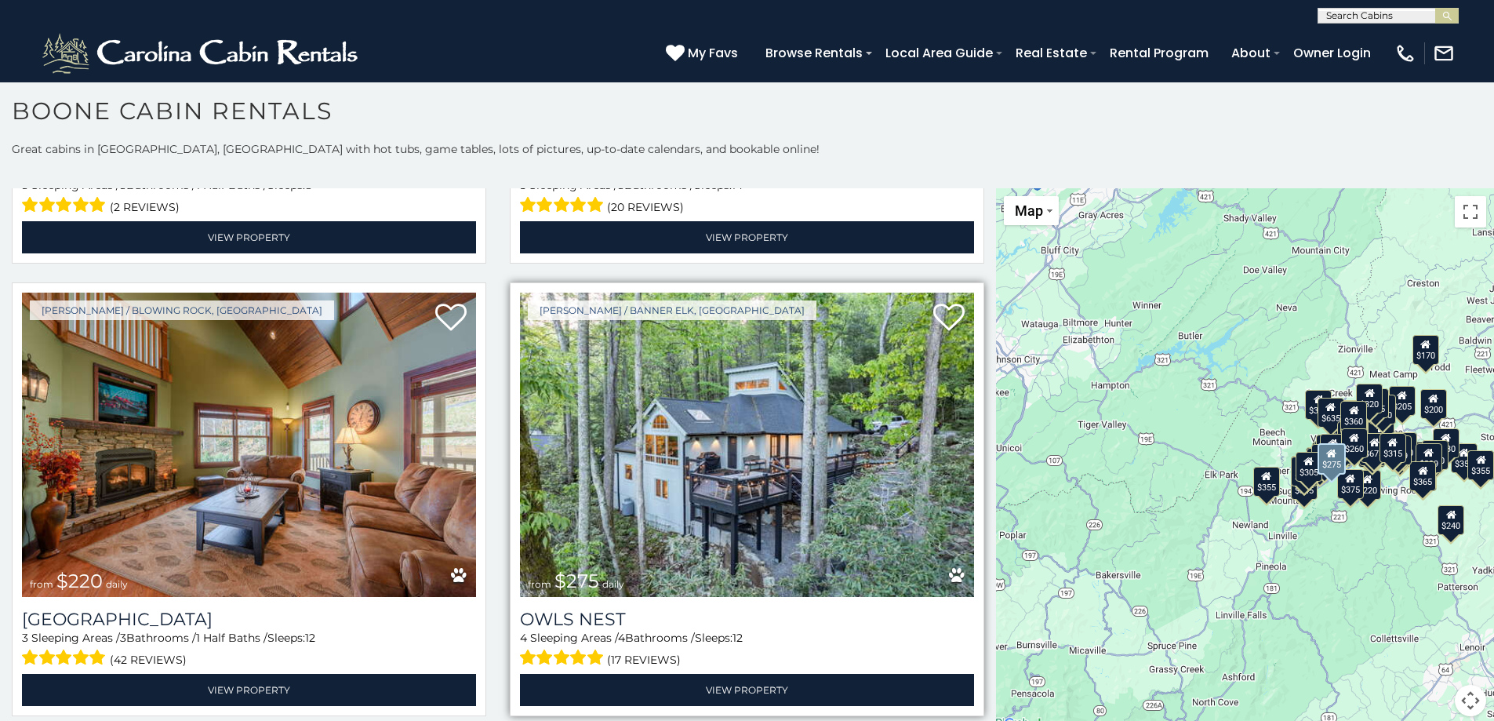
scroll to position [10900, 0]
